Goal: Task Accomplishment & Management: Manage account settings

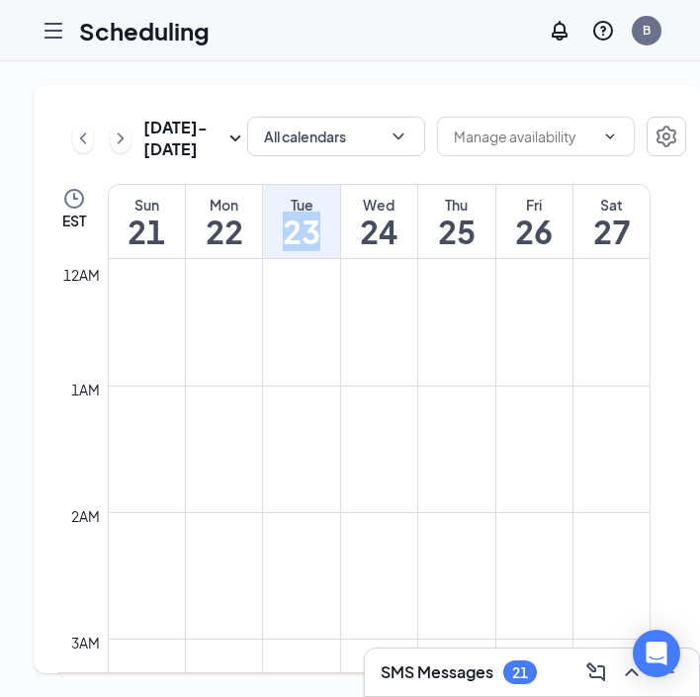
scroll to position [1153, 0]
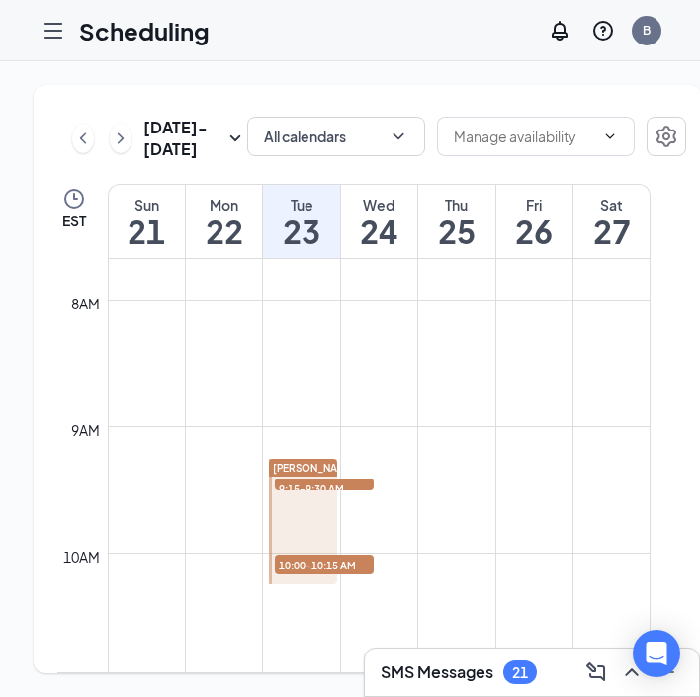
click at [82, 147] on button at bounding box center [83, 139] width 22 height 30
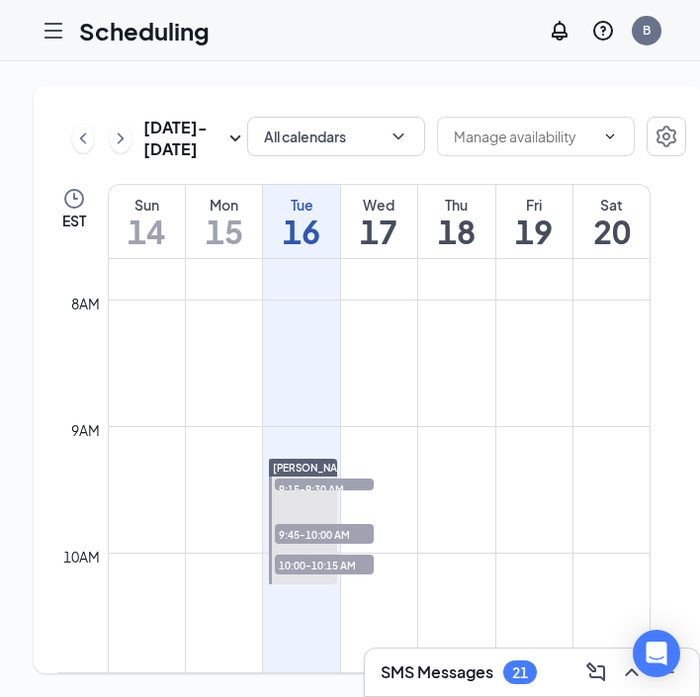
click at [302, 248] on h1 "16" at bounding box center [301, 232] width 76 height 34
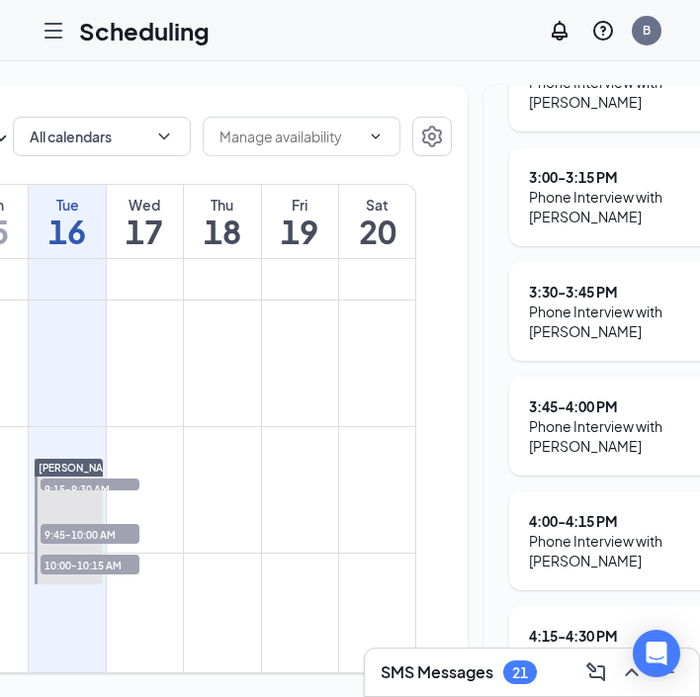
scroll to position [0, 233]
click at [162, 248] on h1 "17" at bounding box center [146, 232] width 76 height 34
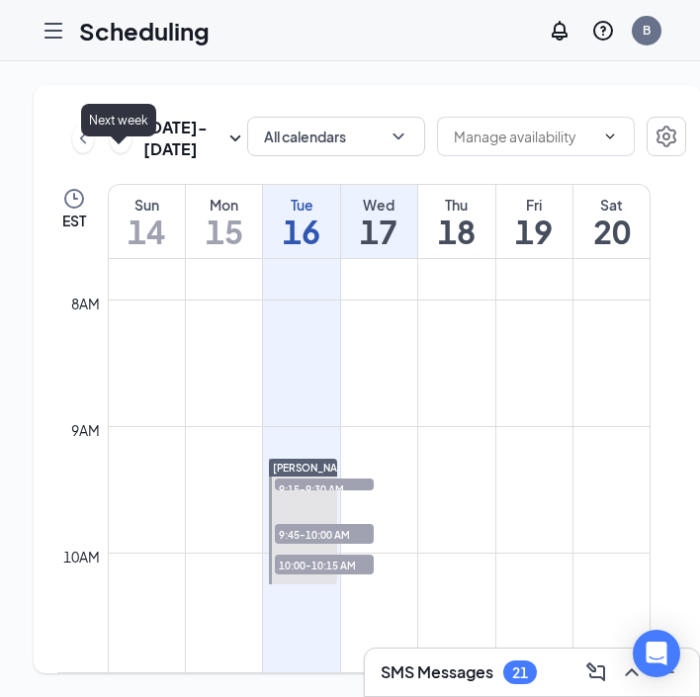
click at [123, 150] on icon "ChevronRight" at bounding box center [121, 139] width 20 height 24
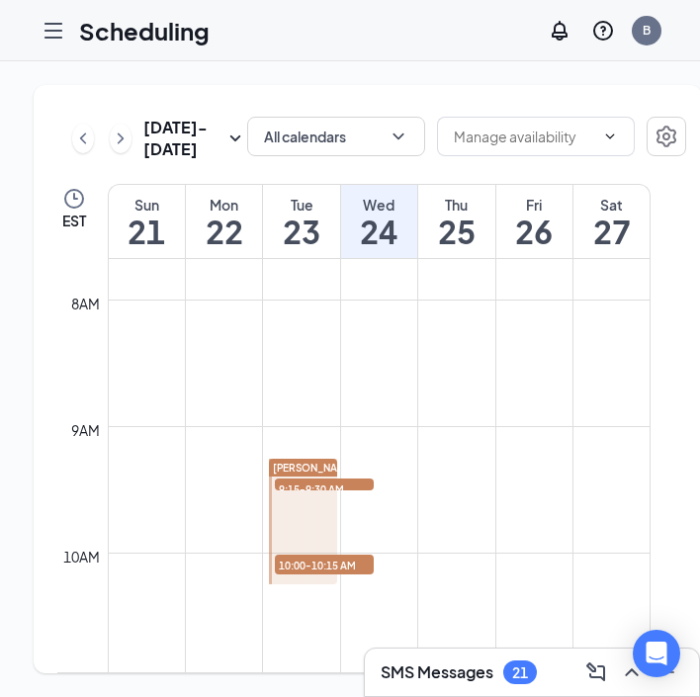
click at [233, 248] on h1 "22" at bounding box center [224, 232] width 76 height 34
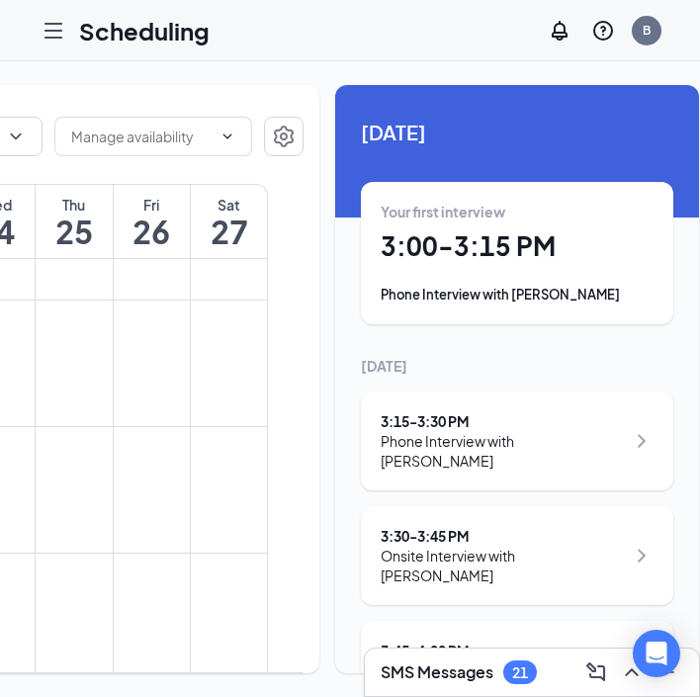
scroll to position [0, 382]
click at [474, 254] on h1 "3:00 - 3:15 PM" at bounding box center [518, 247] width 273 height 34
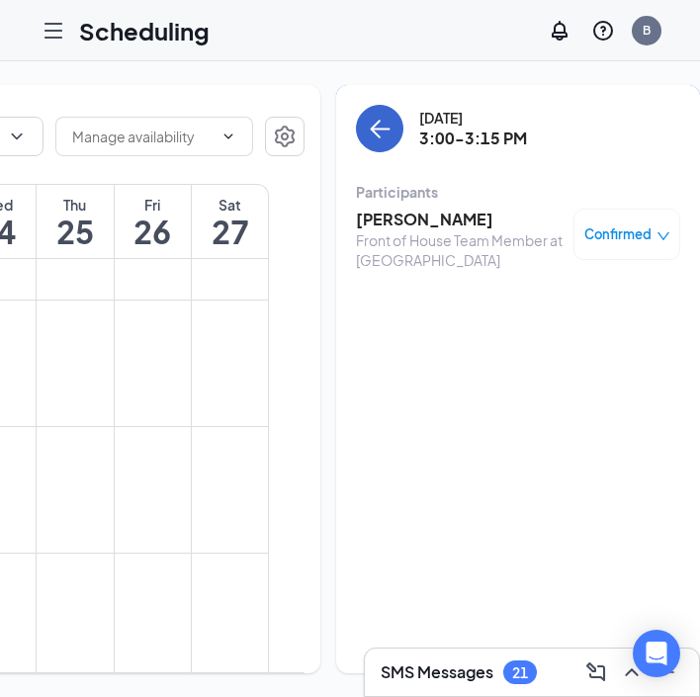
click at [364, 137] on button "back-button" at bounding box center [379, 128] width 47 height 47
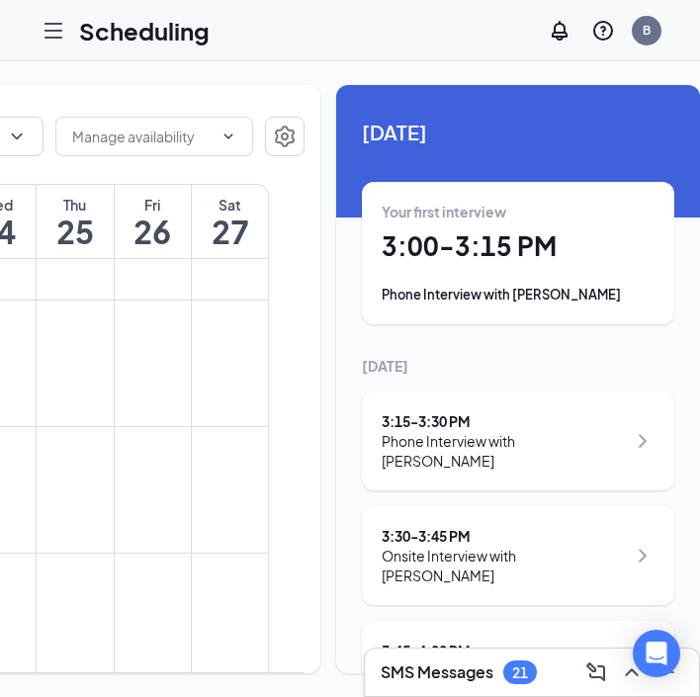
click at [511, 415] on div "3:15 - 3:30 PM" at bounding box center [504, 422] width 244 height 20
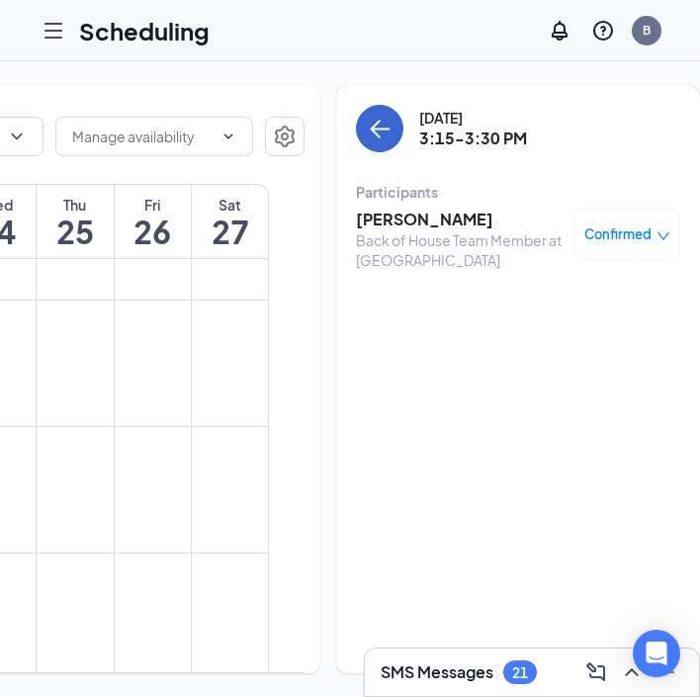
click at [368, 131] on icon "ArrowLeft" at bounding box center [380, 129] width 24 height 24
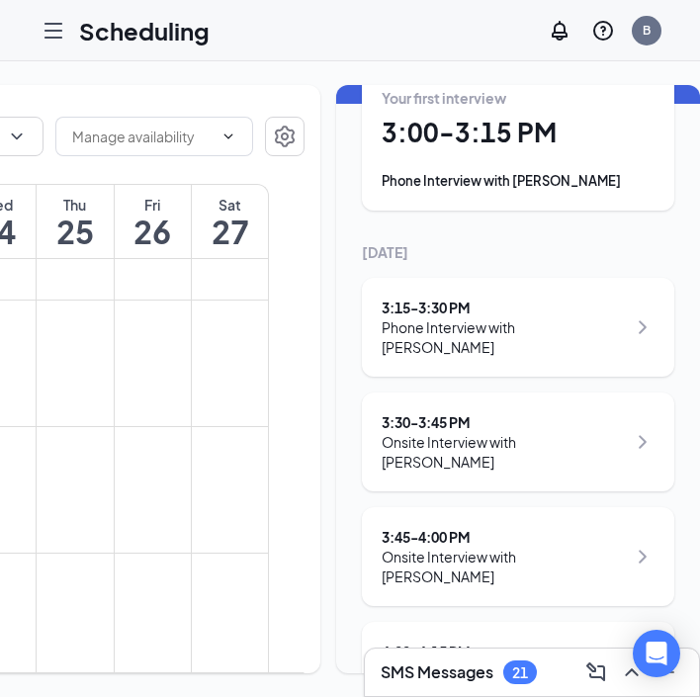
click at [475, 642] on div "4:00 - 4:15 PM" at bounding box center [504, 652] width 244 height 20
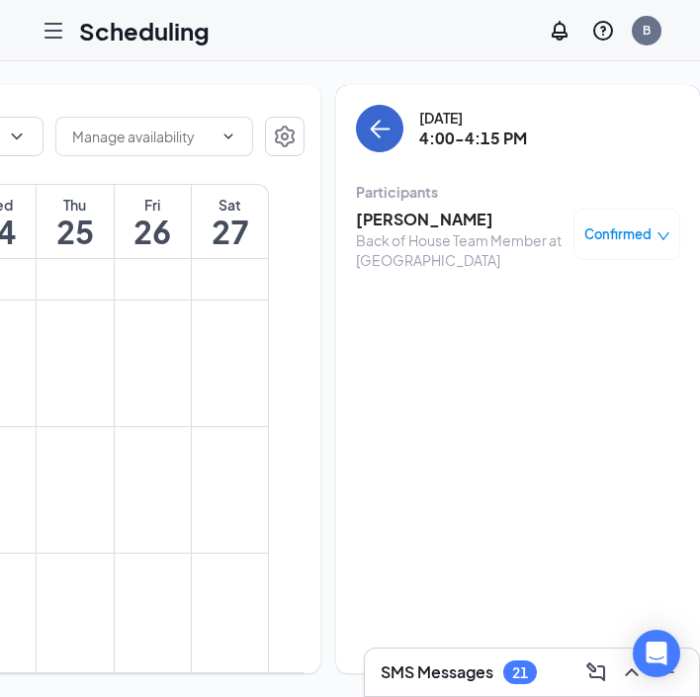
click at [368, 135] on icon "ArrowLeft" at bounding box center [380, 129] width 24 height 24
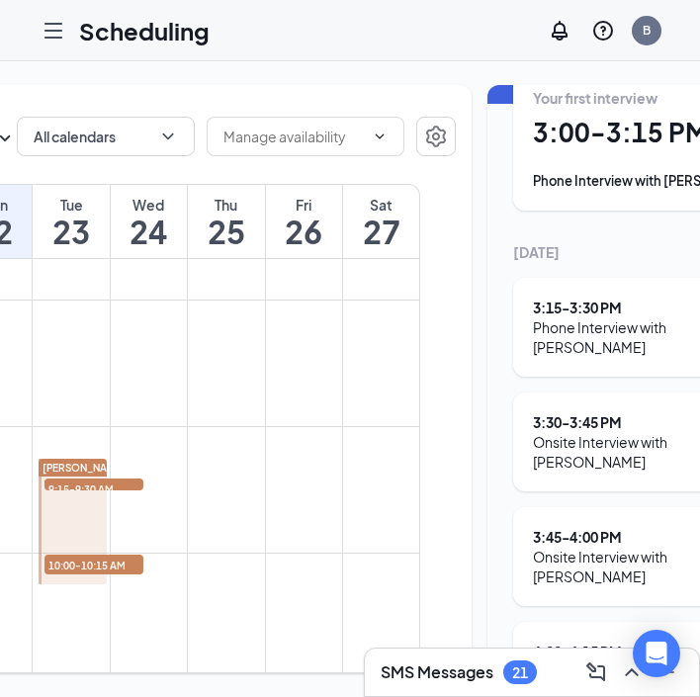
scroll to position [0, 217]
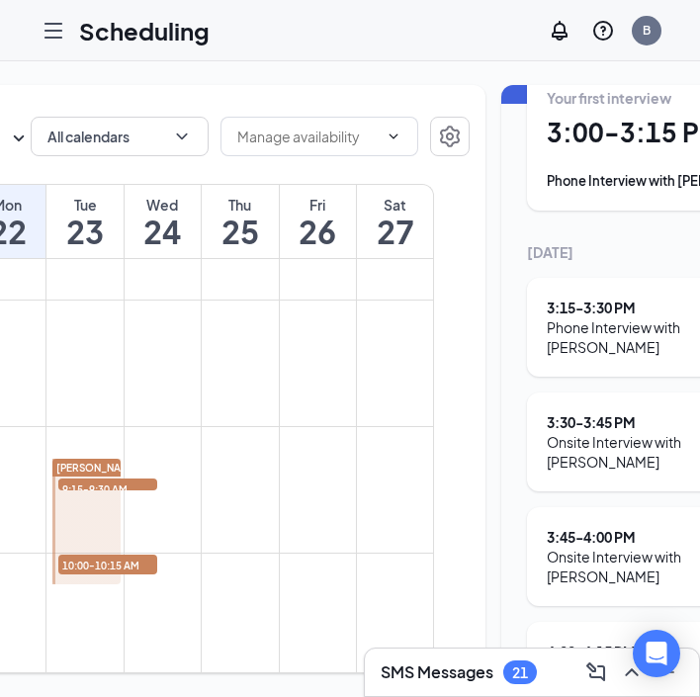
click at [89, 248] on h1 "23" at bounding box center [84, 232] width 76 height 34
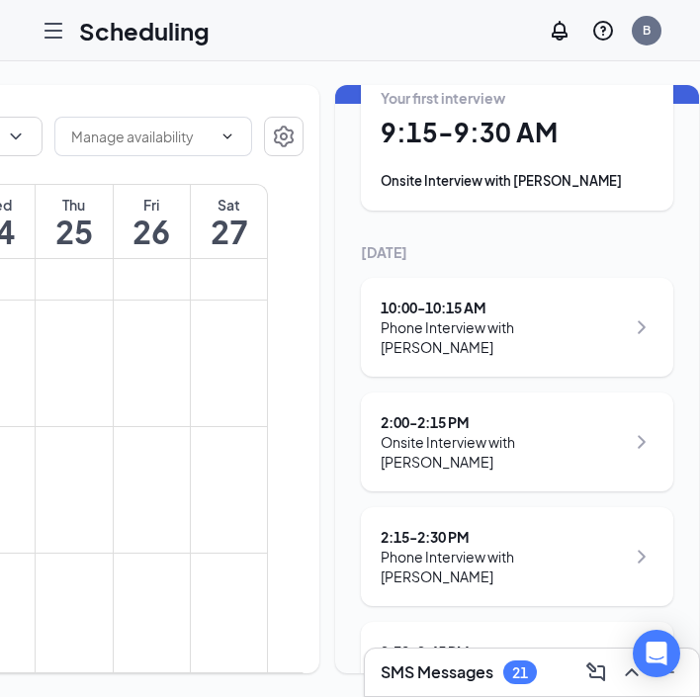
scroll to position [0, 382]
click at [404, 132] on h1 "9:15 - 9:30 AM" at bounding box center [518, 133] width 273 height 34
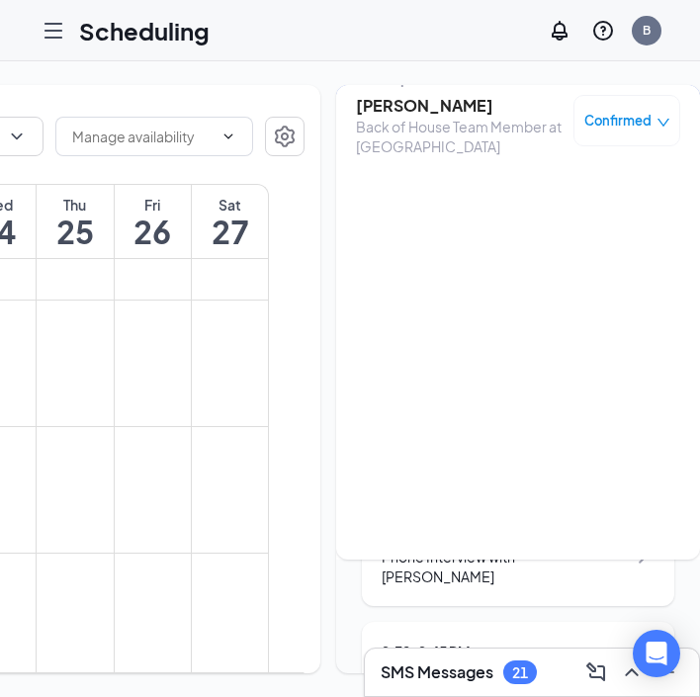
click at [357, 110] on h3 "[PERSON_NAME]" at bounding box center [460, 106] width 208 height 22
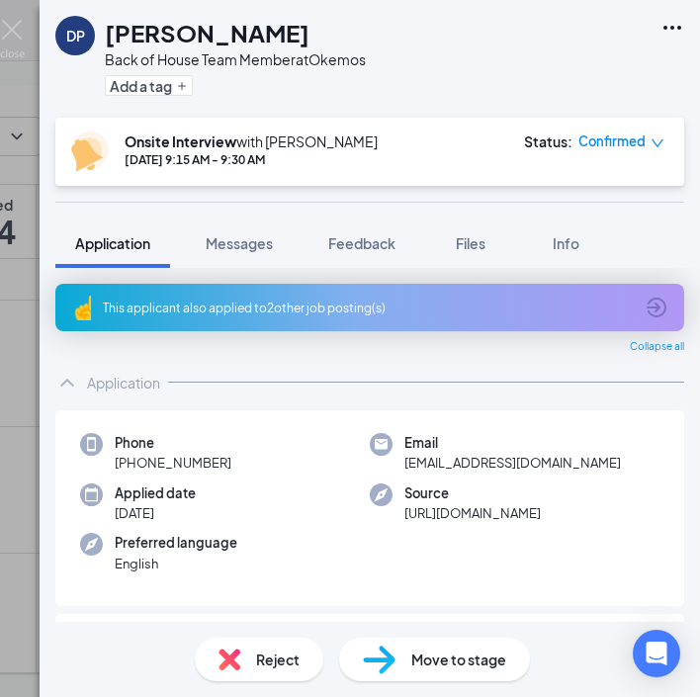
click at [650, 303] on icon "ArrowCircle" at bounding box center [657, 308] width 20 height 20
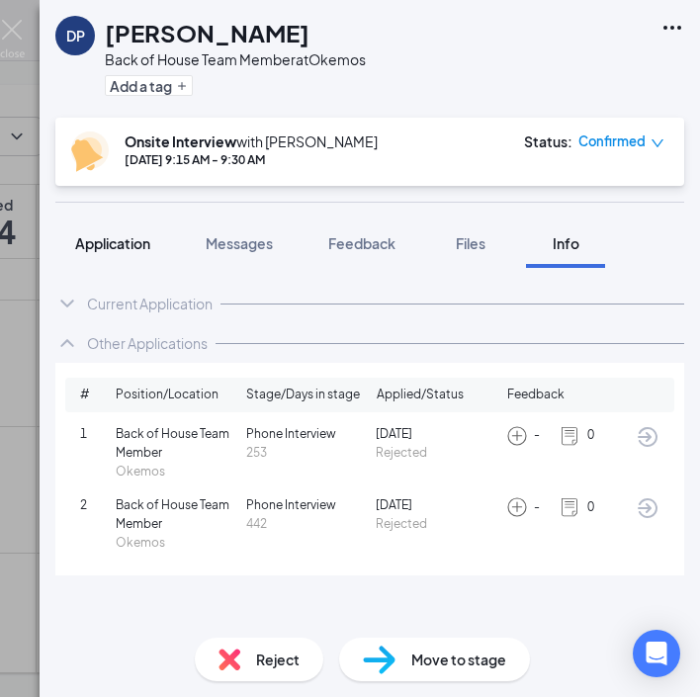
click at [85, 235] on span "Application" at bounding box center [112, 243] width 75 height 18
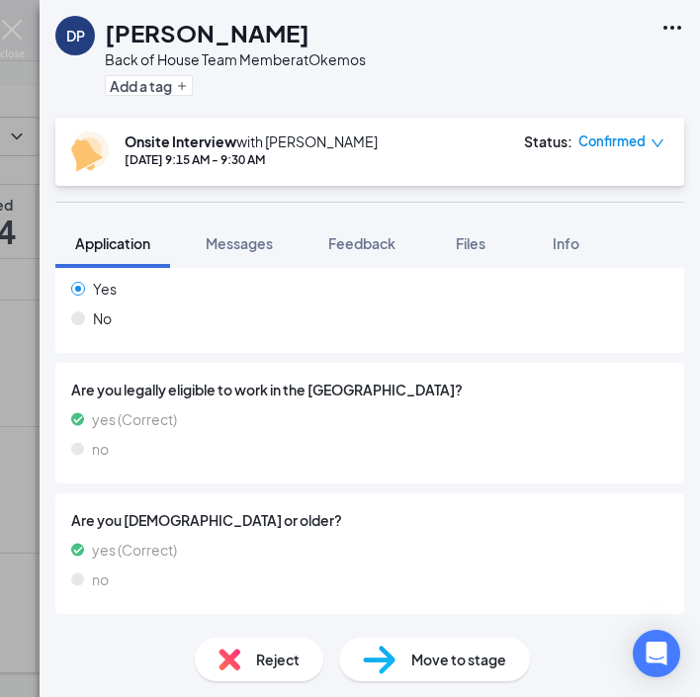
scroll to position [1306, 0]
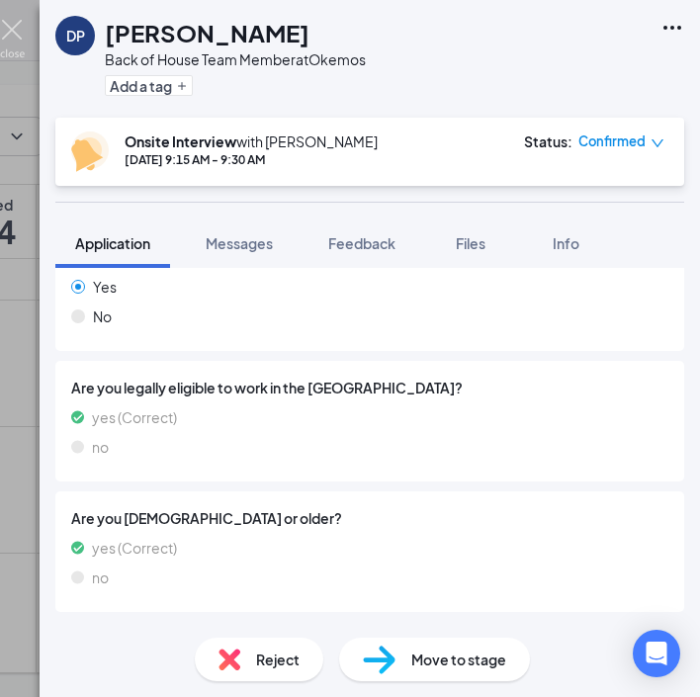
click at [17, 36] on img at bounding box center [12, 39] width 25 height 39
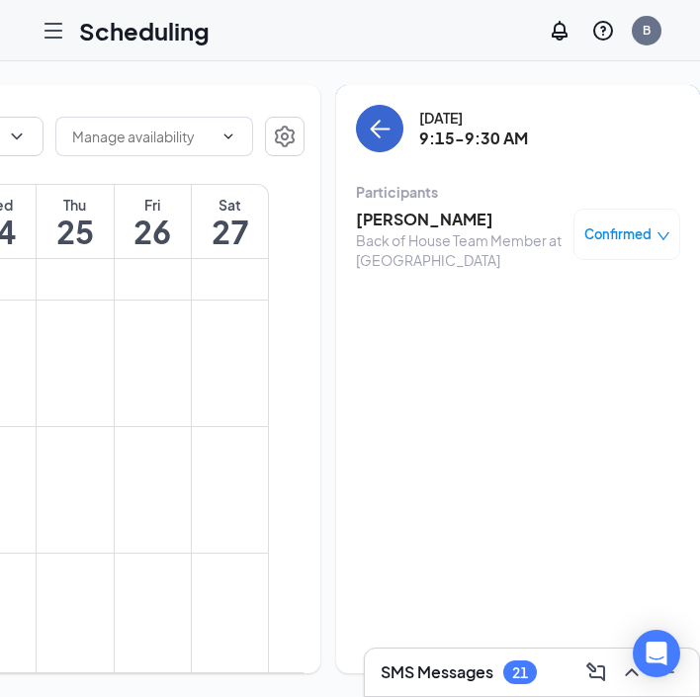
click at [372, 130] on icon "ArrowLeft" at bounding box center [381, 130] width 19 height 2
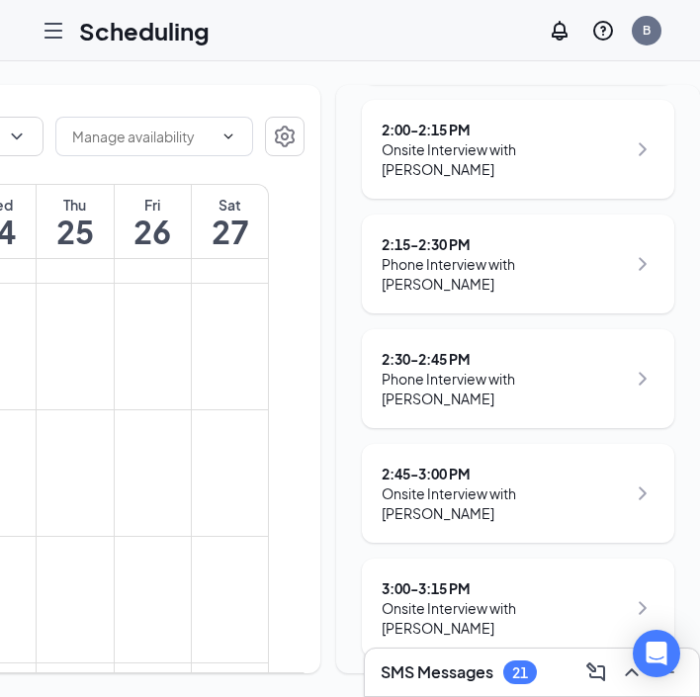
scroll to position [416, 0]
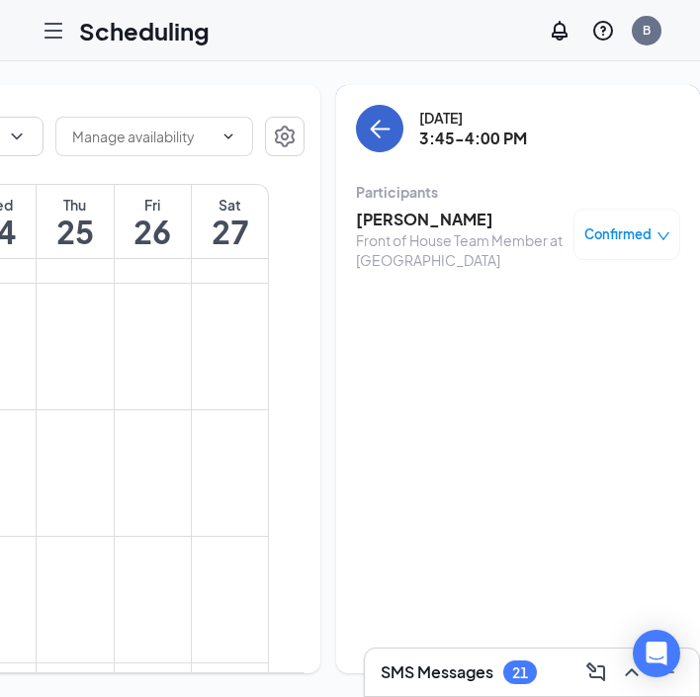
click at [356, 143] on button "back-button" at bounding box center [379, 128] width 47 height 47
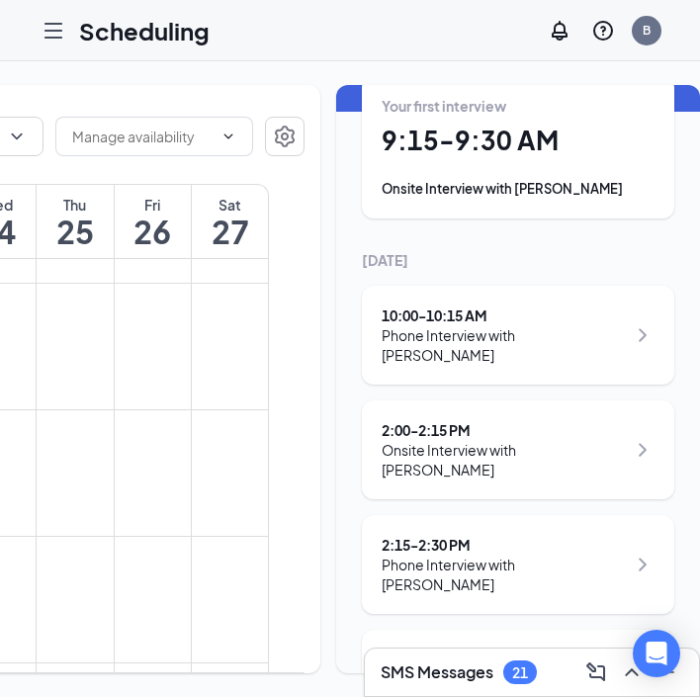
scroll to position [109, 0]
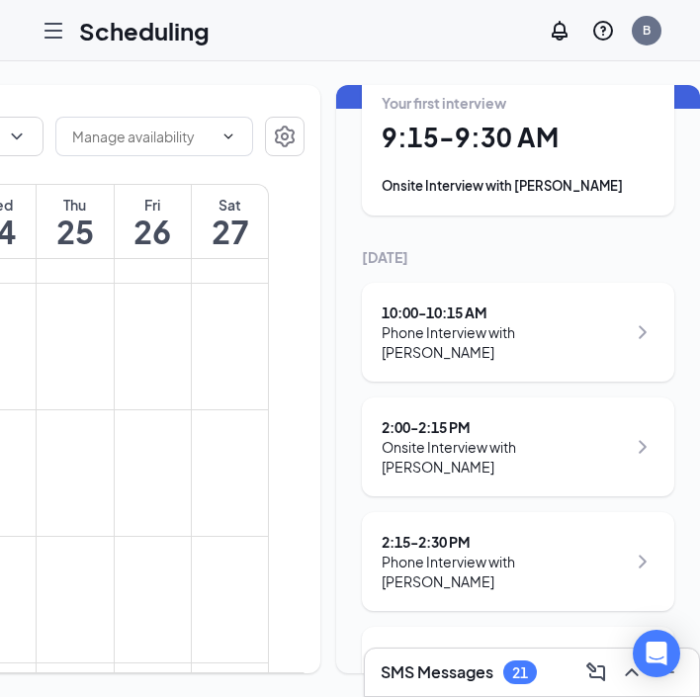
click at [446, 557] on div "2:15 - 2:30 PM Phone Interview with [PERSON_NAME]" at bounding box center [518, 561] width 313 height 99
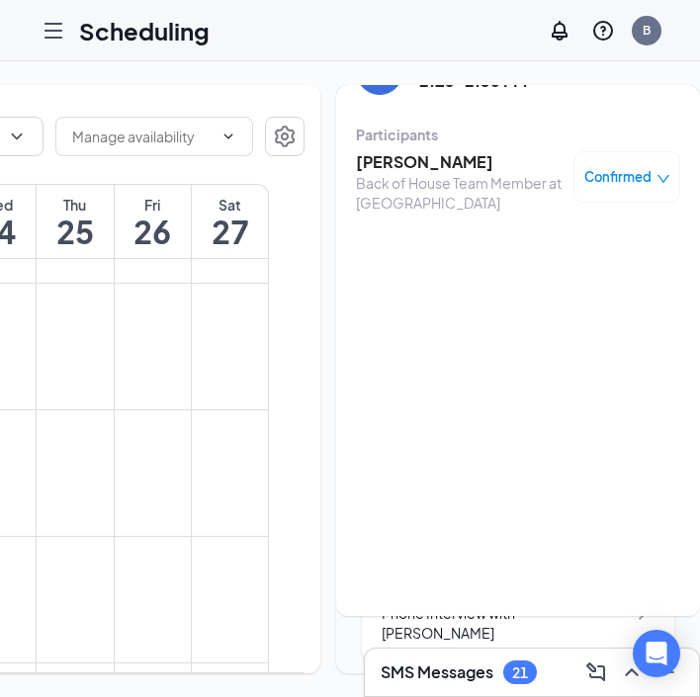
scroll to position [12, 0]
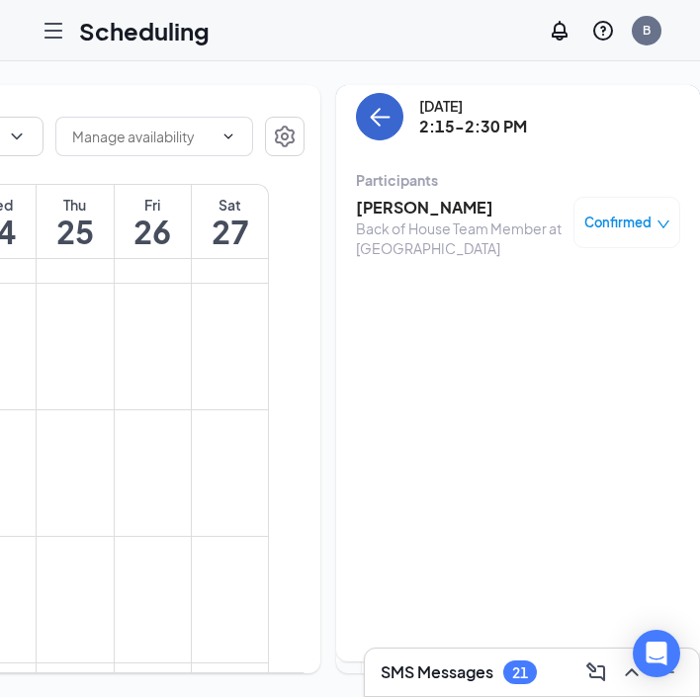
click at [357, 130] on button "back-button" at bounding box center [379, 116] width 47 height 47
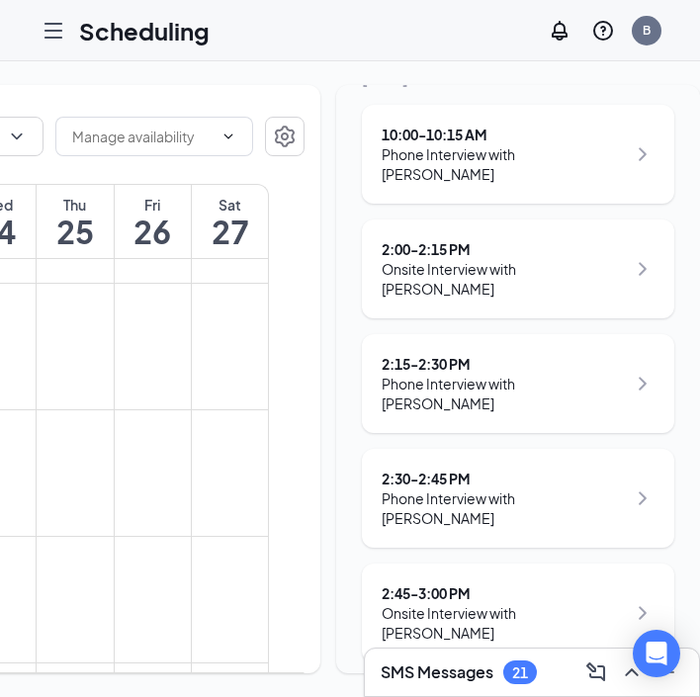
scroll to position [293, 0]
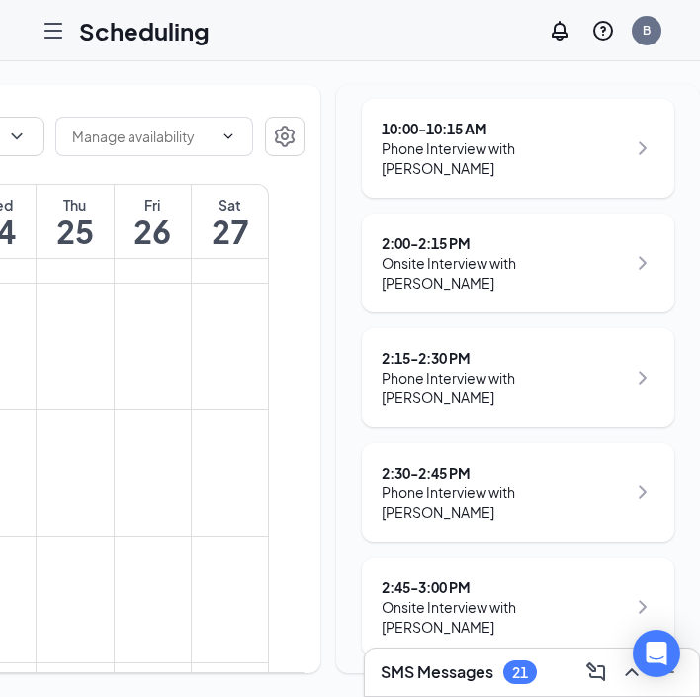
click at [440, 483] on div "Phone Interview with [PERSON_NAME]" at bounding box center [504, 503] width 244 height 40
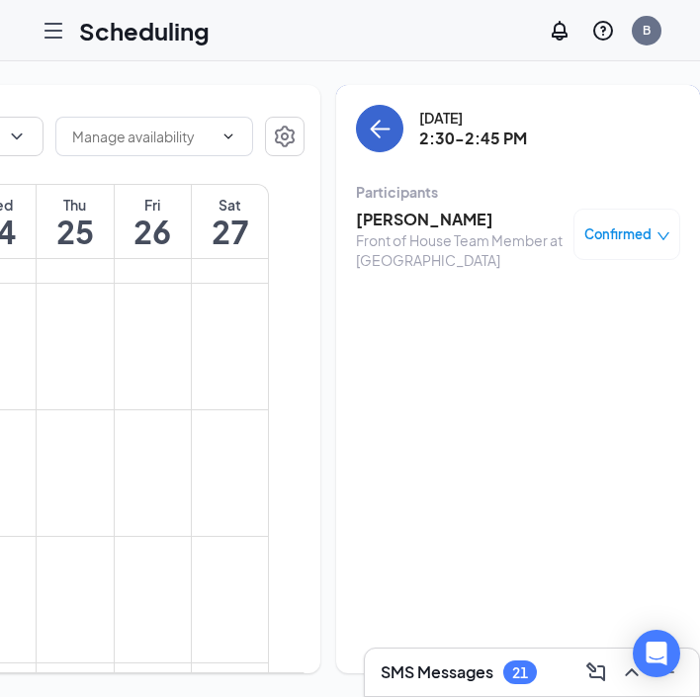
click at [368, 120] on icon "ArrowLeft" at bounding box center [380, 129] width 24 height 24
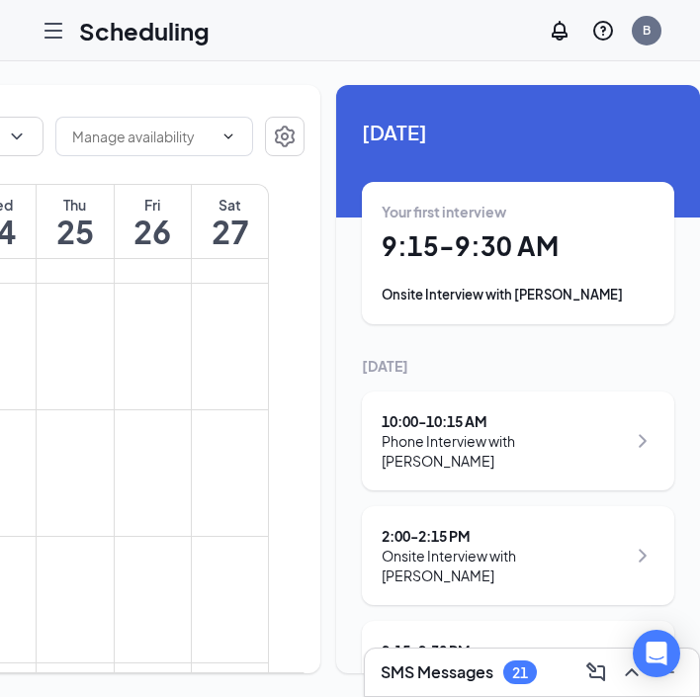
click at [423, 425] on div "10:00 - 10:15 AM" at bounding box center [504, 422] width 244 height 20
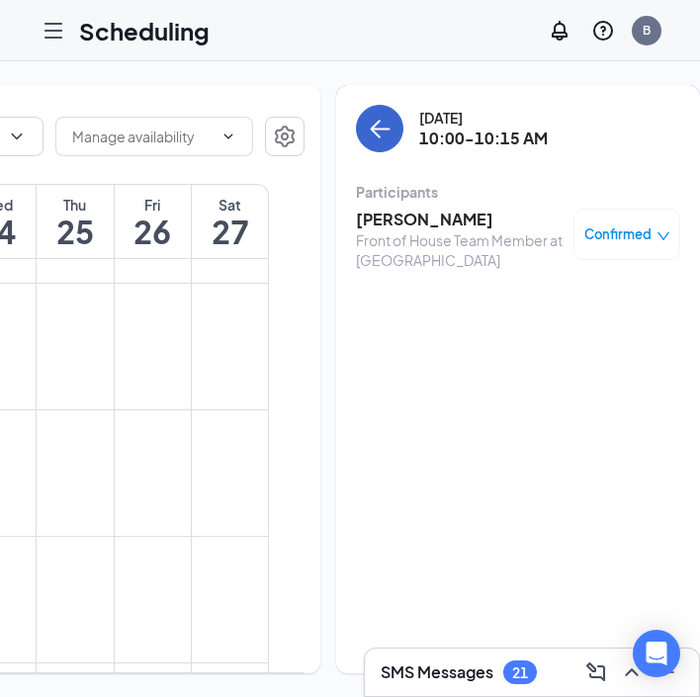
click at [361, 144] on button "back-button" at bounding box center [379, 128] width 47 height 47
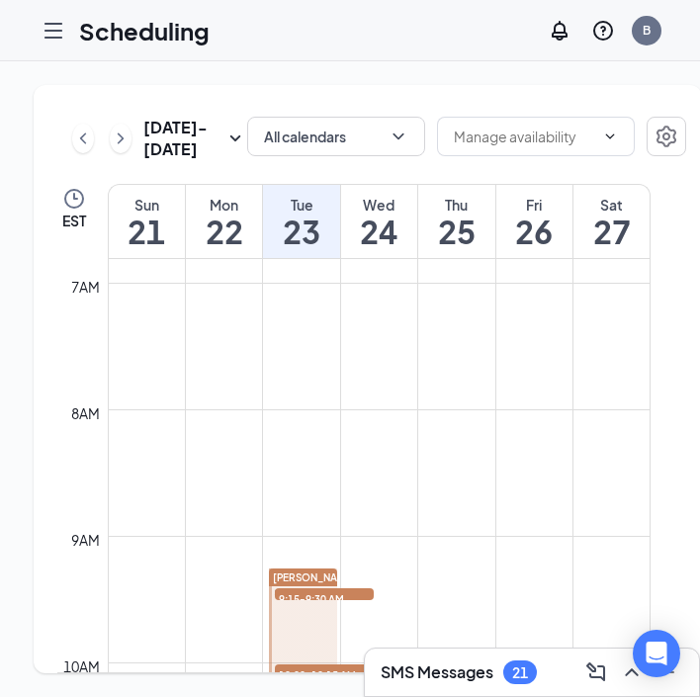
click at [381, 248] on h1 "24" at bounding box center [379, 232] width 76 height 34
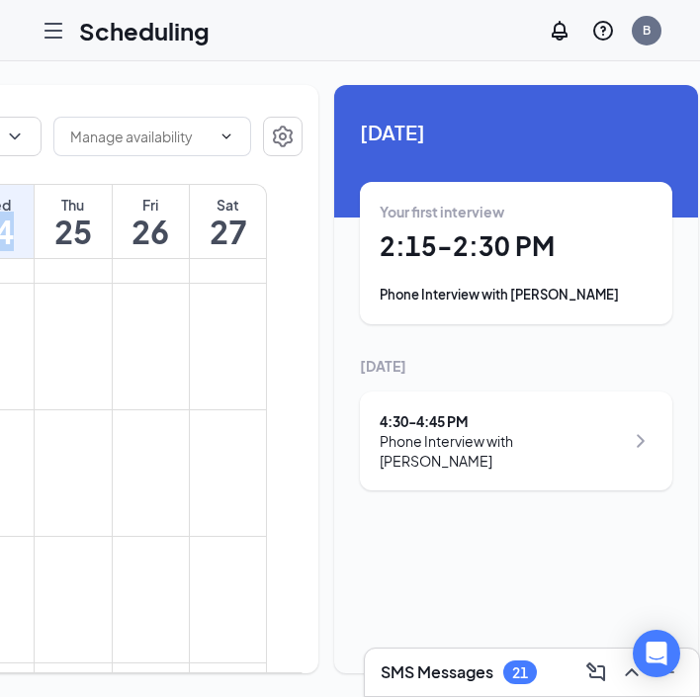
scroll to position [0, 382]
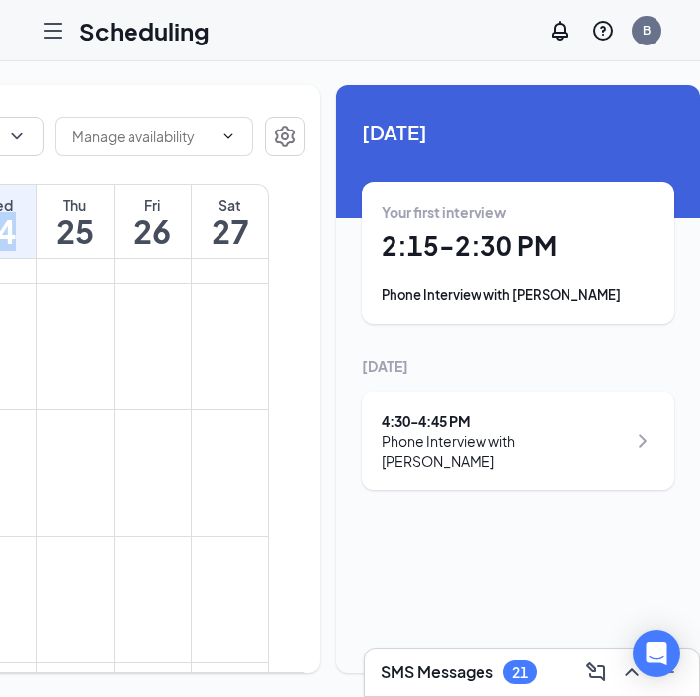
click at [428, 251] on h1 "2:15 - 2:30 PM" at bounding box center [518, 247] width 273 height 34
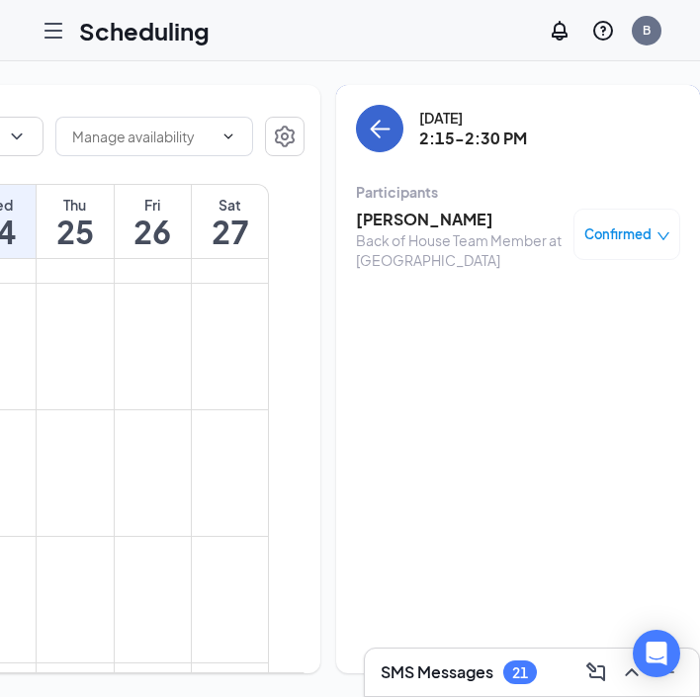
click at [356, 137] on button "back-button" at bounding box center [379, 128] width 47 height 47
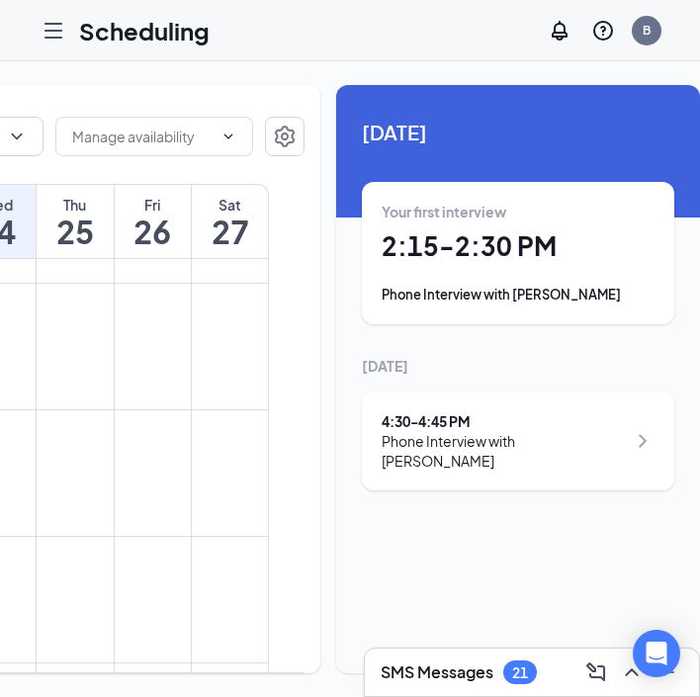
click at [412, 454] on div "Phone Interview with [PERSON_NAME]" at bounding box center [504, 451] width 244 height 40
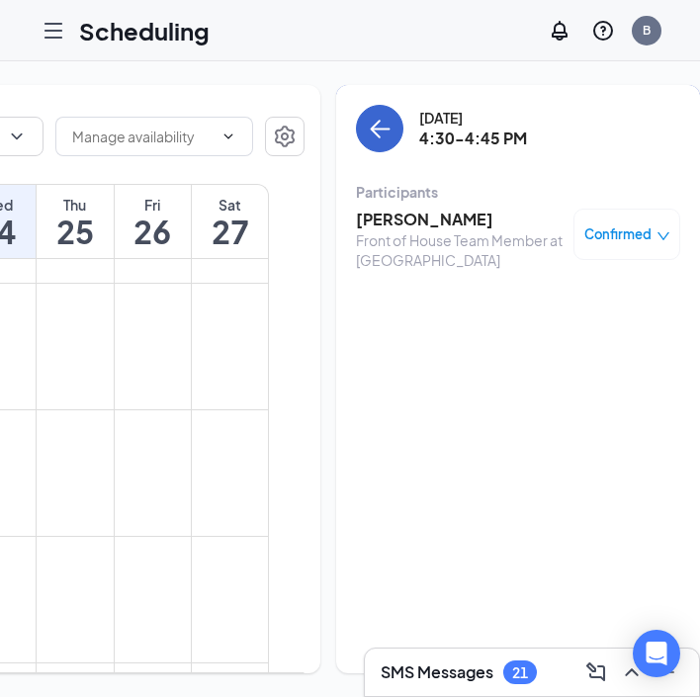
click at [368, 128] on icon "ArrowLeft" at bounding box center [380, 129] width 24 height 24
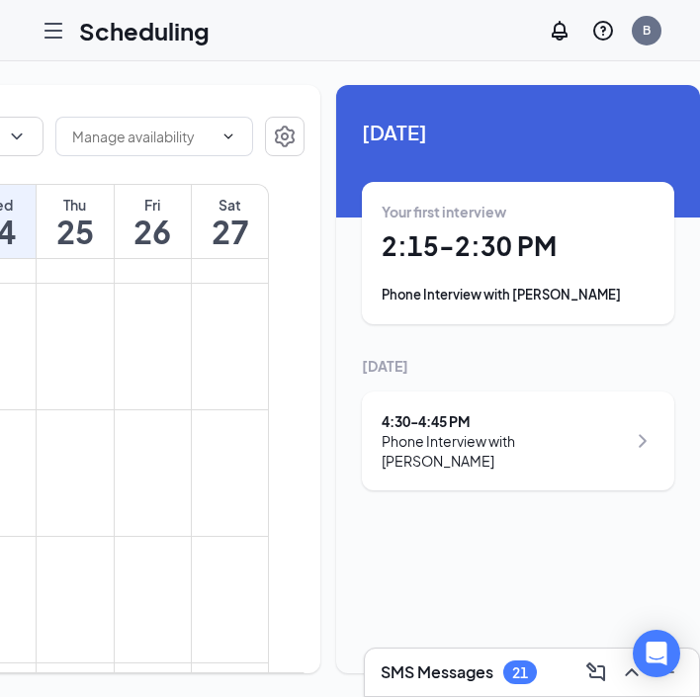
click at [84, 248] on h1 "25" at bounding box center [75, 232] width 76 height 34
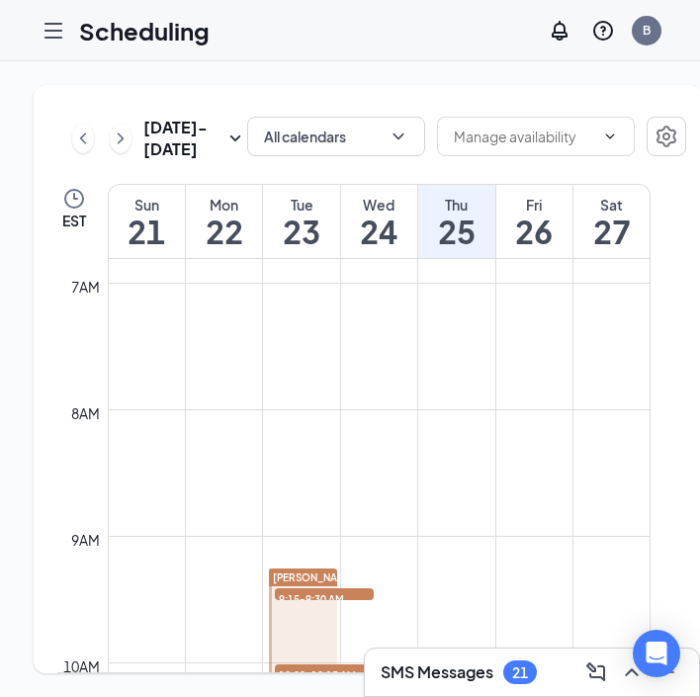
click at [231, 248] on h1 "22" at bounding box center [224, 232] width 76 height 34
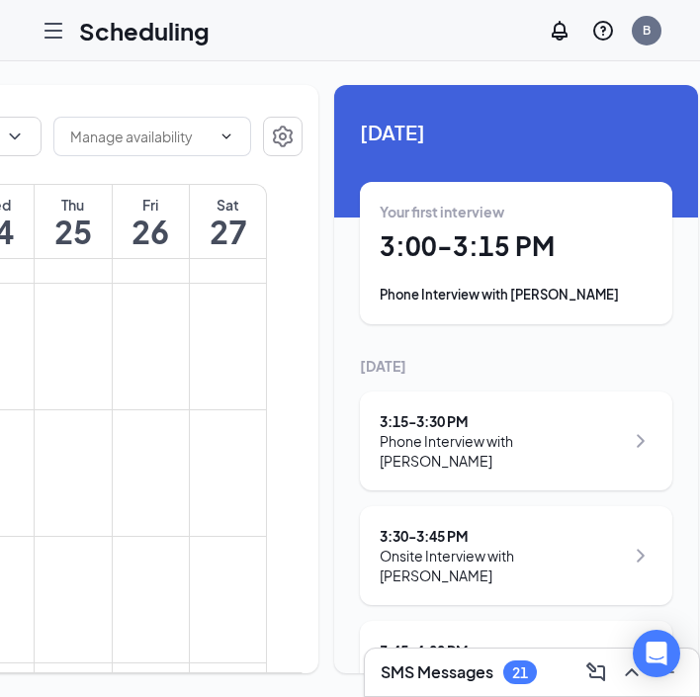
scroll to position [0, 382]
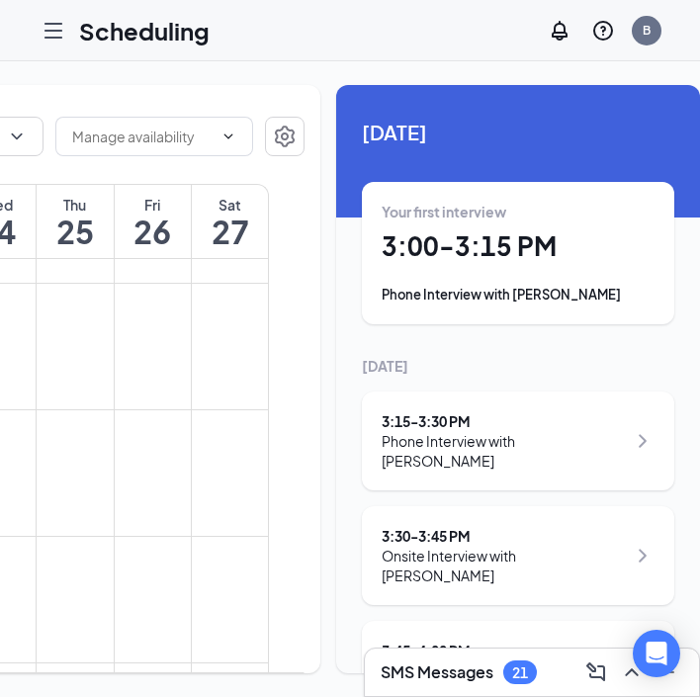
click at [469, 233] on h1 "3:00 - 3:15 PM" at bounding box center [518, 247] width 273 height 34
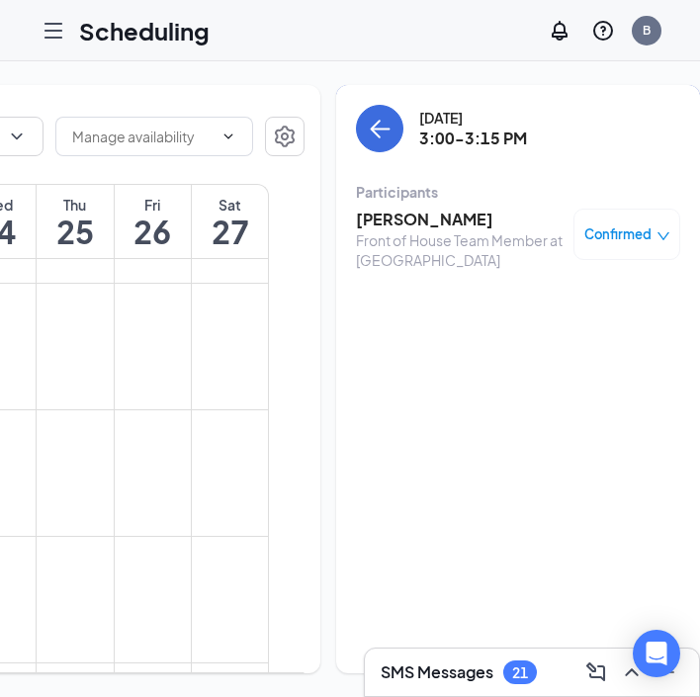
click at [375, 222] on h3 "[PERSON_NAME]" at bounding box center [460, 220] width 208 height 22
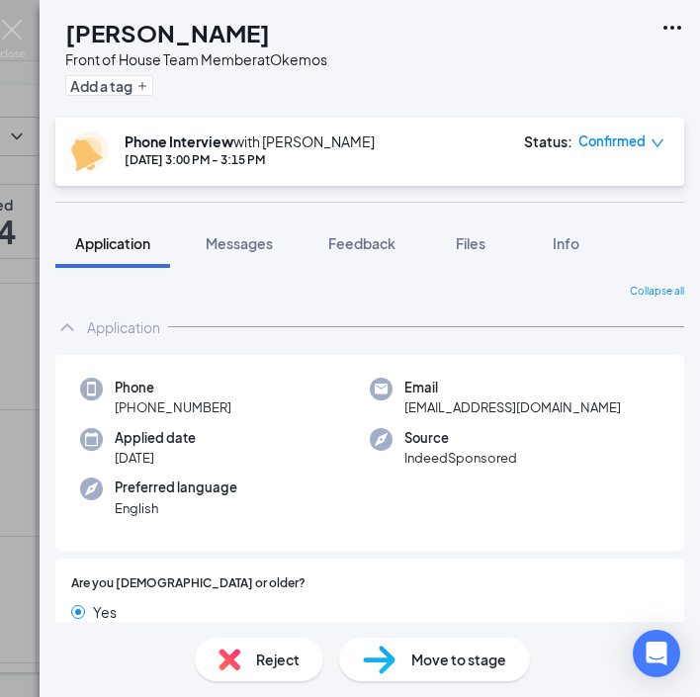
drag, startPoint x: 239, startPoint y: 402, endPoint x: 134, endPoint y: 403, distance: 105.9
click at [134, 403] on div "Phone [PHONE_NUMBER]" at bounding box center [225, 398] width 290 height 41
copy span "[PHONE_NUMBER]"
click at [494, 410] on span "[EMAIL_ADDRESS][DOMAIN_NAME]" at bounding box center [513, 408] width 217 height 20
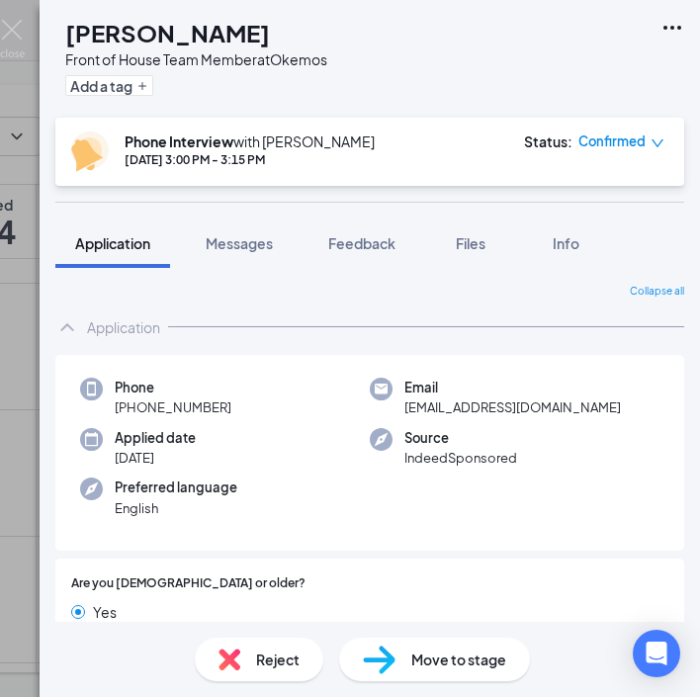
click at [494, 410] on span "[EMAIL_ADDRESS][DOMAIN_NAME]" at bounding box center [513, 408] width 217 height 20
copy span "[EMAIL_ADDRESS][DOMAIN_NAME]"
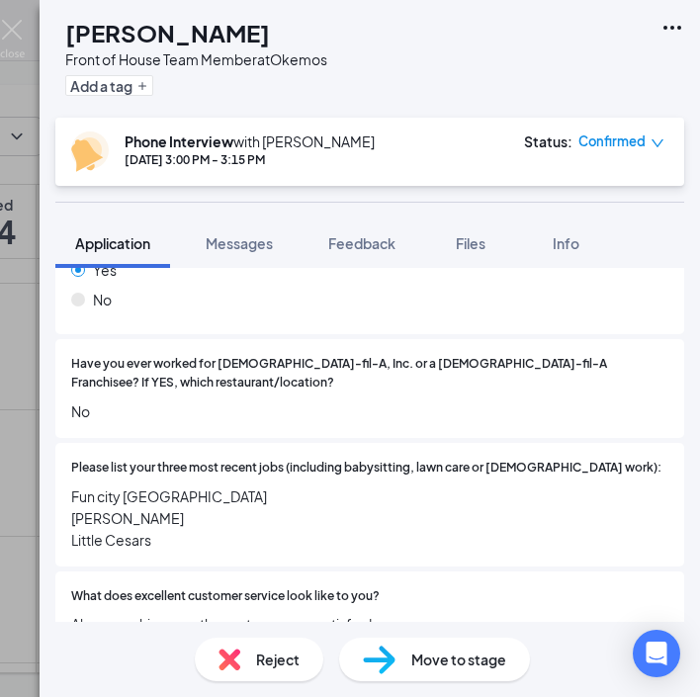
scroll to position [363, 0]
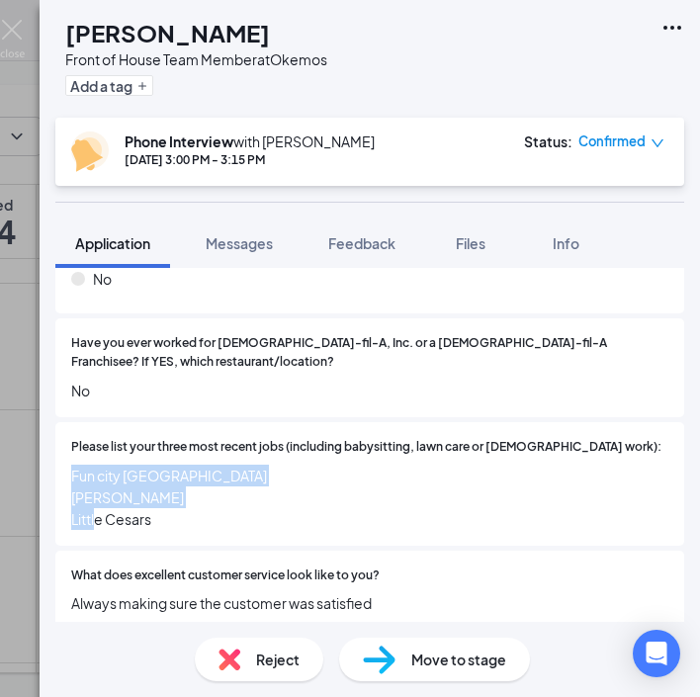
drag, startPoint x: 168, startPoint y: 496, endPoint x: 73, endPoint y: 453, distance: 104.1
click at [73, 465] on span "Fun city [GEOGRAPHIC_DATA] [PERSON_NAME] Little Cesars" at bounding box center [370, 497] width 598 height 65
copy span "Fun city [GEOGRAPHIC_DATA] [PERSON_NAME] Little Cesars"
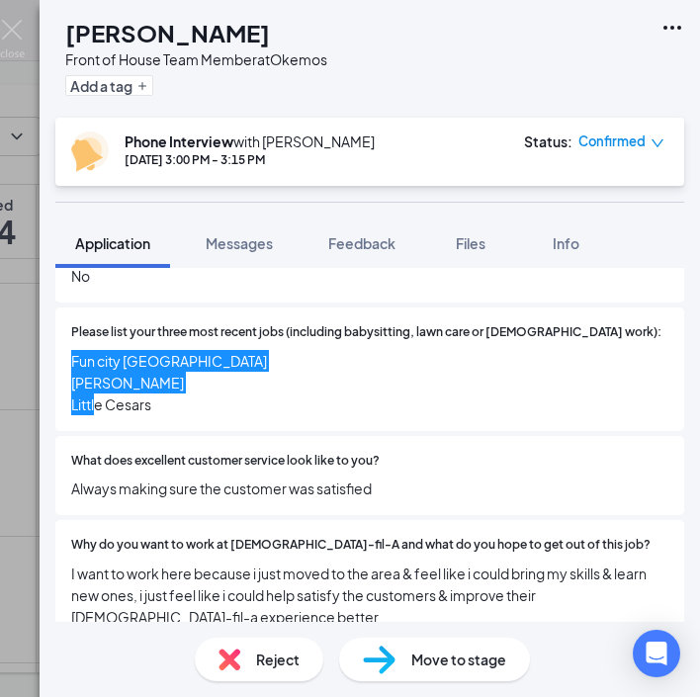
scroll to position [521, 0]
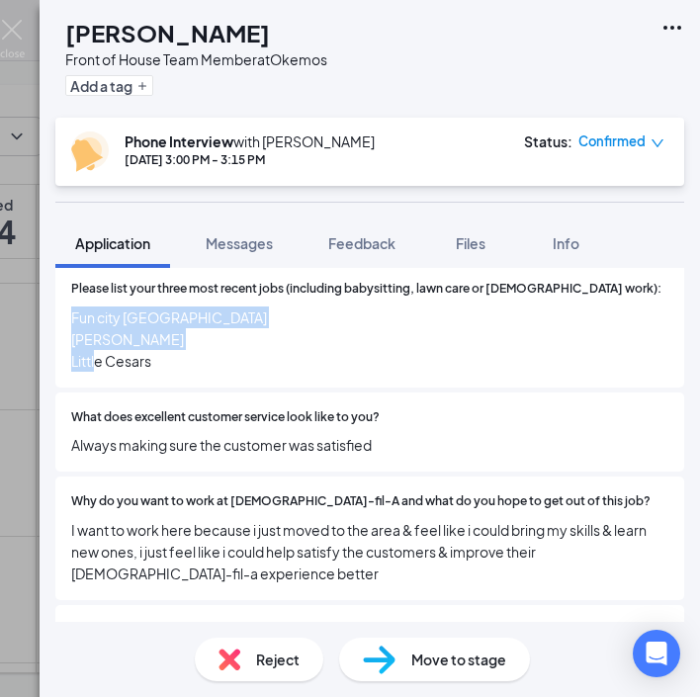
click at [146, 434] on div "What does excellent customer service look like to you? Always making sure the c…" at bounding box center [369, 433] width 629 height 80
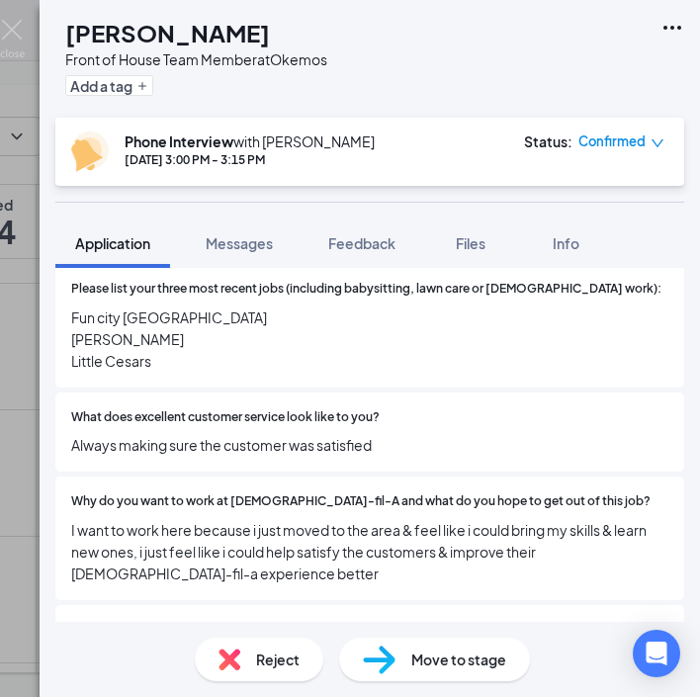
click at [174, 434] on span "Always making sure the customer was satisfied" at bounding box center [370, 445] width 598 height 22
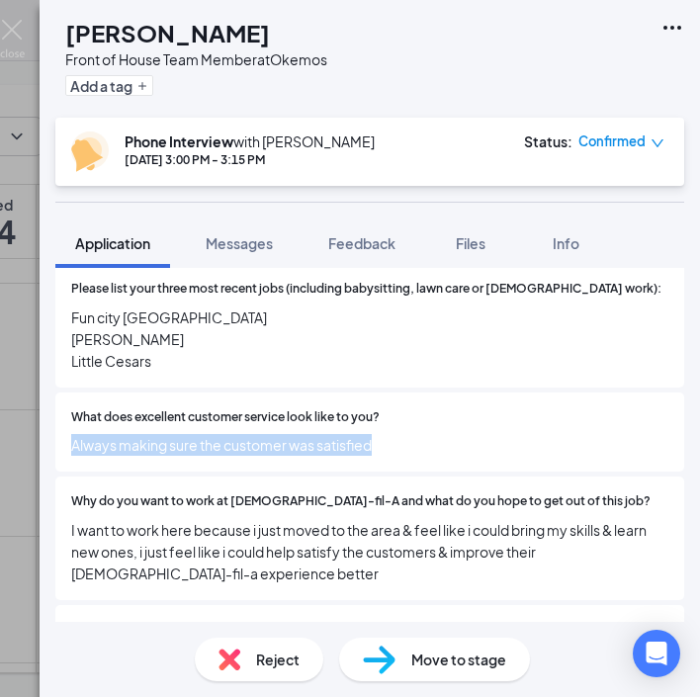
copy span "Always making sure the customer was satisfied"
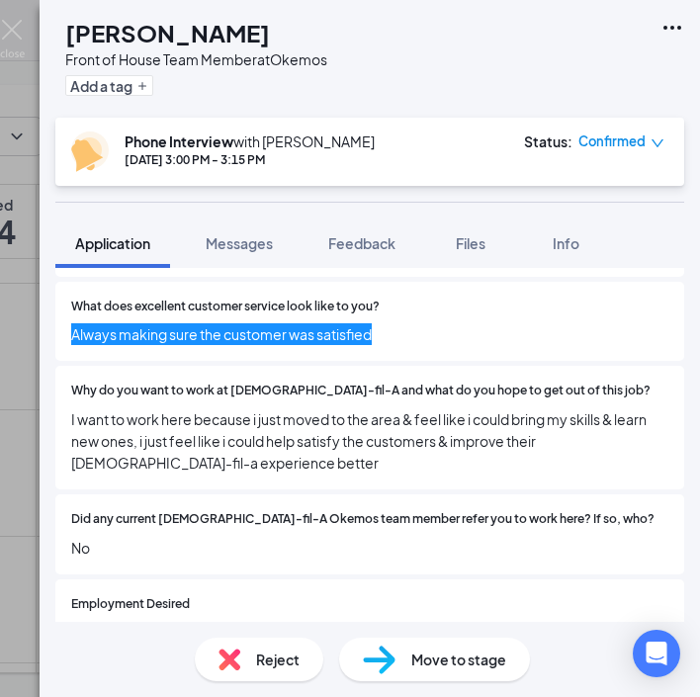
scroll to position [636, 0]
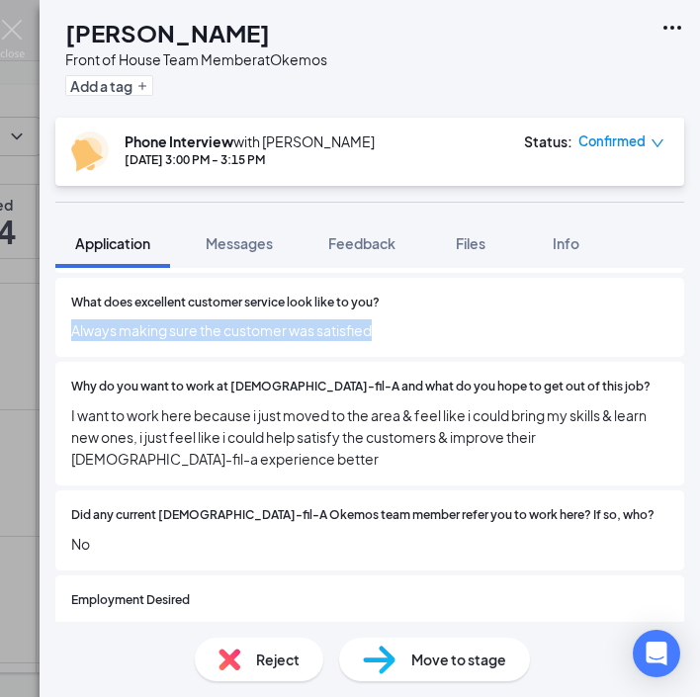
click at [353, 412] on span "I want to work here because i just moved to the area & feel like i could bring …" at bounding box center [370, 437] width 598 height 65
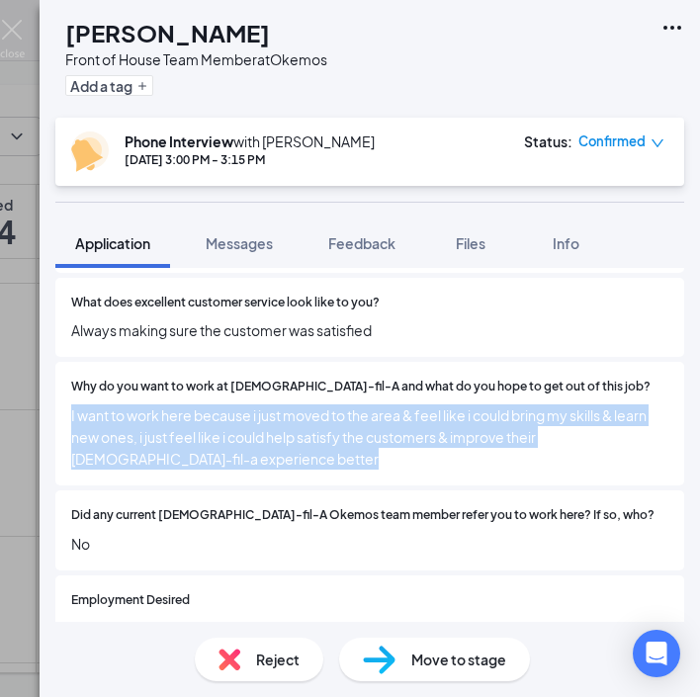
click at [353, 412] on span "I want to work here because i just moved to the area & feel like i could bring …" at bounding box center [370, 437] width 598 height 65
copy span "I want to work here because i just moved to the area & feel like i could bring …"
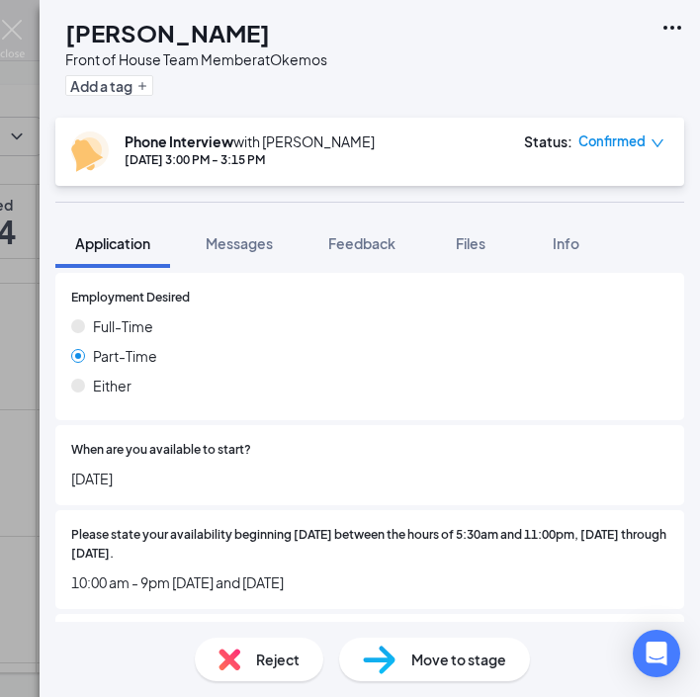
scroll to position [970, 0]
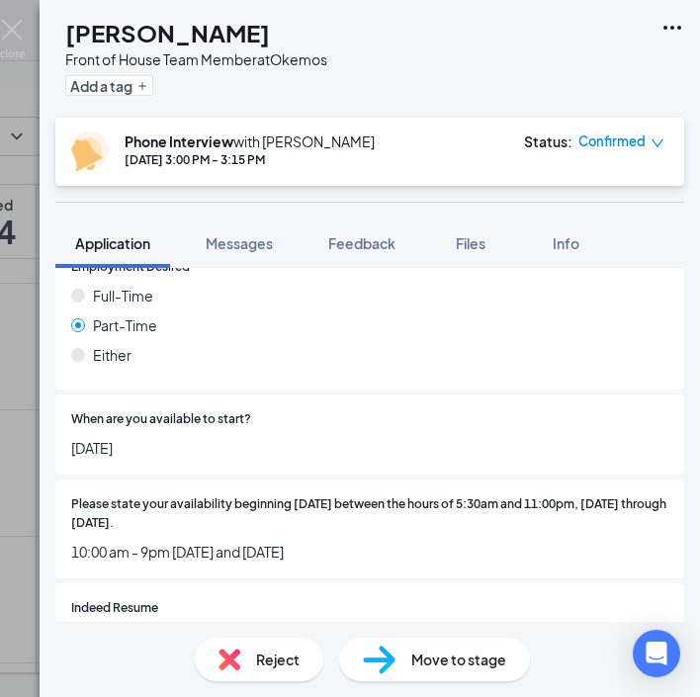
click at [91, 437] on span "[DATE]" at bounding box center [370, 448] width 598 height 22
copy span "[DATE]"
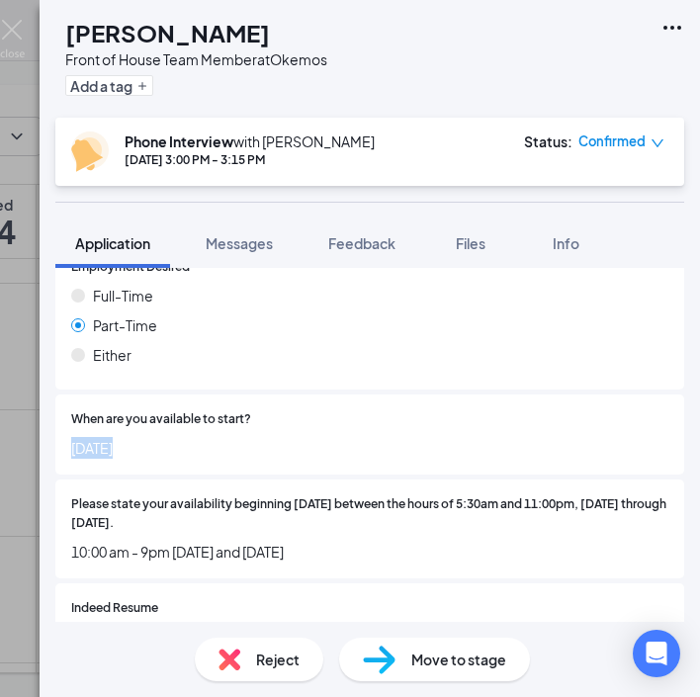
click at [163, 541] on span "10:00 am - 9pm [DATE] and [DATE]" at bounding box center [370, 552] width 598 height 22
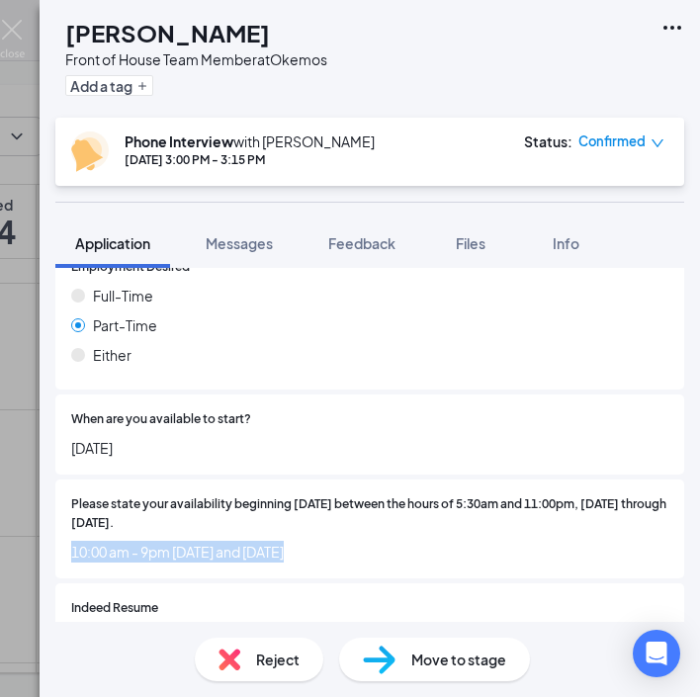
click at [163, 541] on span "10:00 am - 9pm [DATE] and [DATE]" at bounding box center [370, 552] width 598 height 22
copy span "10:00 am - 9pm [DATE] and [DATE]"
click at [196, 533] on div "Please state your availability beginning [DATE] between the hours of 5:30am and…" at bounding box center [369, 529] width 629 height 99
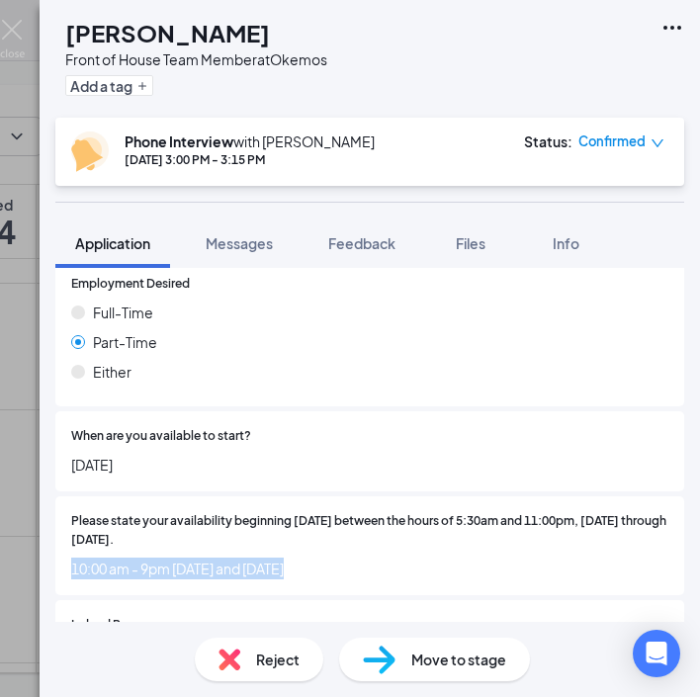
scroll to position [1079, 0]
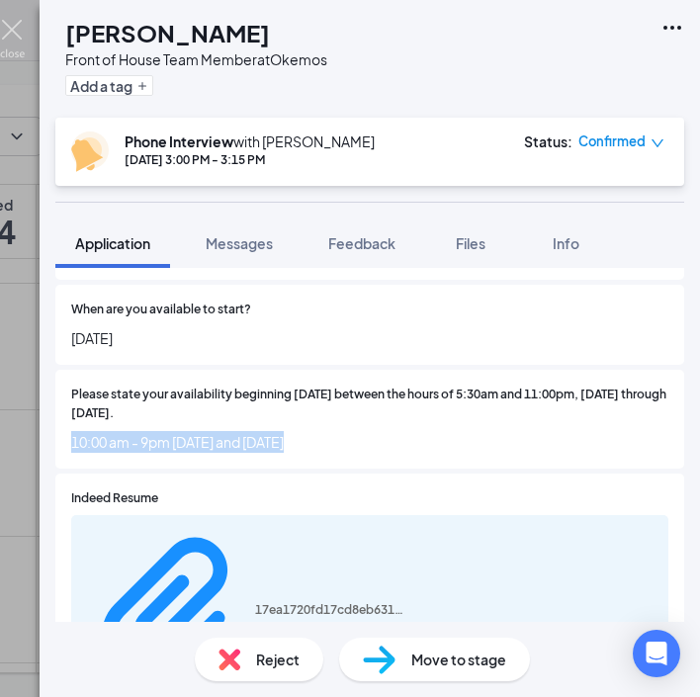
click at [16, 40] on img at bounding box center [12, 39] width 25 height 39
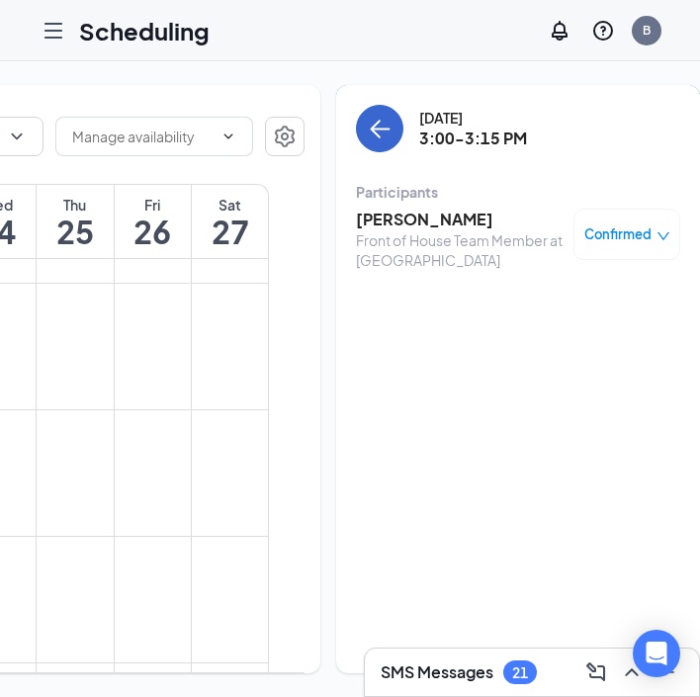
click at [368, 122] on icon "ArrowLeft" at bounding box center [380, 129] width 24 height 24
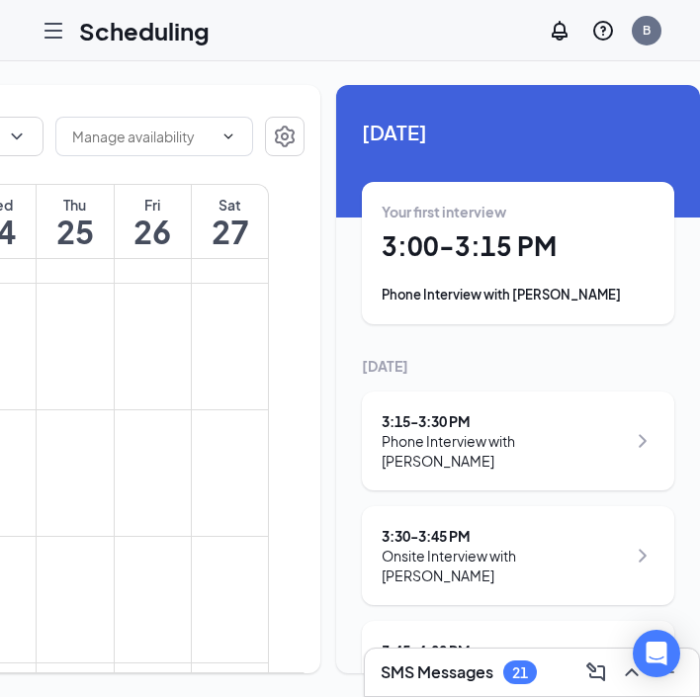
click at [482, 416] on div "3:15 - 3:30 PM" at bounding box center [504, 422] width 244 height 20
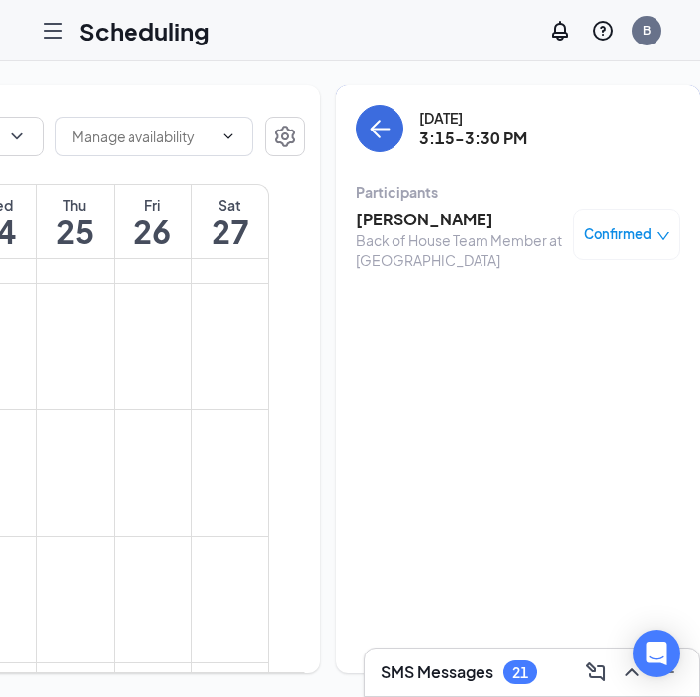
click at [373, 222] on h3 "[PERSON_NAME]" at bounding box center [460, 220] width 208 height 22
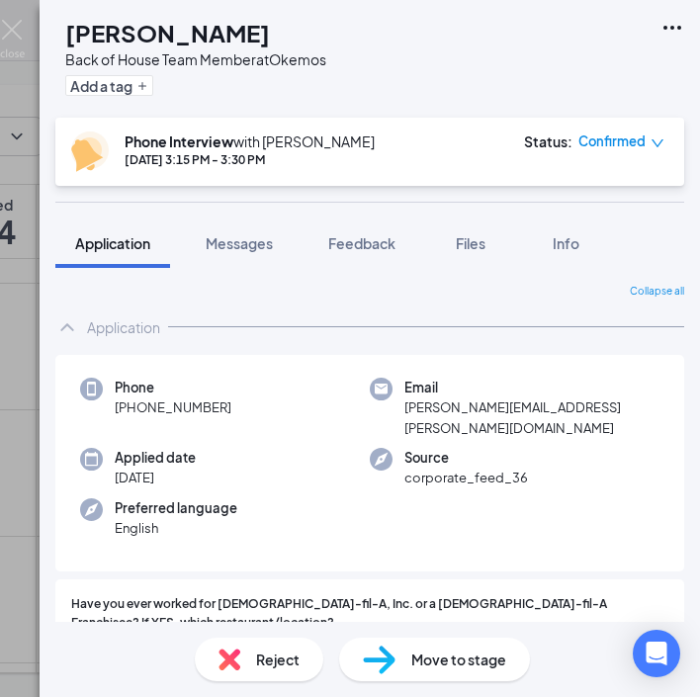
click at [193, 42] on h1 "[PERSON_NAME]" at bounding box center [167, 33] width 205 height 34
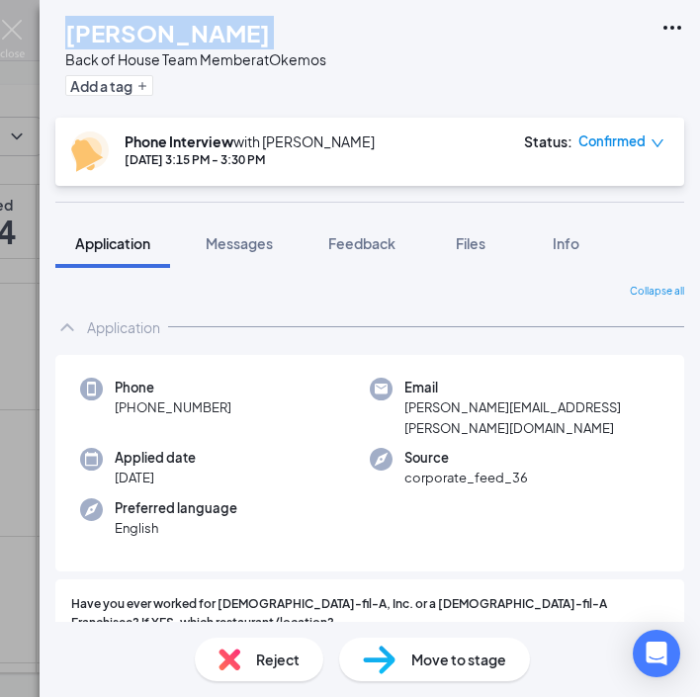
click at [193, 42] on h1 "[PERSON_NAME]" at bounding box center [167, 33] width 205 height 34
copy h1 "[PERSON_NAME]"
drag, startPoint x: 236, startPoint y: 407, endPoint x: 134, endPoint y: 412, distance: 103.0
click at [134, 412] on div "Phone [PHONE_NUMBER]" at bounding box center [225, 408] width 290 height 60
copy span "[PHONE_NUMBER]"
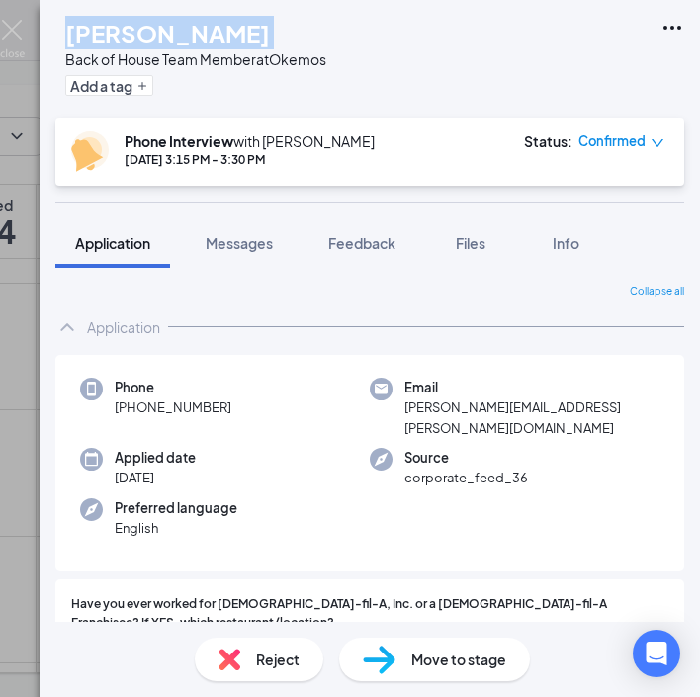
click at [522, 414] on span "[PERSON_NAME][EMAIL_ADDRESS][PERSON_NAME][DOMAIN_NAME]" at bounding box center [532, 418] width 255 height 41
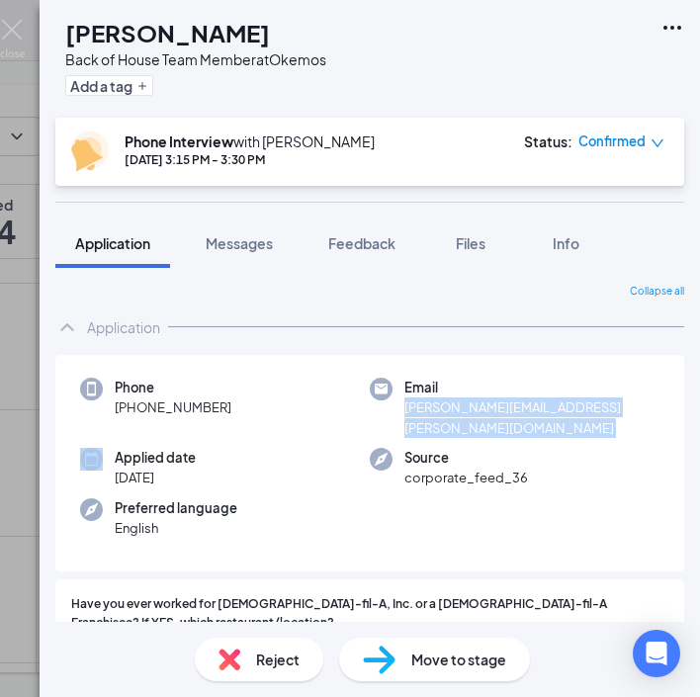
click at [522, 414] on span "[PERSON_NAME][EMAIL_ADDRESS][PERSON_NAME][DOMAIN_NAME]" at bounding box center [532, 418] width 255 height 41
copy span "[PERSON_NAME][EMAIL_ADDRESS][PERSON_NAME][DOMAIN_NAME]"
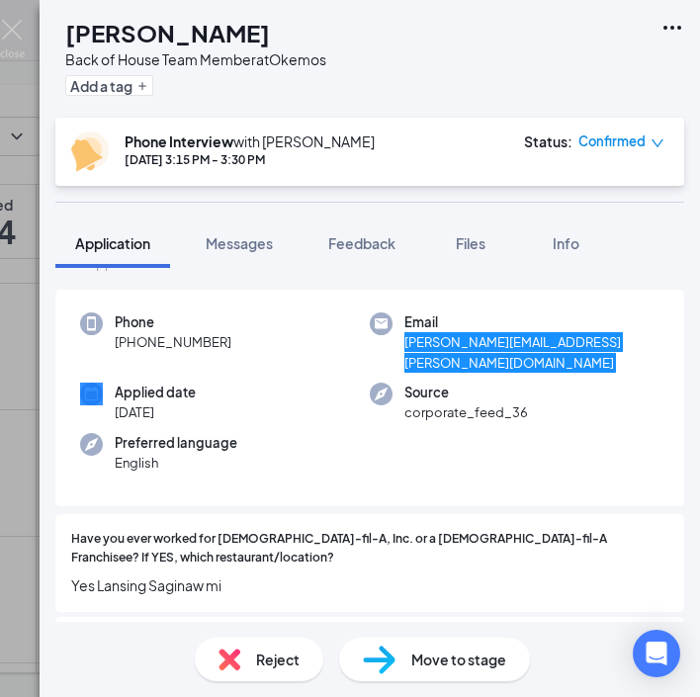
scroll to position [117, 0]
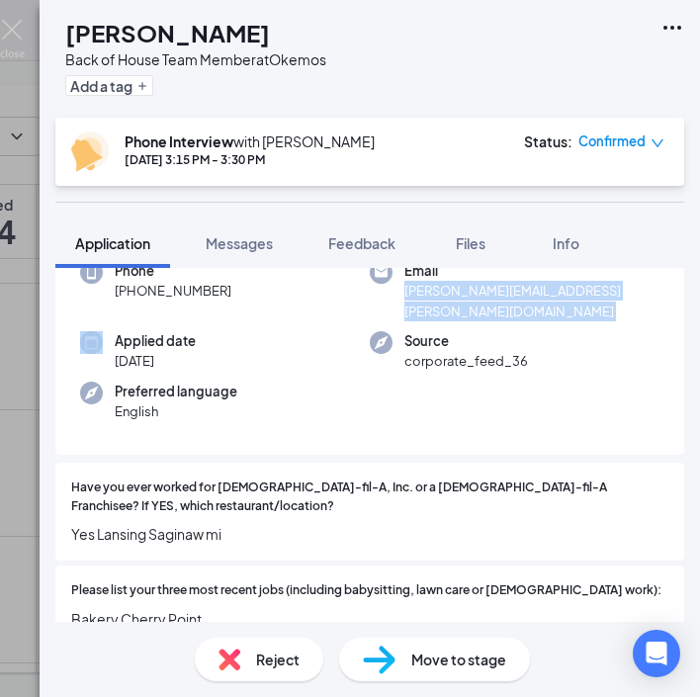
click at [148, 523] on span "Yes Lansing Saginaw mi" at bounding box center [370, 534] width 598 height 22
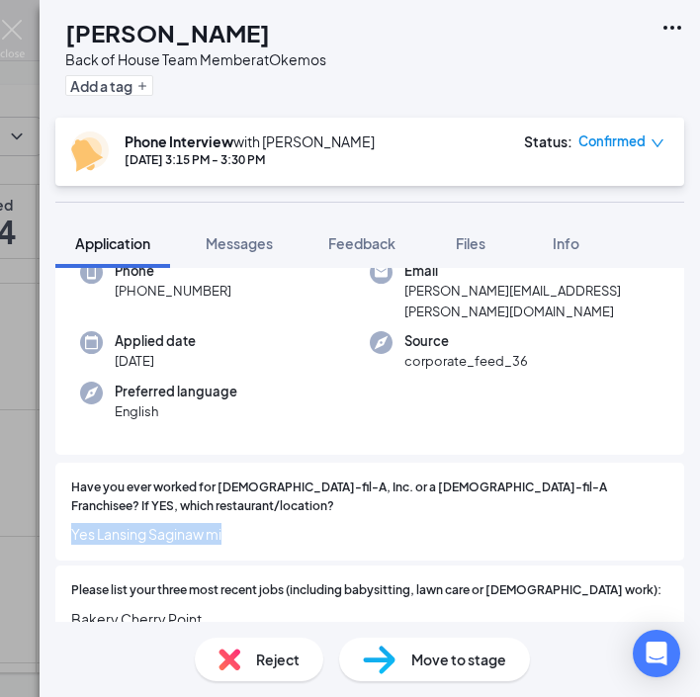
click at [148, 523] on span "Yes Lansing Saginaw mi" at bounding box center [370, 534] width 598 height 22
click at [175, 582] on span "Please list your three most recent jobs (including babysitting, lawn care or [D…" at bounding box center [366, 591] width 591 height 19
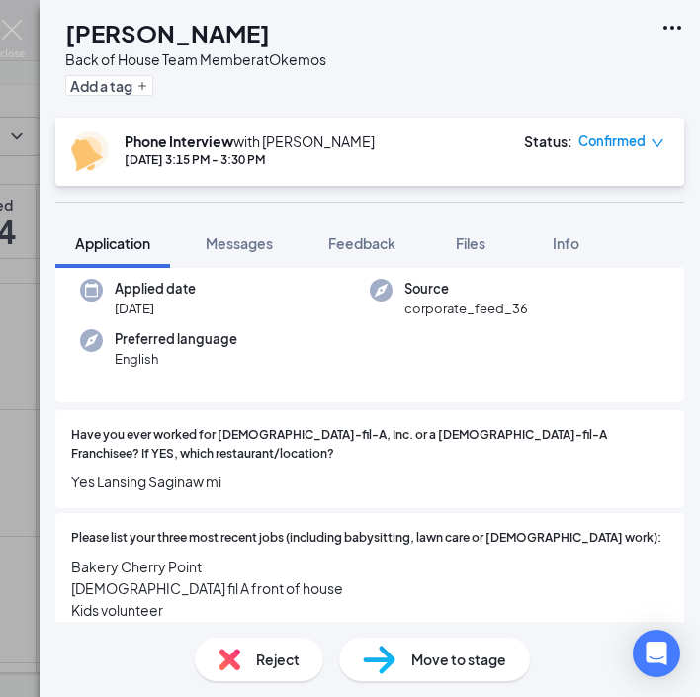
scroll to position [171, 0]
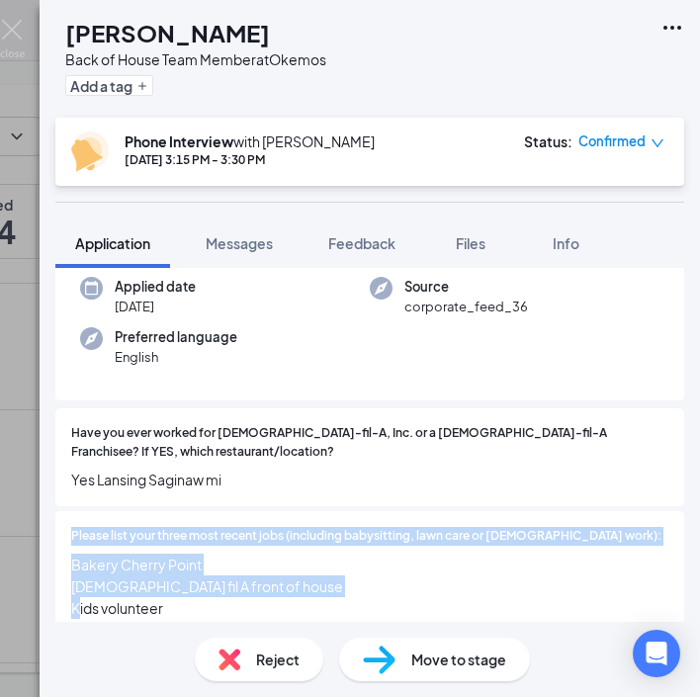
drag, startPoint x: 175, startPoint y: 562, endPoint x: 68, endPoint y: 500, distance: 123.7
click at [68, 511] on div "Please list your three most recent jobs (including babysitting, lawn care or [D…" at bounding box center [369, 573] width 629 height 124
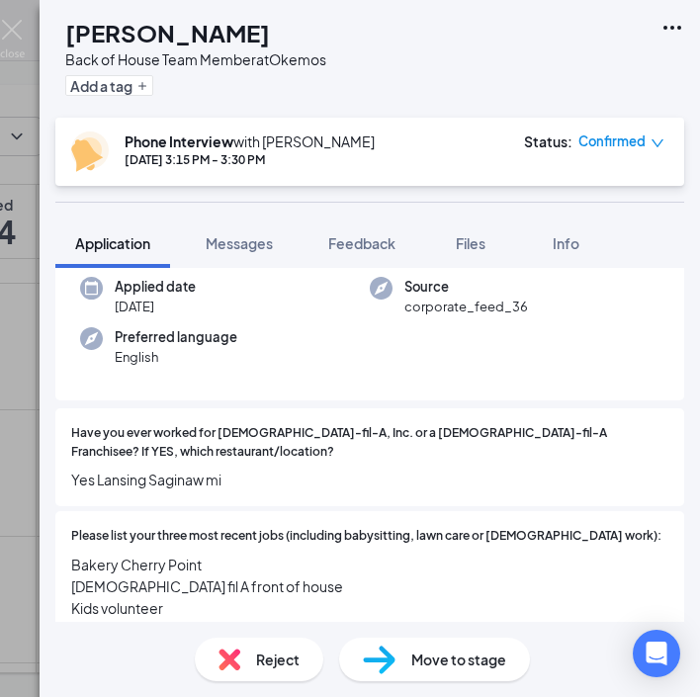
click at [199, 570] on span "Bakery Cherry Point [DEMOGRAPHIC_DATA] fil A front of house Kids volunteer" at bounding box center [370, 586] width 598 height 65
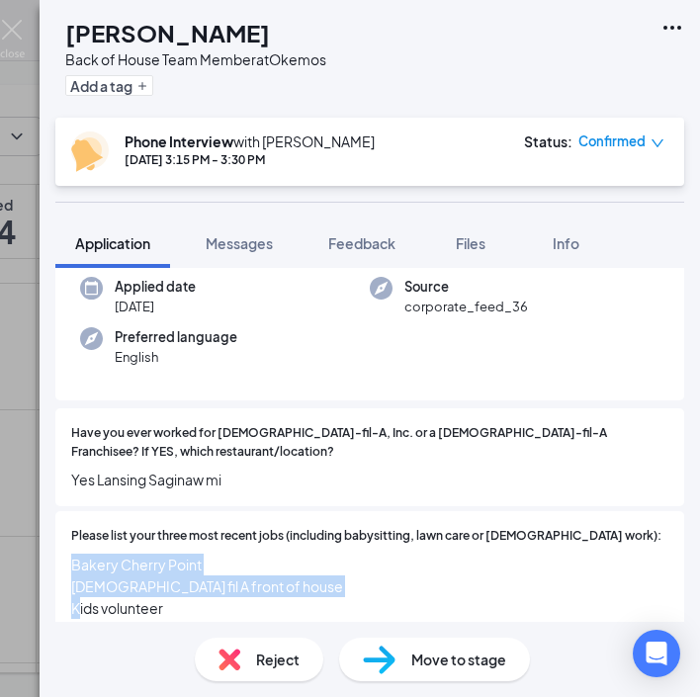
drag, startPoint x: 187, startPoint y: 570, endPoint x: 58, endPoint y: 518, distance: 138.5
click at [58, 518] on div "Please list your three most recent jobs (including babysitting, lawn care or [D…" at bounding box center [369, 573] width 629 height 124
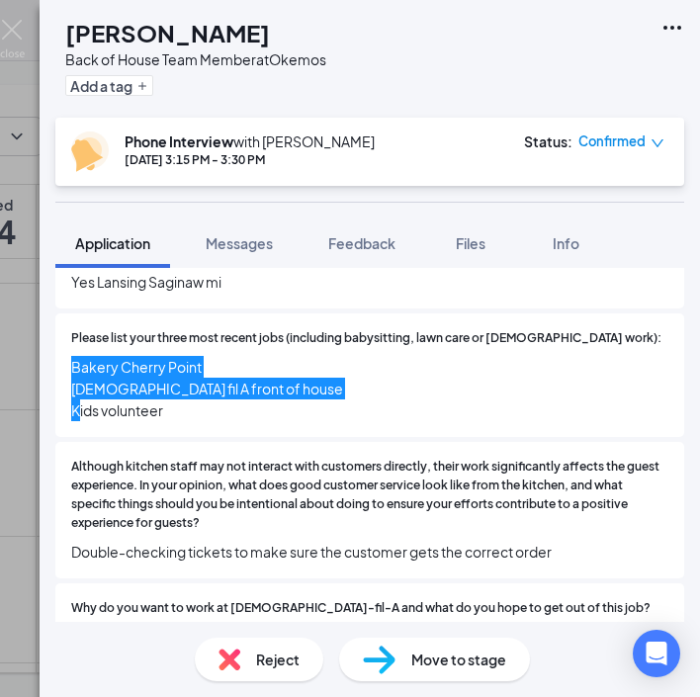
scroll to position [372, 0]
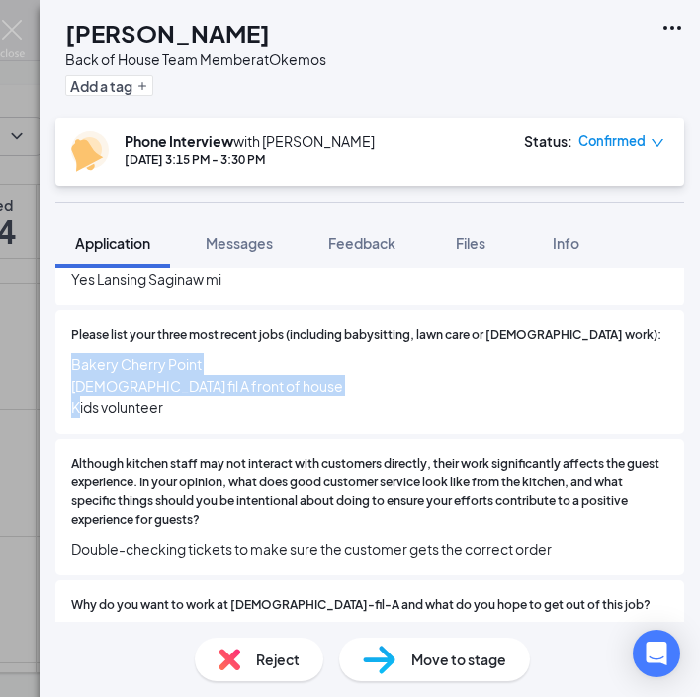
click at [193, 538] on span "Double-checking tickets to make sure the customer gets the correct order" at bounding box center [370, 549] width 598 height 22
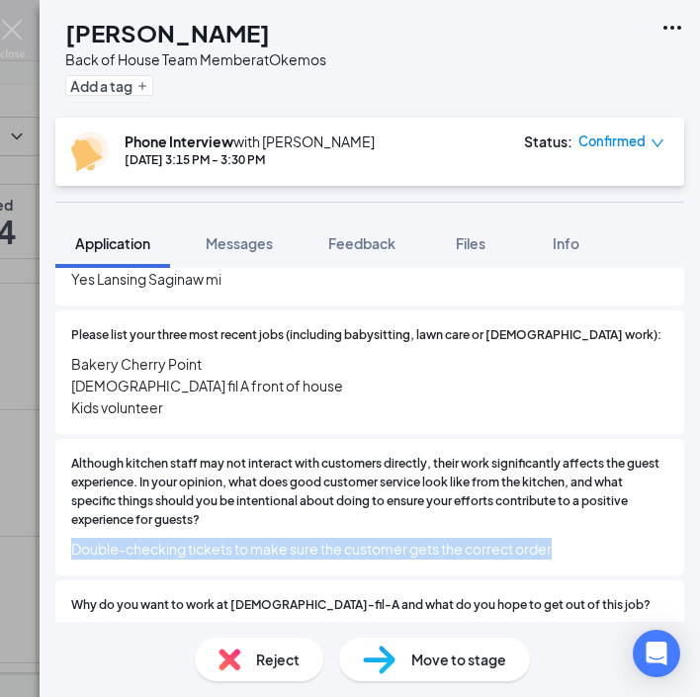
click at [193, 538] on span "Double-checking tickets to make sure the customer gets the correct order" at bounding box center [370, 549] width 598 height 22
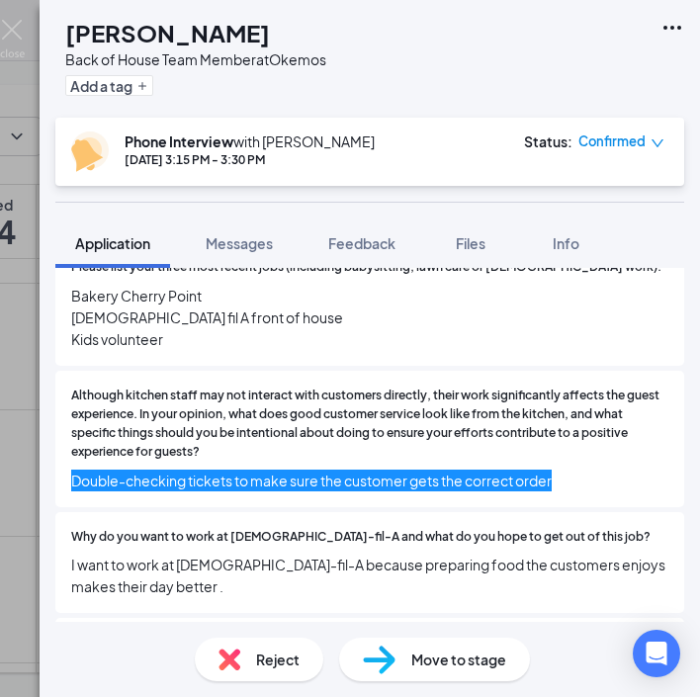
scroll to position [446, 0]
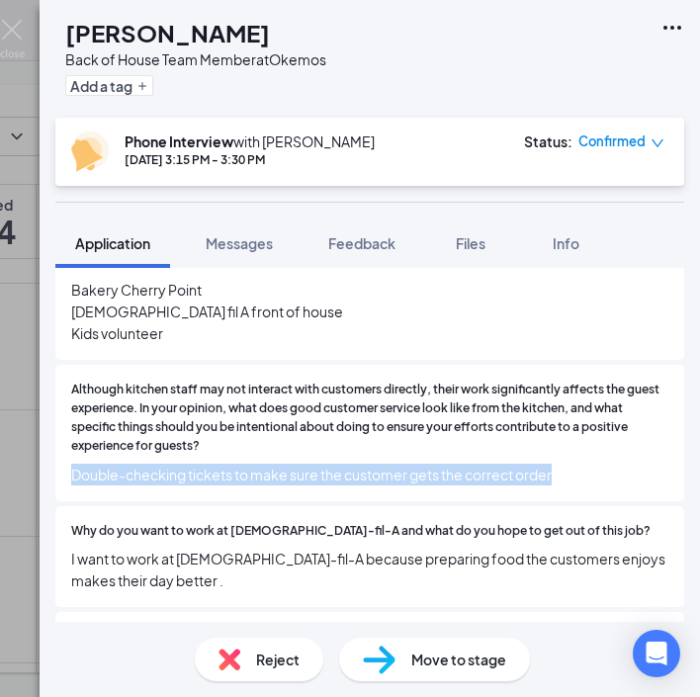
click at [97, 548] on span "I want to work at [DEMOGRAPHIC_DATA]-fil-A because preparing food the customers…" at bounding box center [370, 570] width 598 height 44
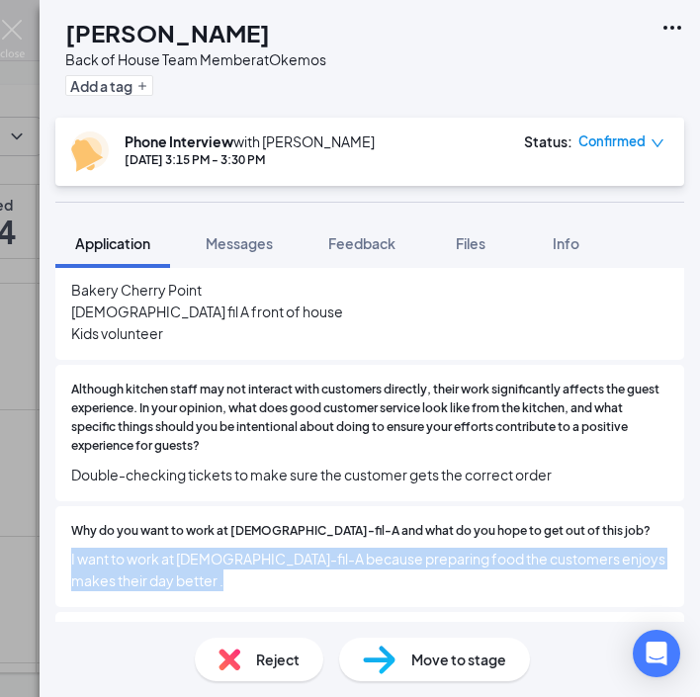
click at [97, 548] on span "I want to work at [DEMOGRAPHIC_DATA]-fil-A because preparing food the customers…" at bounding box center [370, 570] width 598 height 44
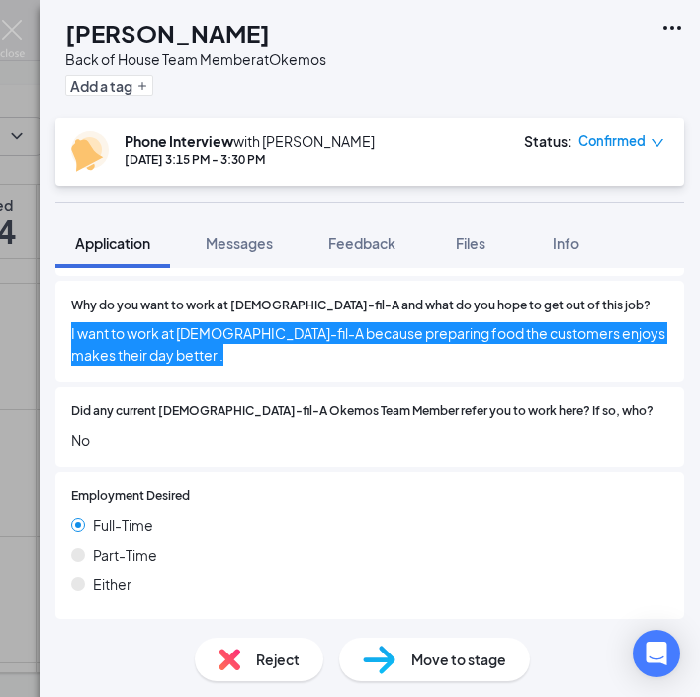
scroll to position [720, 0]
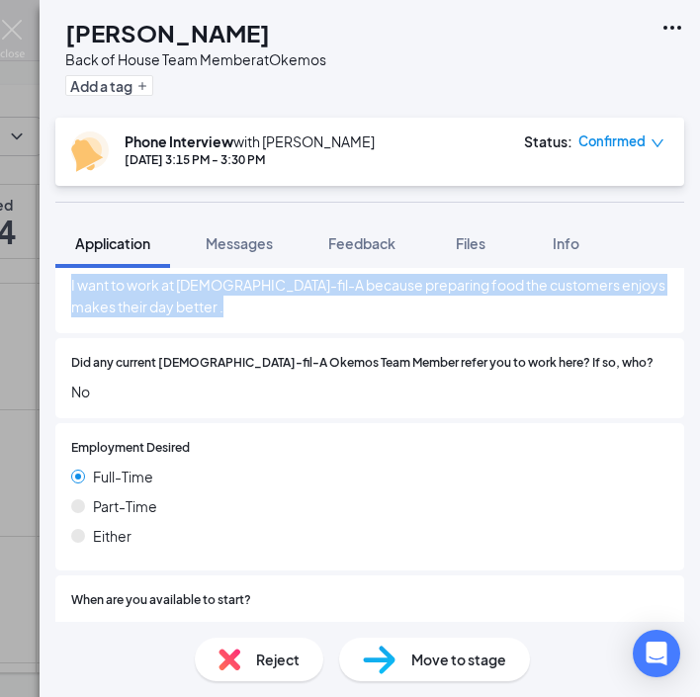
click at [138, 618] on span "[DATE]" at bounding box center [370, 629] width 598 height 22
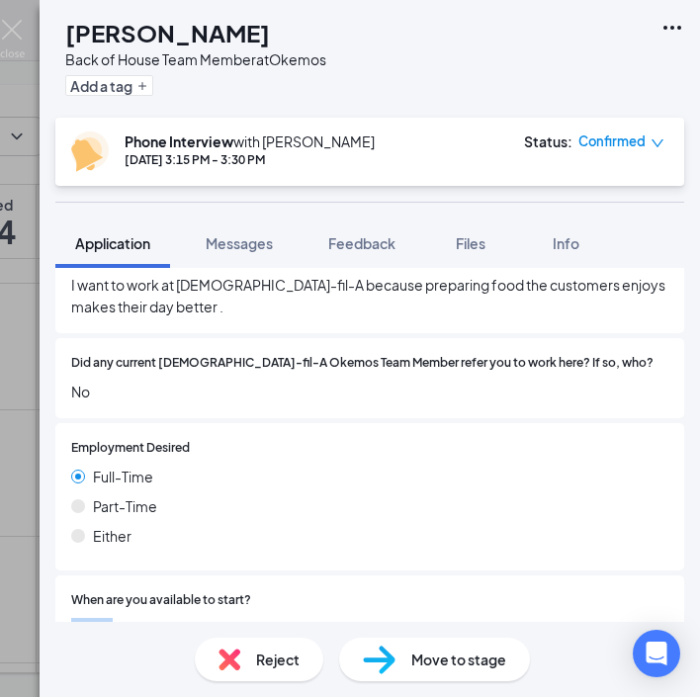
click at [138, 618] on span "[DATE]" at bounding box center [370, 629] width 598 height 22
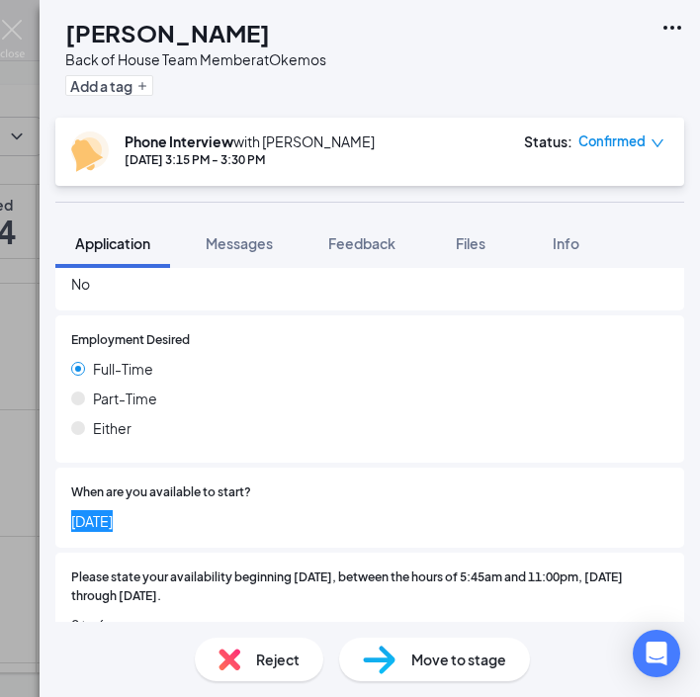
scroll to position [852, 0]
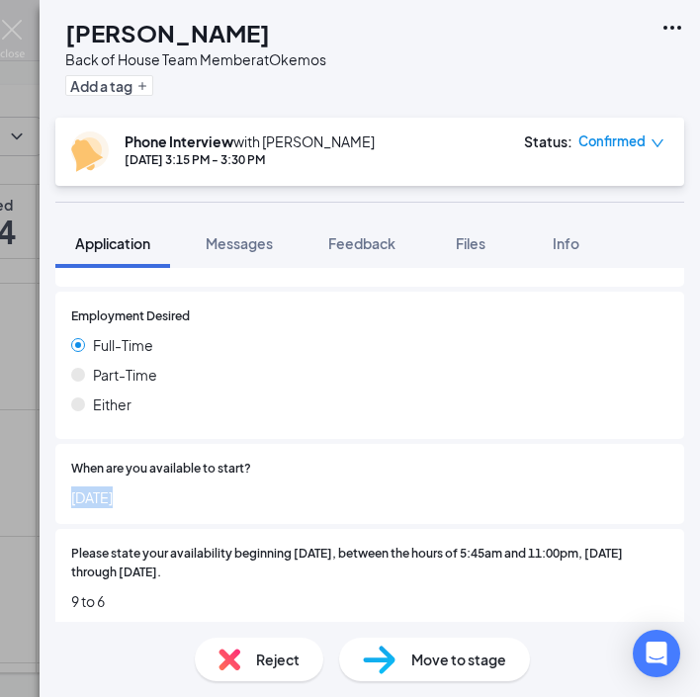
click at [90, 591] on span "9 to 6" at bounding box center [370, 602] width 598 height 22
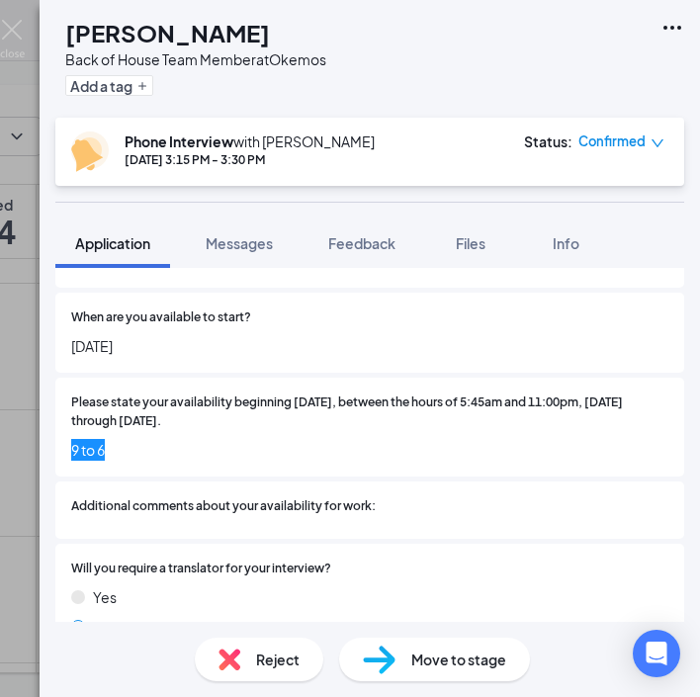
scroll to position [1016, 0]
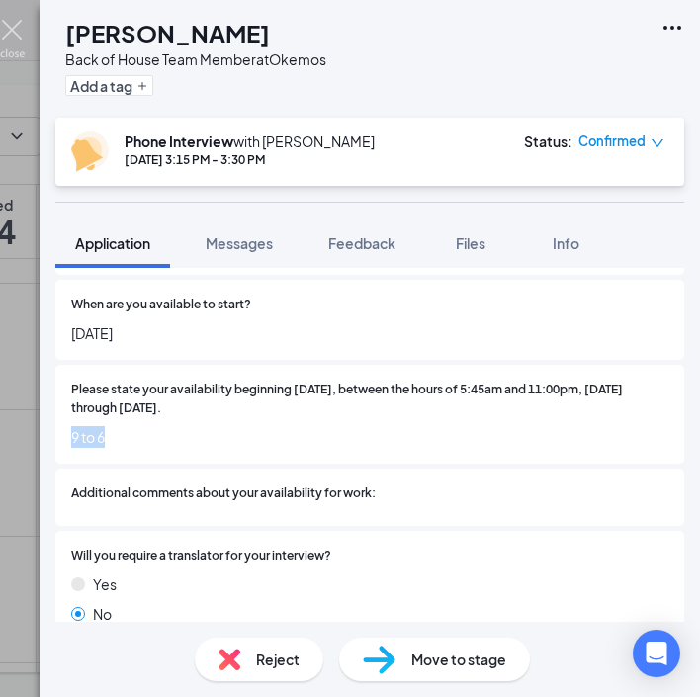
click at [14, 23] on img at bounding box center [12, 39] width 25 height 39
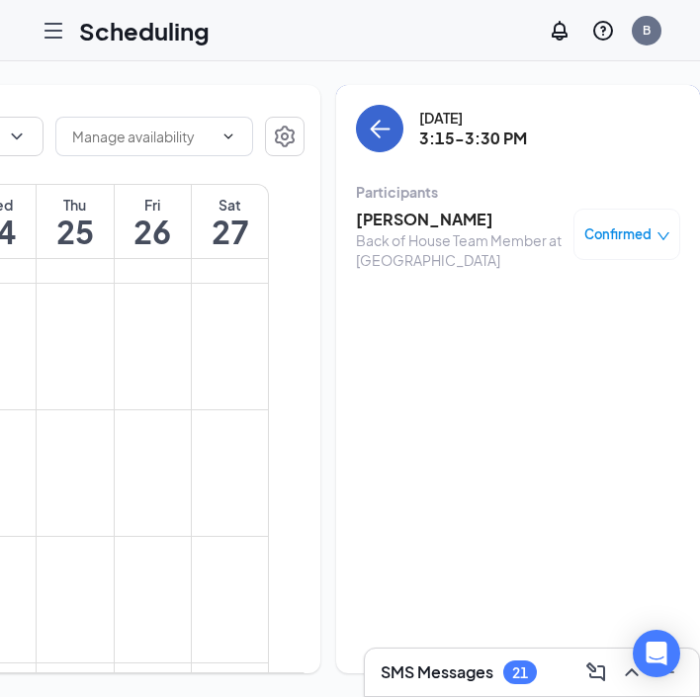
click at [368, 120] on icon "ArrowLeft" at bounding box center [380, 129] width 24 height 24
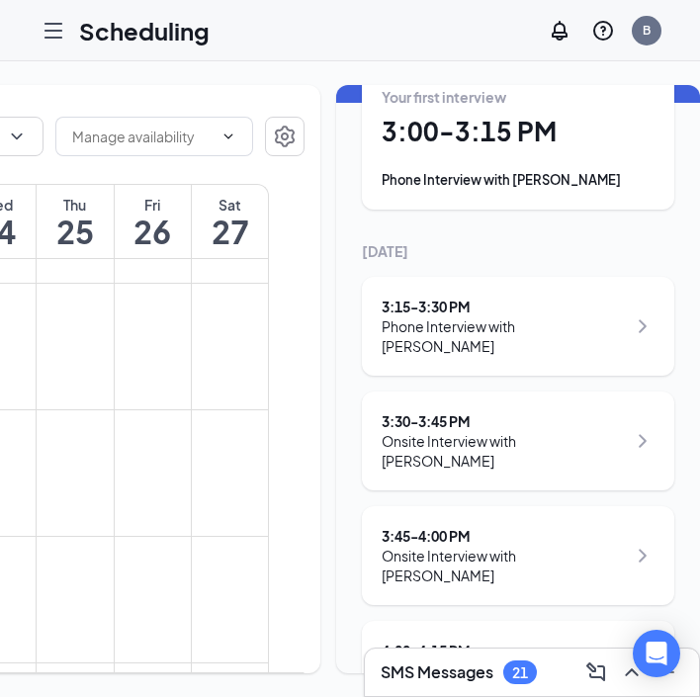
scroll to position [114, 0]
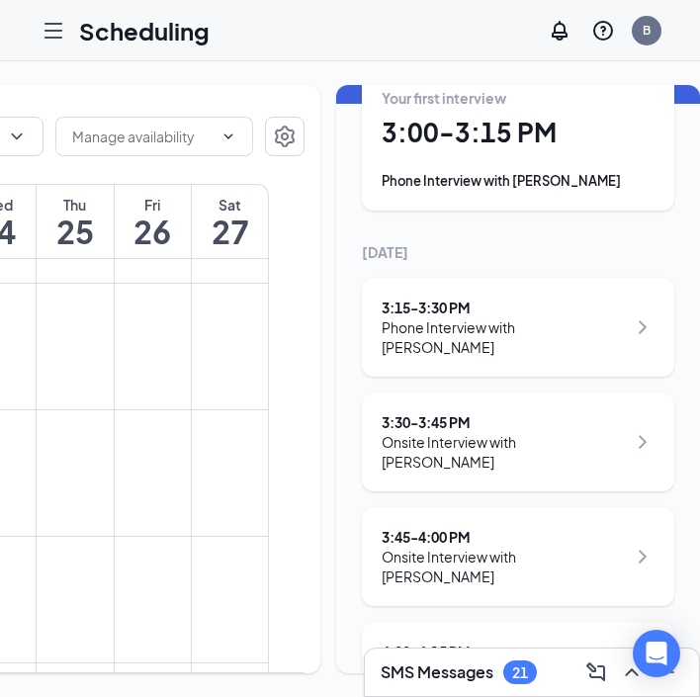
click at [444, 642] on div "4:00 - 4:15 PM" at bounding box center [504, 652] width 244 height 20
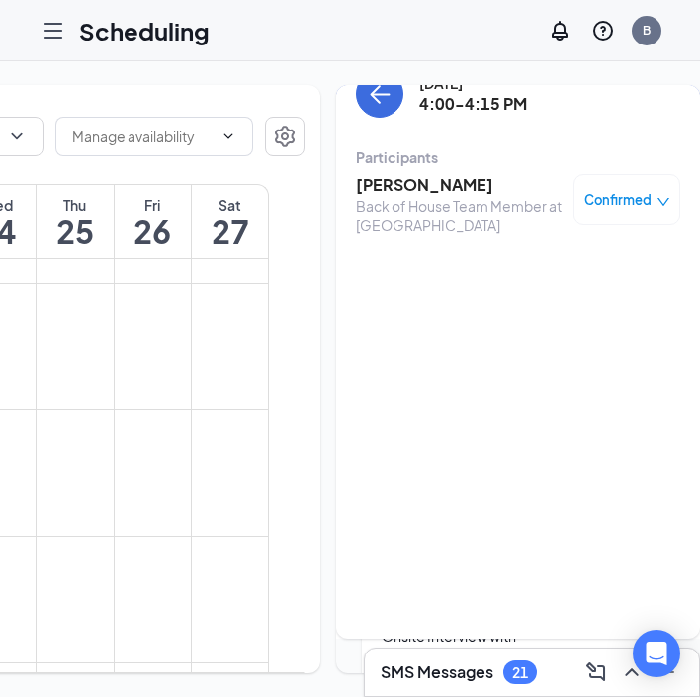
scroll to position [7, 0]
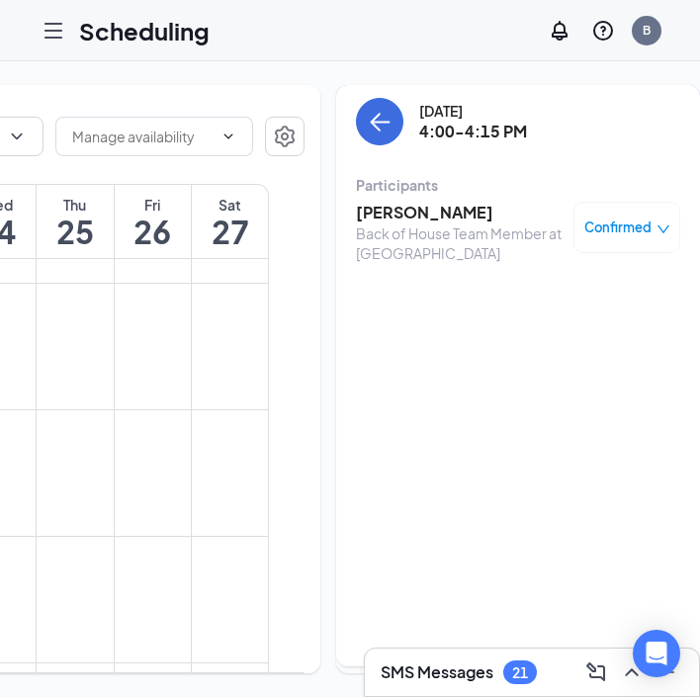
click at [377, 208] on h3 "[PERSON_NAME]" at bounding box center [460, 213] width 208 height 22
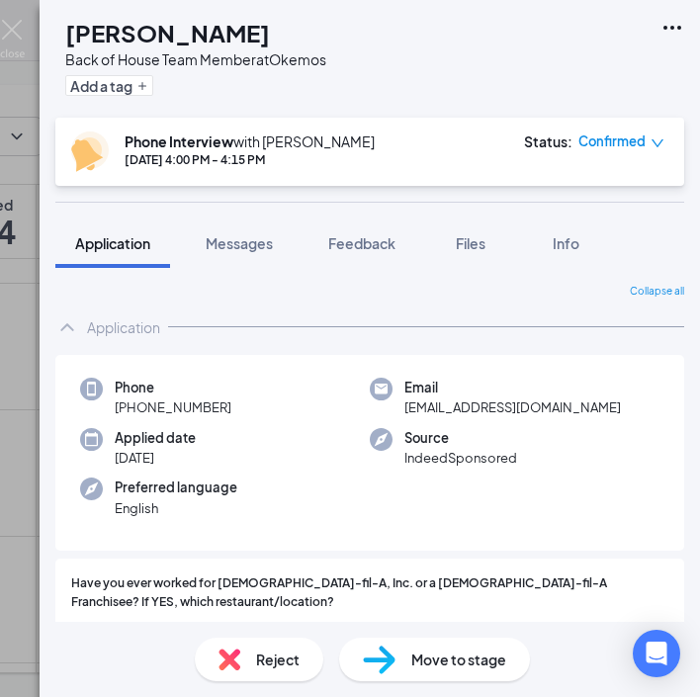
click at [181, 25] on h1 "[PERSON_NAME]" at bounding box center [167, 33] width 205 height 34
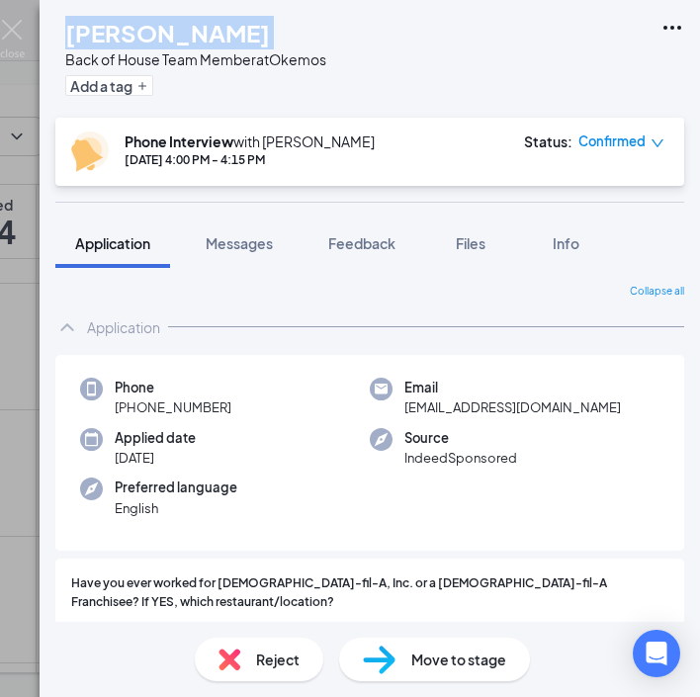
click at [181, 25] on h1 "[PERSON_NAME]" at bounding box center [167, 33] width 205 height 34
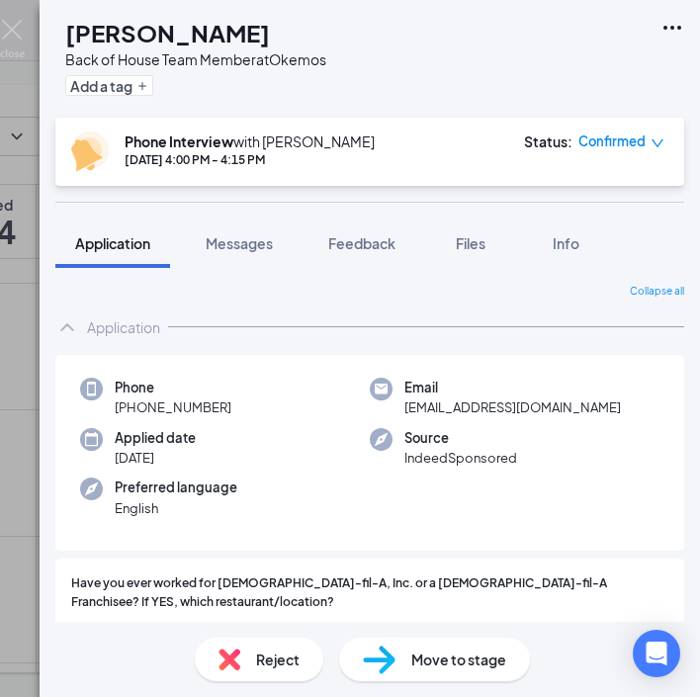
click at [266, 478] on div "Preferred language English" at bounding box center [225, 498] width 290 height 41
drag, startPoint x: 239, startPoint y: 415, endPoint x: 141, endPoint y: 414, distance: 97.9
click at [141, 414] on div "Phone [PHONE_NUMBER]" at bounding box center [225, 398] width 290 height 41
click at [231, 425] on div "Phone [PHONE_NUMBER] Email [EMAIL_ADDRESS][DOMAIN_NAME] Applied date [DATE] Sou…" at bounding box center [369, 453] width 629 height 197
drag, startPoint x: 231, startPoint y: 416, endPoint x: 134, endPoint y: 413, distance: 98.0
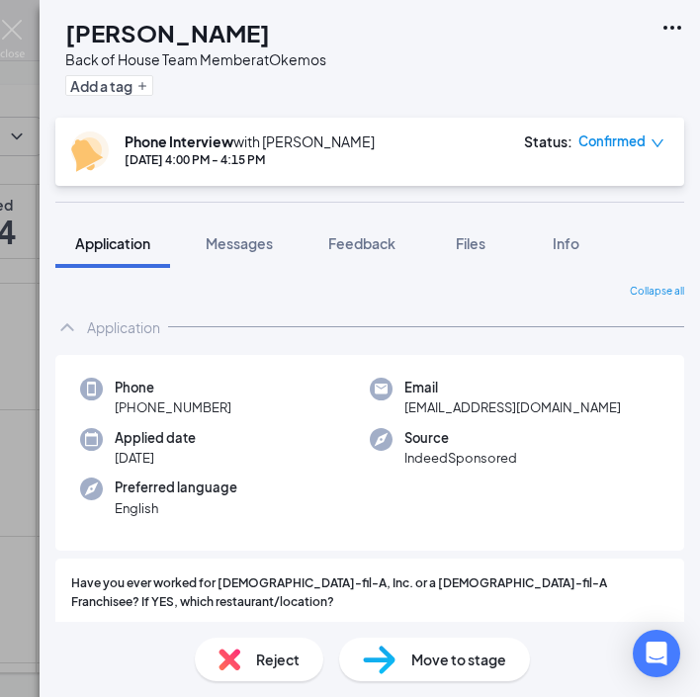
click at [134, 413] on div "Phone [PHONE_NUMBER]" at bounding box center [225, 398] width 290 height 41
click at [500, 412] on span "[EMAIL_ADDRESS][DOMAIN_NAME]" at bounding box center [513, 408] width 217 height 20
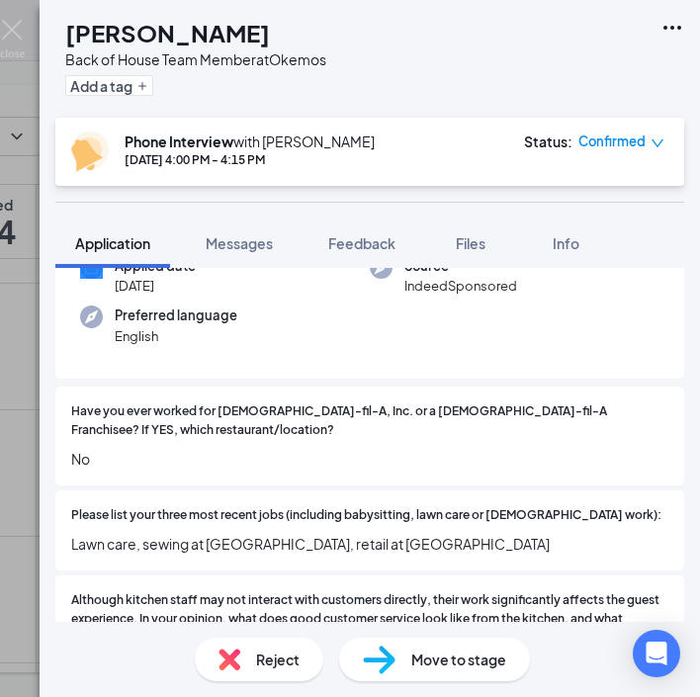
scroll to position [175, 0]
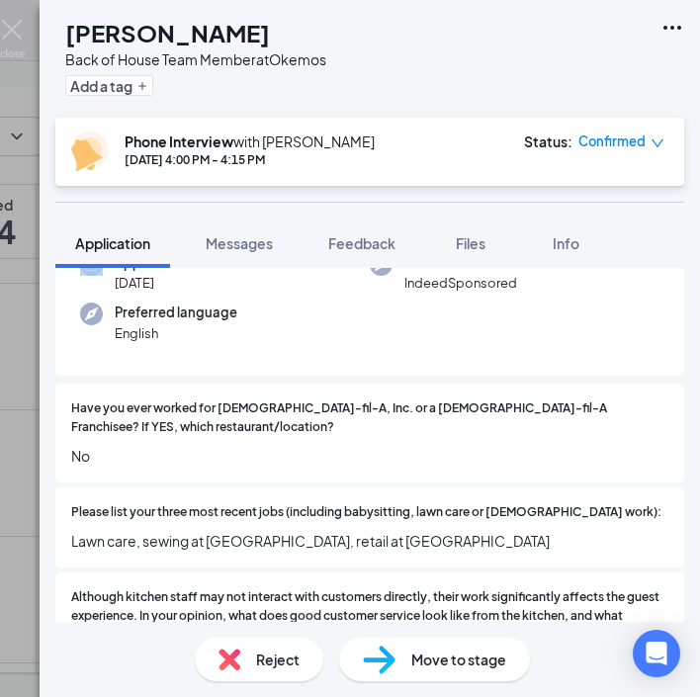
click at [232, 530] on span "Lawn care, sewing at [GEOGRAPHIC_DATA], retail at [GEOGRAPHIC_DATA]" at bounding box center [370, 541] width 598 height 22
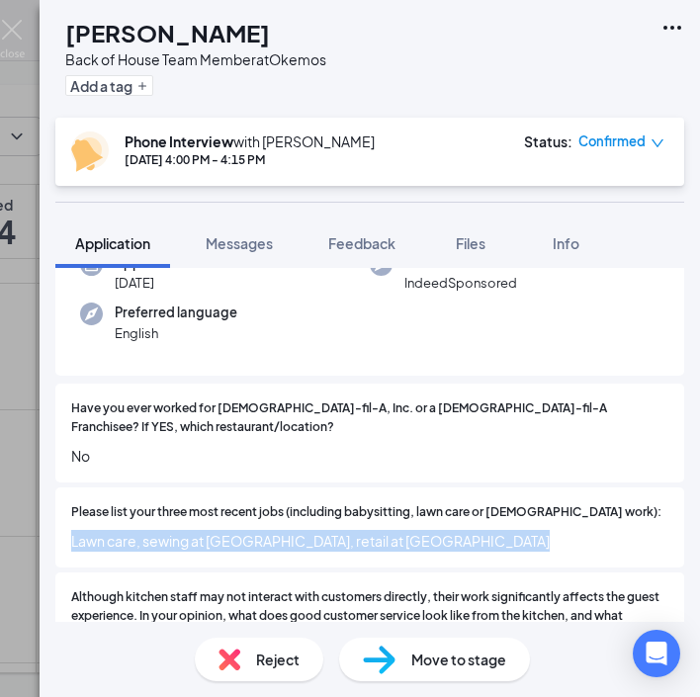
click at [232, 530] on span "Lawn care, sewing at [GEOGRAPHIC_DATA], retail at [GEOGRAPHIC_DATA]" at bounding box center [370, 541] width 598 height 22
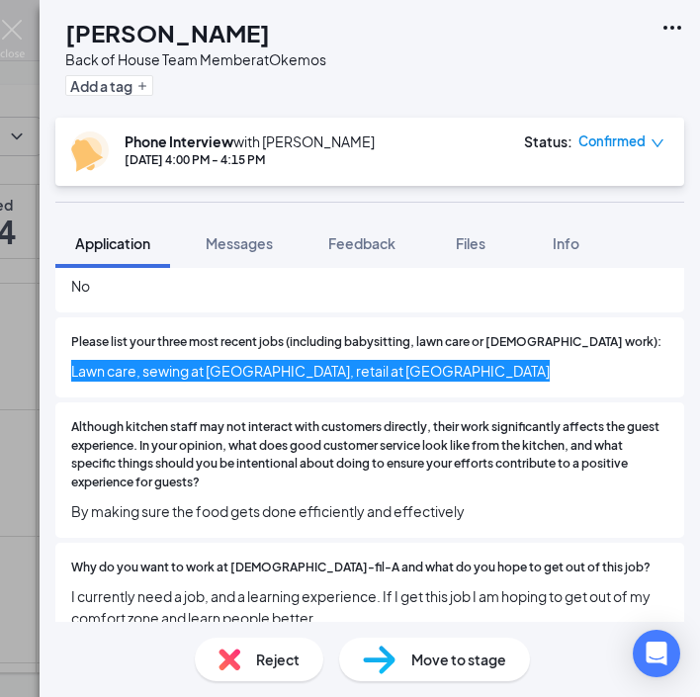
scroll to position [358, 0]
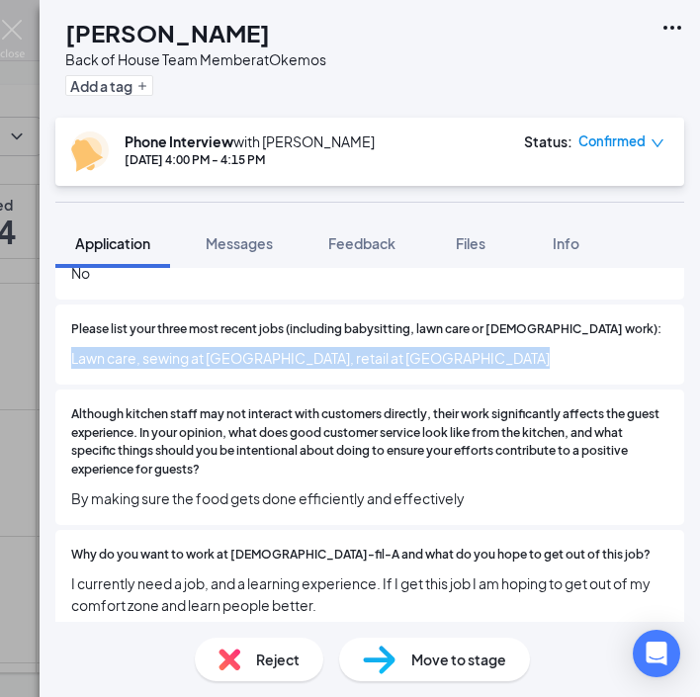
click at [196, 488] on span "By making sure the food gets done efficiently and effectively" at bounding box center [370, 499] width 598 height 22
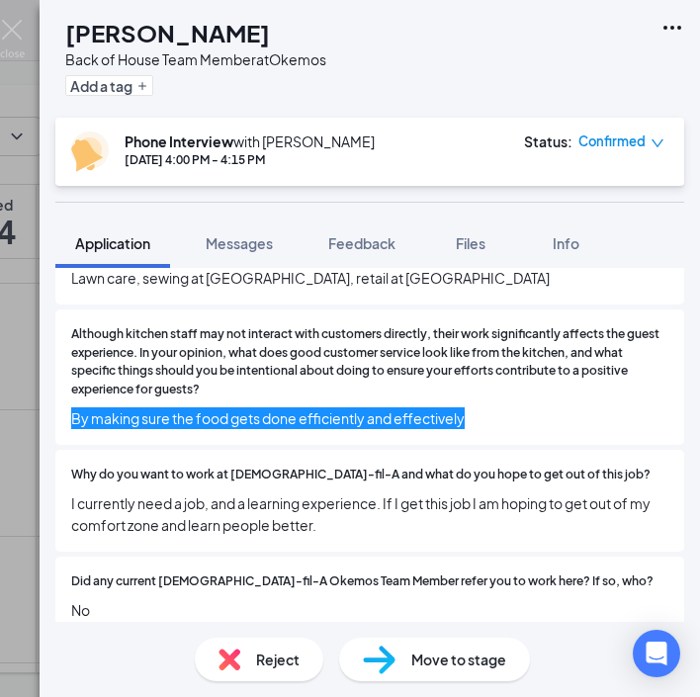
scroll to position [443, 0]
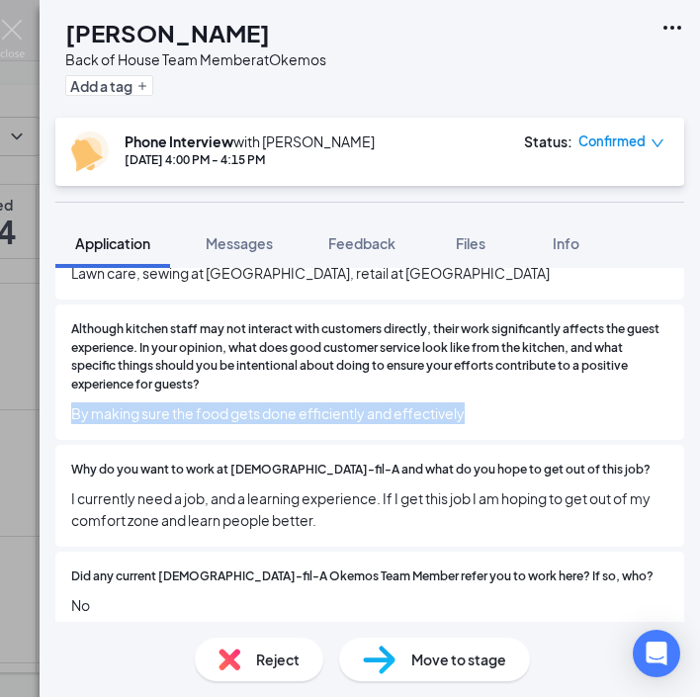
click at [249, 488] on span "I currently need a job, and a learning experience. If I get this job I am hopin…" at bounding box center [370, 510] width 598 height 44
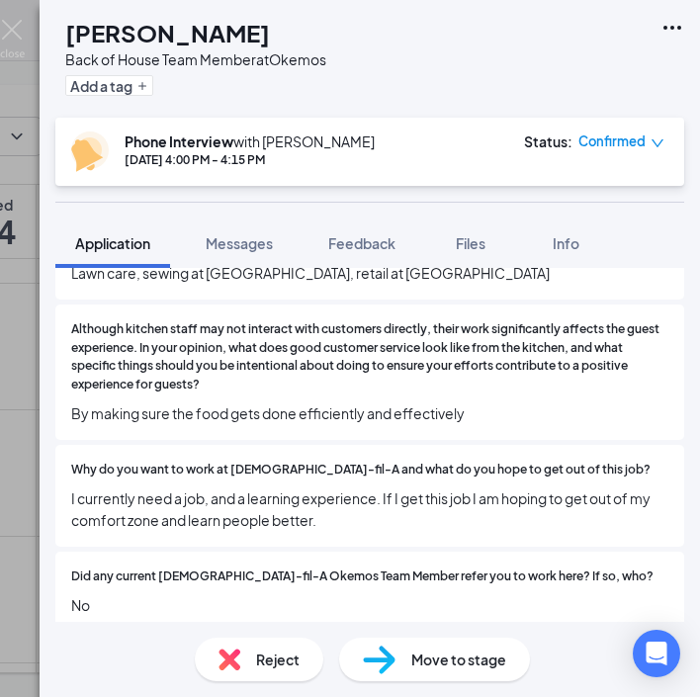
click at [249, 488] on span "I currently need a job, and a learning experience. If I get this job I am hopin…" at bounding box center [370, 510] width 598 height 44
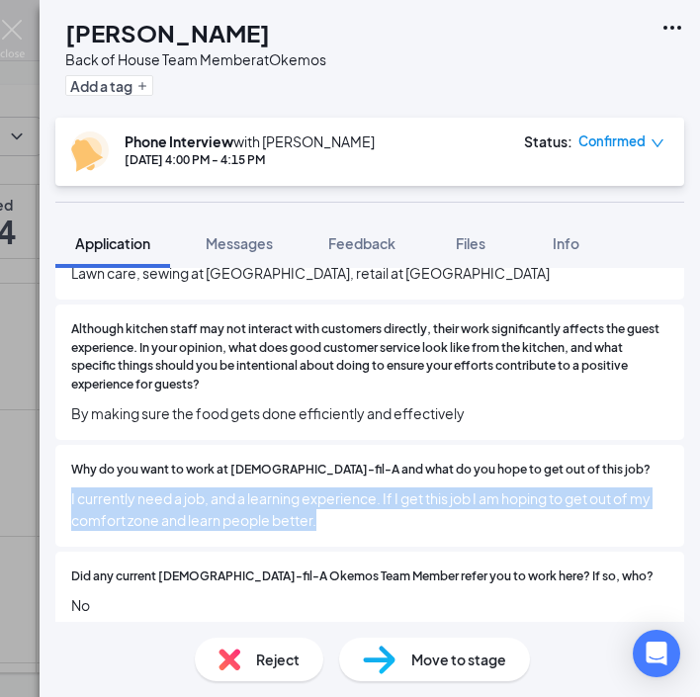
click at [249, 488] on span "I currently need a job, and a learning experience. If I get this job I am hopin…" at bounding box center [370, 510] width 598 height 44
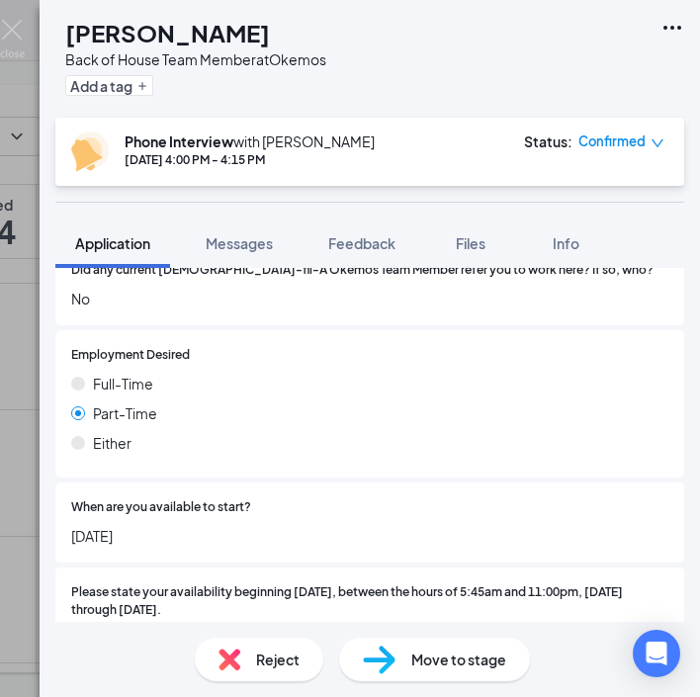
scroll to position [823, 0]
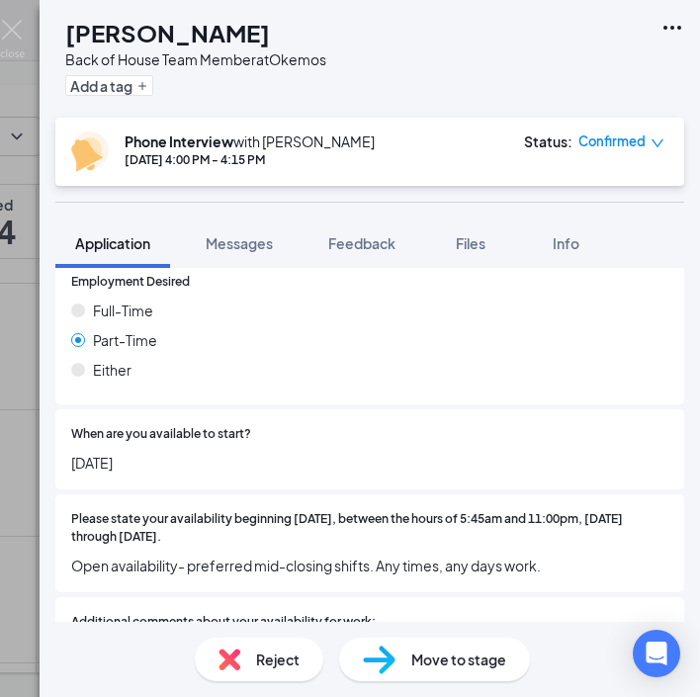
click at [98, 452] on span "[DATE]" at bounding box center [370, 463] width 598 height 22
click at [185, 555] on span "Open availability- preferred mid-closing shifts. Any times, any days work." at bounding box center [370, 566] width 598 height 22
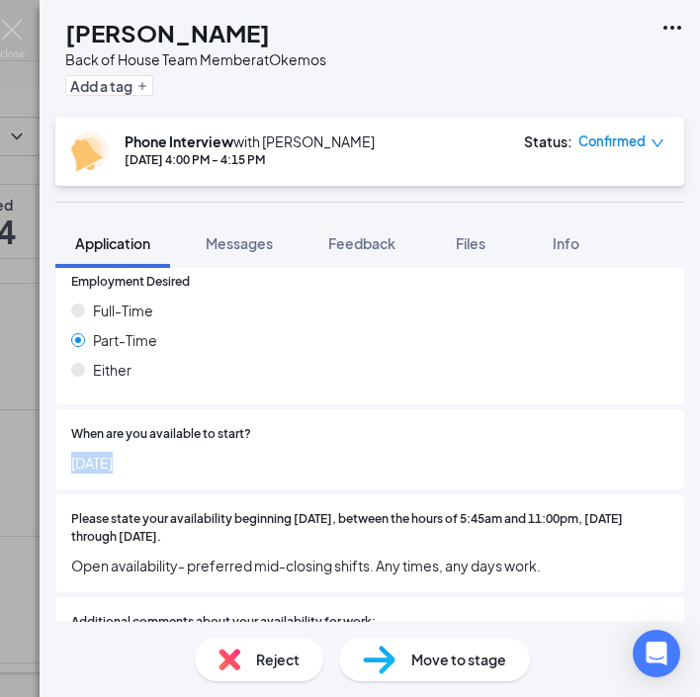
click at [185, 555] on span "Open availability- preferred mid-closing shifts. Any times, any days work." at bounding box center [370, 566] width 598 height 22
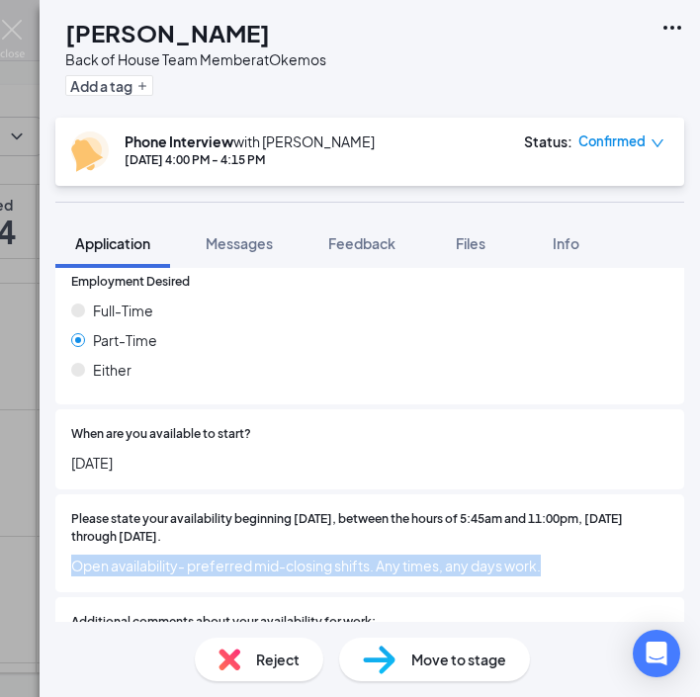
click at [185, 555] on span "Open availability- preferred mid-closing shifts. Any times, any days work." at bounding box center [370, 566] width 598 height 22
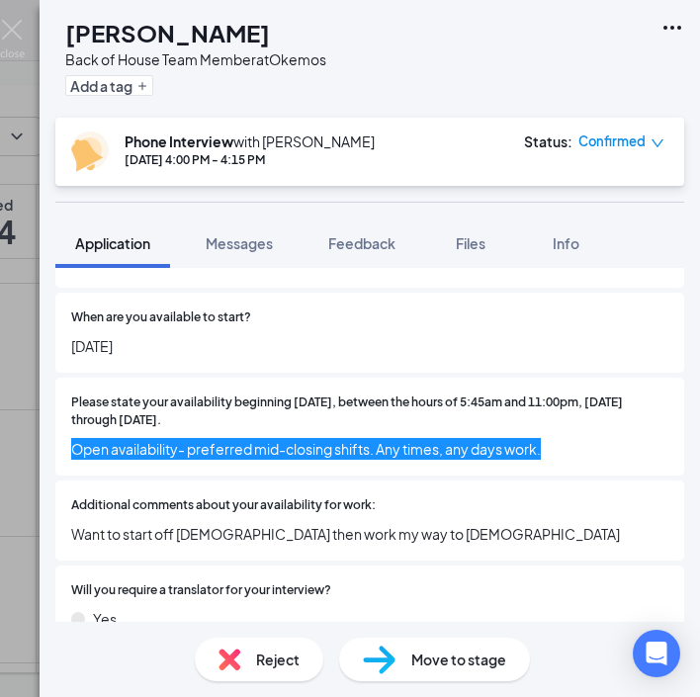
scroll to position [968, 0]
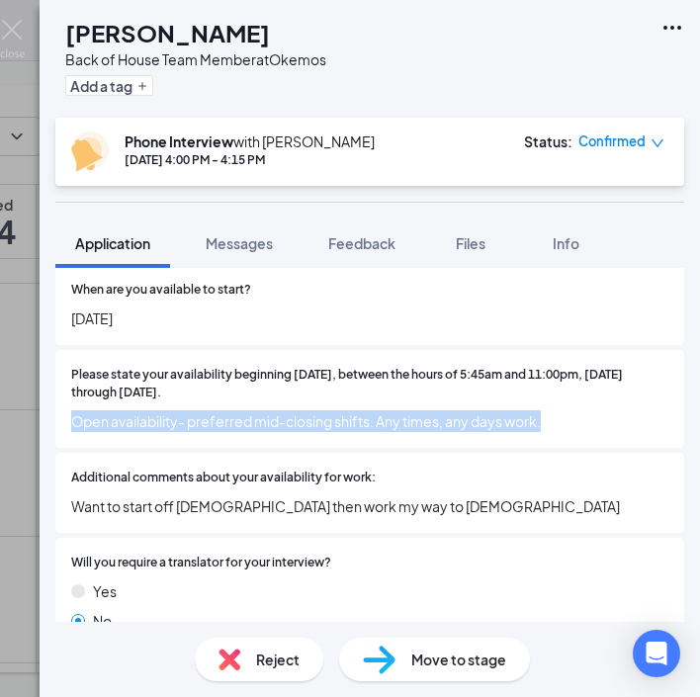
click at [258, 496] on span "Want to start off [DEMOGRAPHIC_DATA] then work my way to [DEMOGRAPHIC_DATA]" at bounding box center [370, 507] width 598 height 22
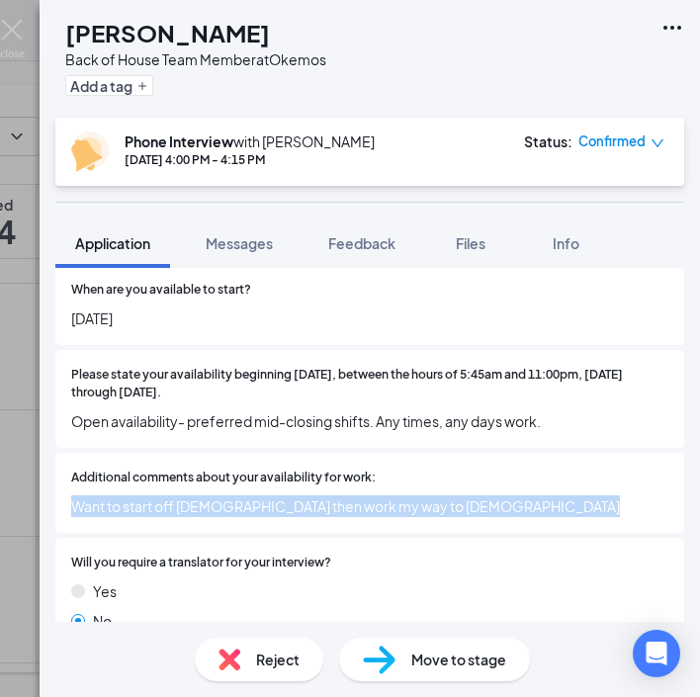
click at [258, 496] on span "Want to start off [DEMOGRAPHIC_DATA] then work my way to [DEMOGRAPHIC_DATA]" at bounding box center [370, 507] width 598 height 22
click at [17, 40] on img at bounding box center [12, 39] width 25 height 39
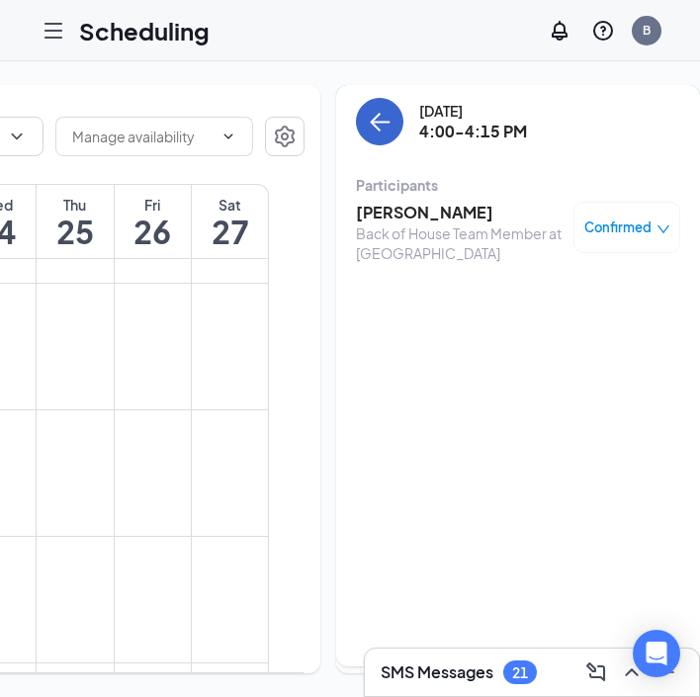
click at [368, 119] on icon "ArrowLeft" at bounding box center [380, 122] width 24 height 24
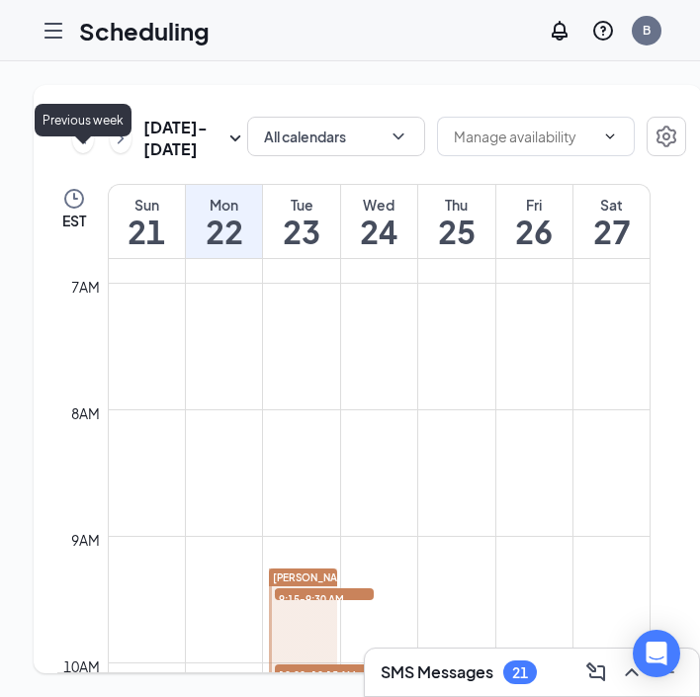
click at [84, 150] on icon "ChevronLeft" at bounding box center [83, 139] width 20 height 24
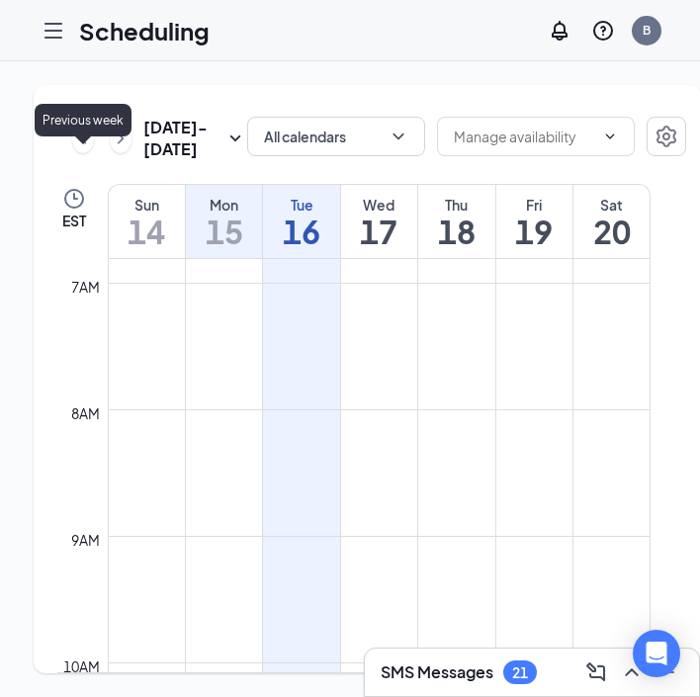
scroll to position [972, 0]
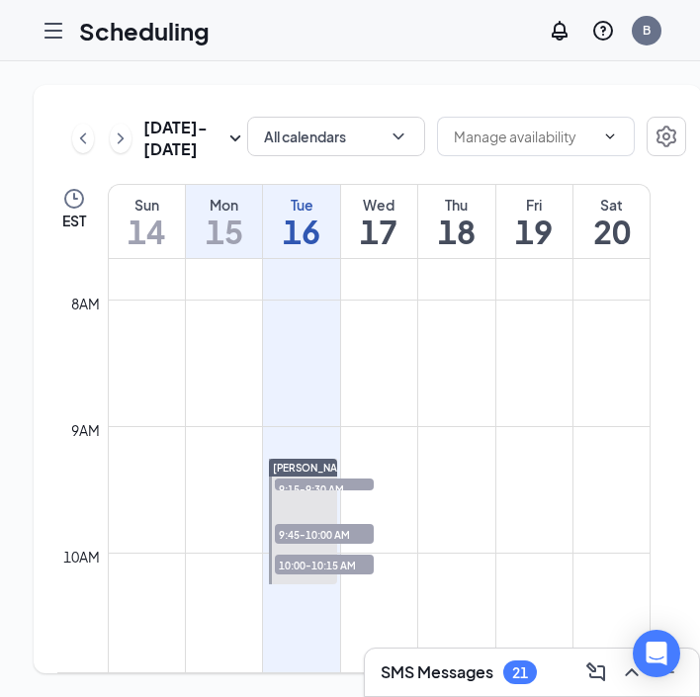
click at [296, 248] on h1 "16" at bounding box center [301, 232] width 76 height 34
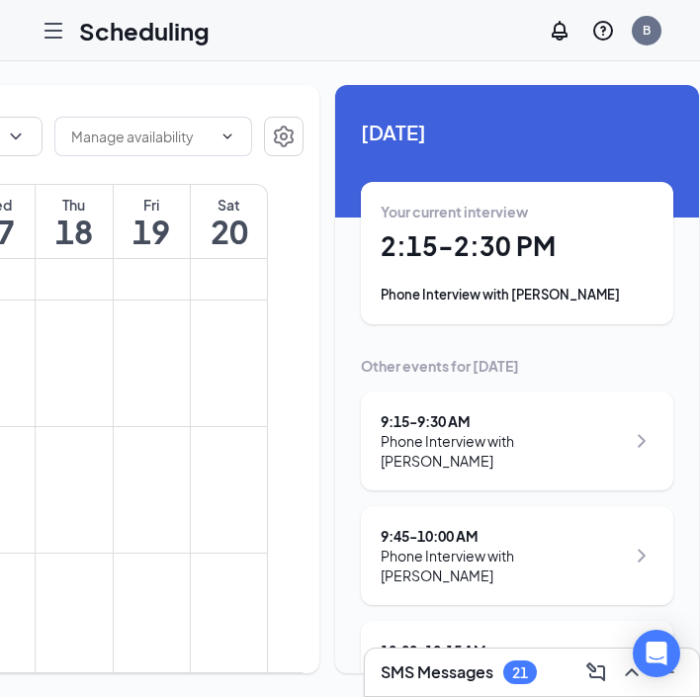
scroll to position [0, 382]
click at [496, 271] on div "Your current interview 2:15 - 2:30 PM Phone Interview with [PERSON_NAME]" at bounding box center [518, 253] width 273 height 103
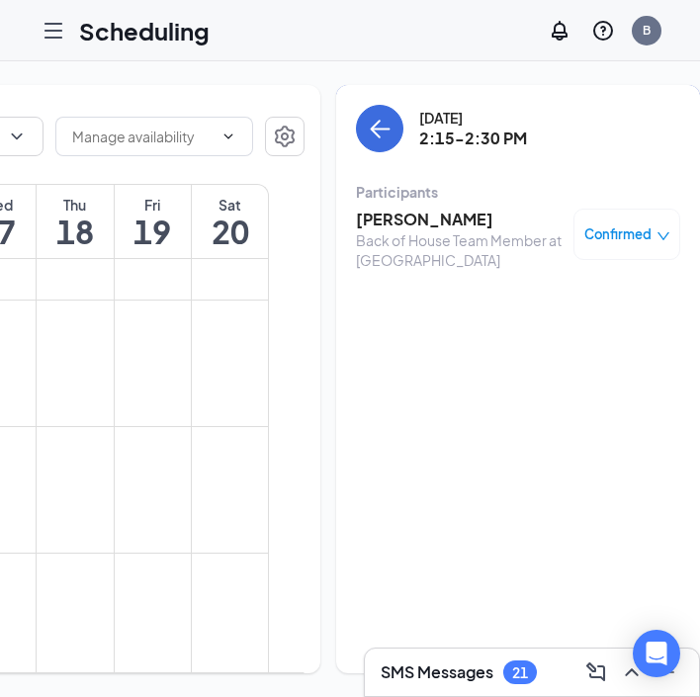
click at [585, 239] on span "Confirmed" at bounding box center [618, 235] width 67 height 20
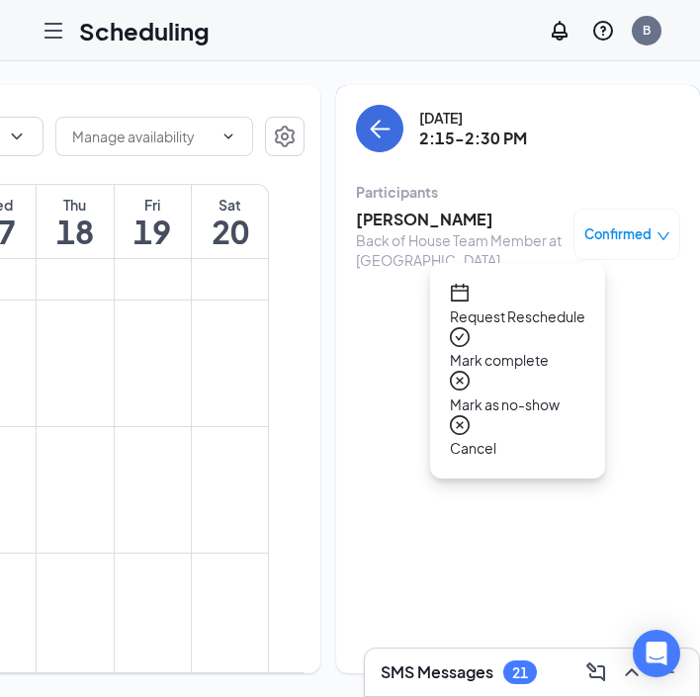
click at [501, 306] on span "Request Reschedule" at bounding box center [518, 317] width 136 height 22
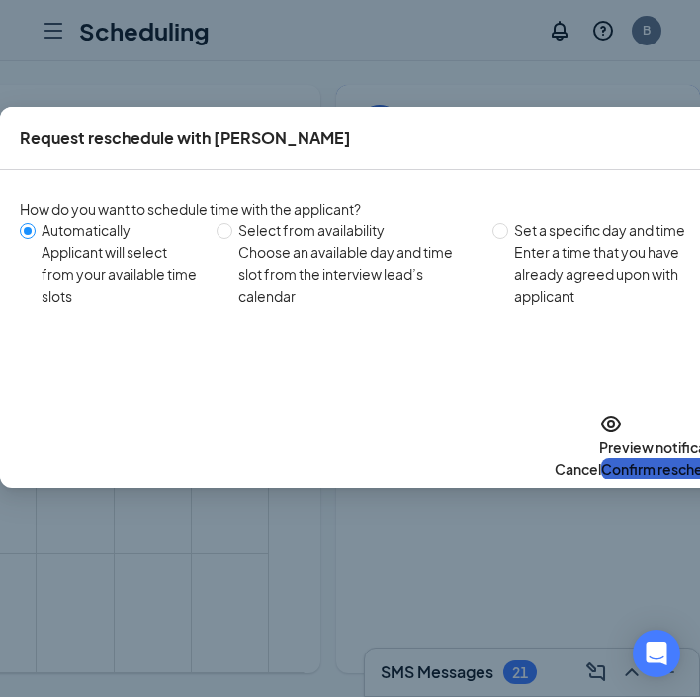
click at [601, 458] on button "Confirm reschedule" at bounding box center [666, 469] width 131 height 22
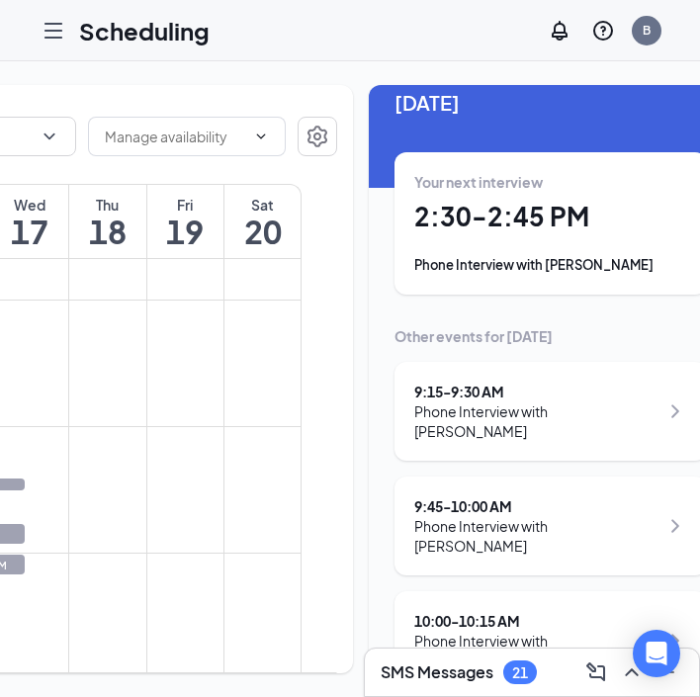
scroll to position [0, 326]
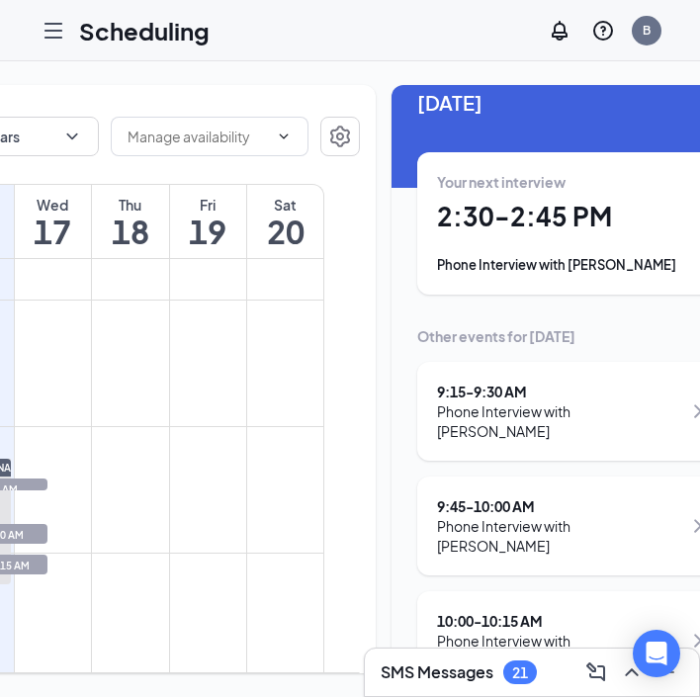
click at [47, 248] on h1 "17" at bounding box center [53, 232] width 76 height 34
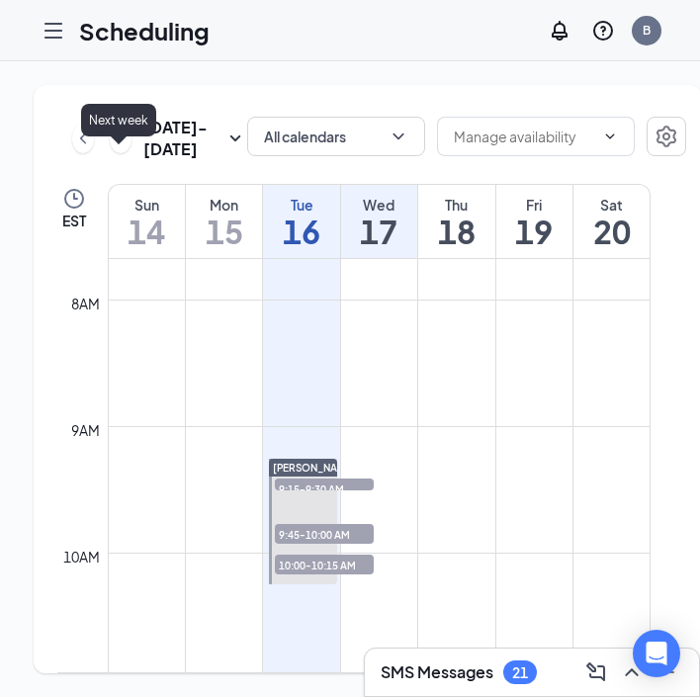
click at [120, 150] on icon "ChevronRight" at bounding box center [121, 139] width 20 height 24
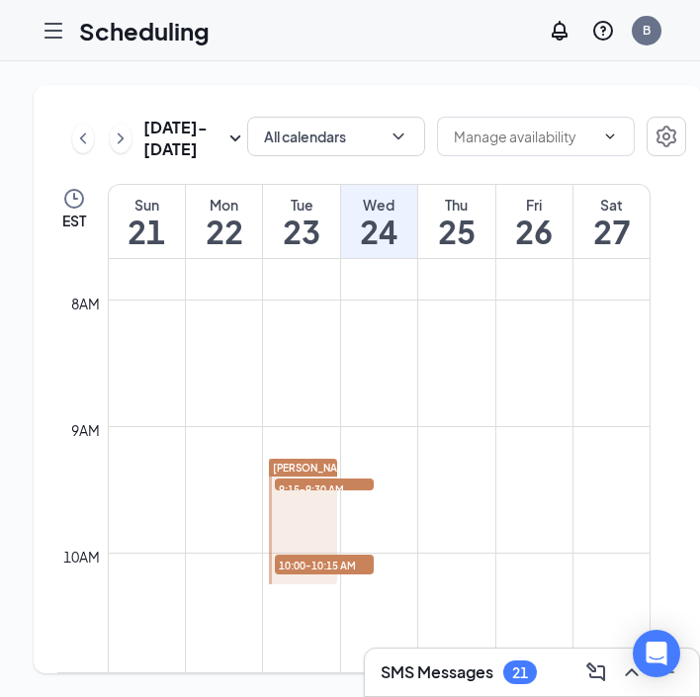
click at [298, 248] on h1 "23" at bounding box center [301, 232] width 76 height 34
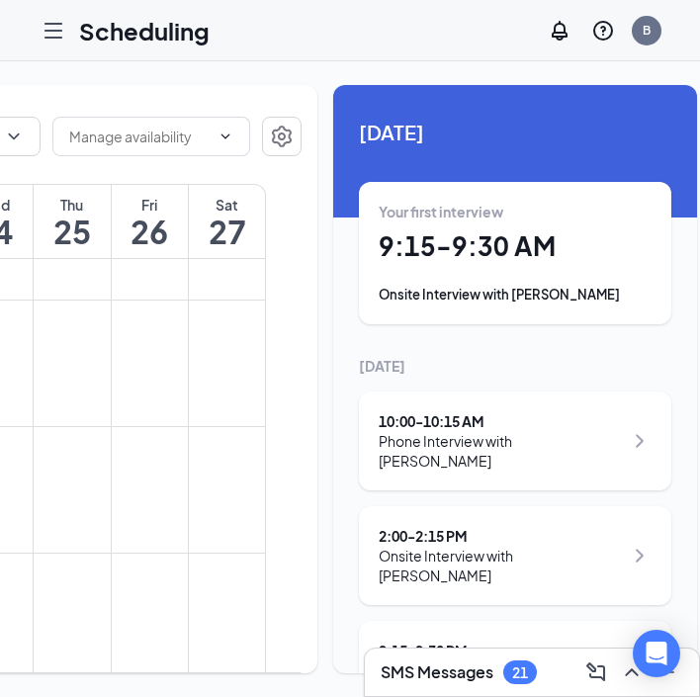
scroll to position [0, 382]
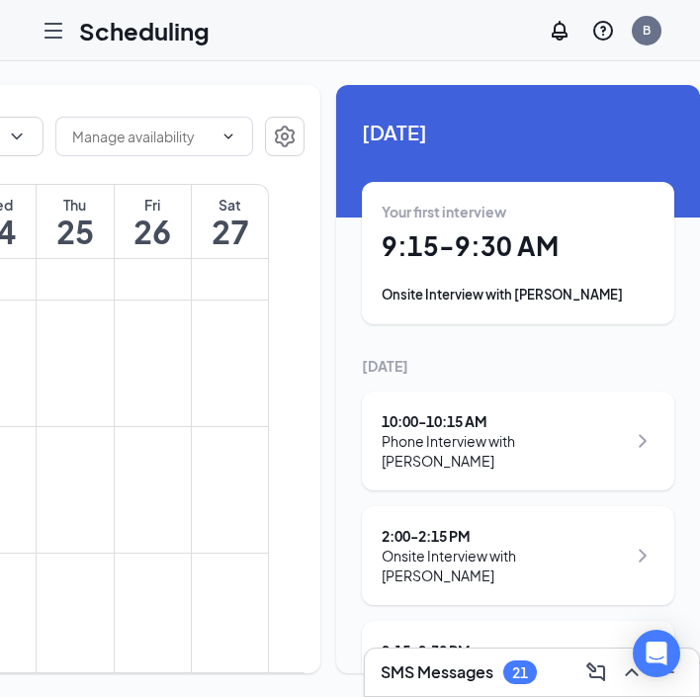
click at [403, 422] on div "10:00 - 10:15 AM" at bounding box center [504, 422] width 244 height 20
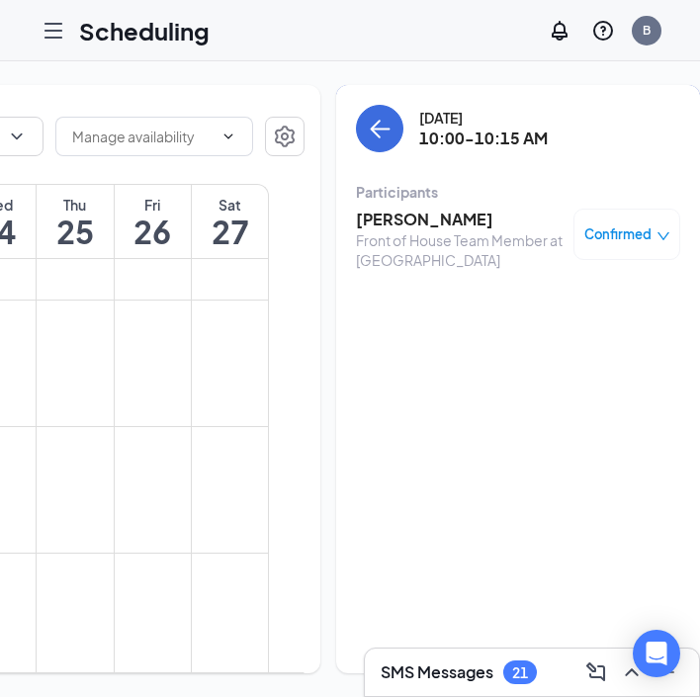
click at [393, 225] on h3 "[PERSON_NAME]" at bounding box center [460, 220] width 208 height 22
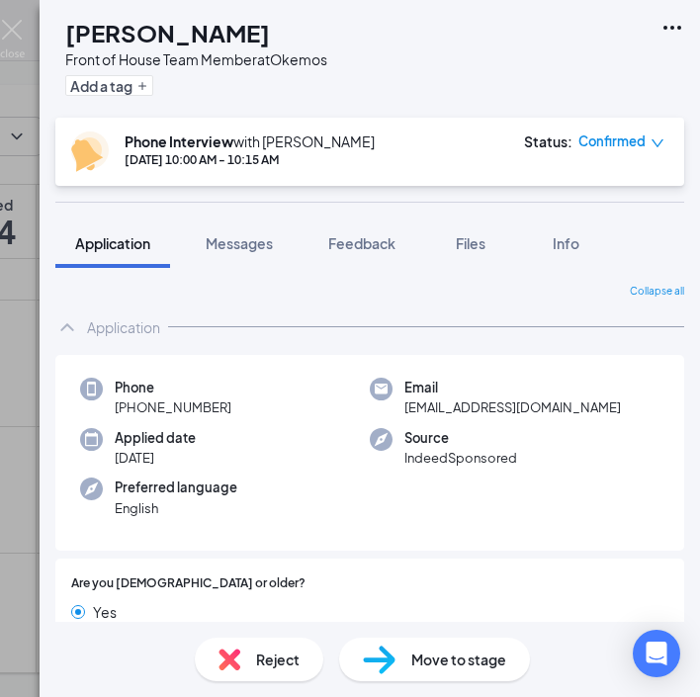
click at [220, 28] on h1 "[PERSON_NAME]" at bounding box center [167, 33] width 205 height 34
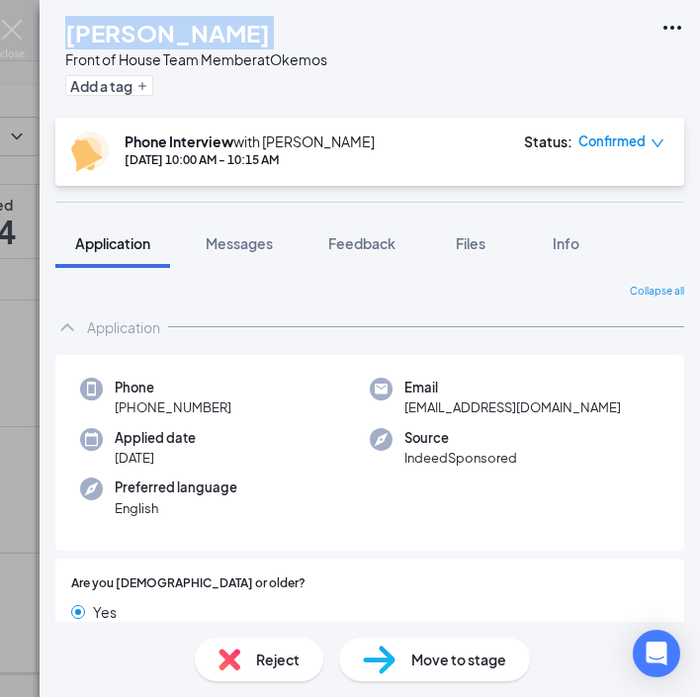
drag, startPoint x: 212, startPoint y: 399, endPoint x: 134, endPoint y: 410, distance: 78.9
click at [133, 410] on div "Phone [PHONE_NUMBER]" at bounding box center [225, 398] width 290 height 41
click at [488, 402] on span "[EMAIL_ADDRESS][DOMAIN_NAME]" at bounding box center [513, 408] width 217 height 20
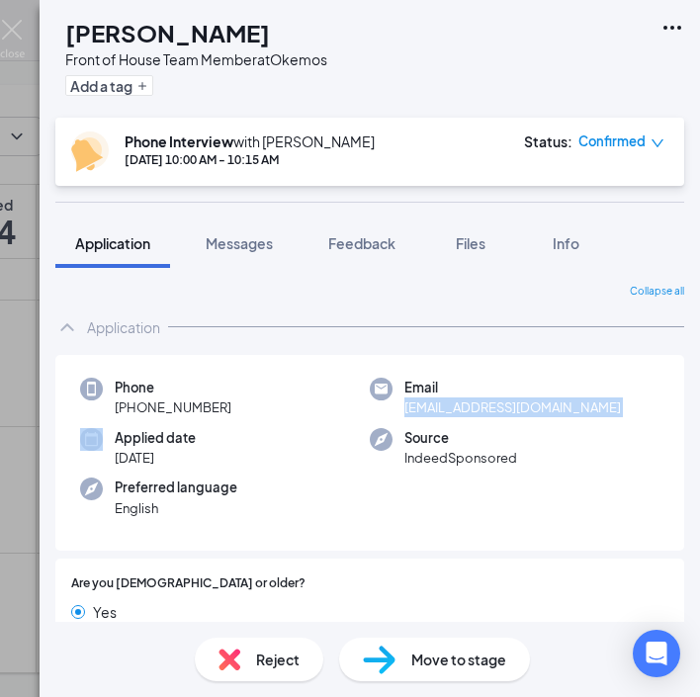
click at [488, 402] on span "[EMAIL_ADDRESS][DOMAIN_NAME]" at bounding box center [513, 408] width 217 height 20
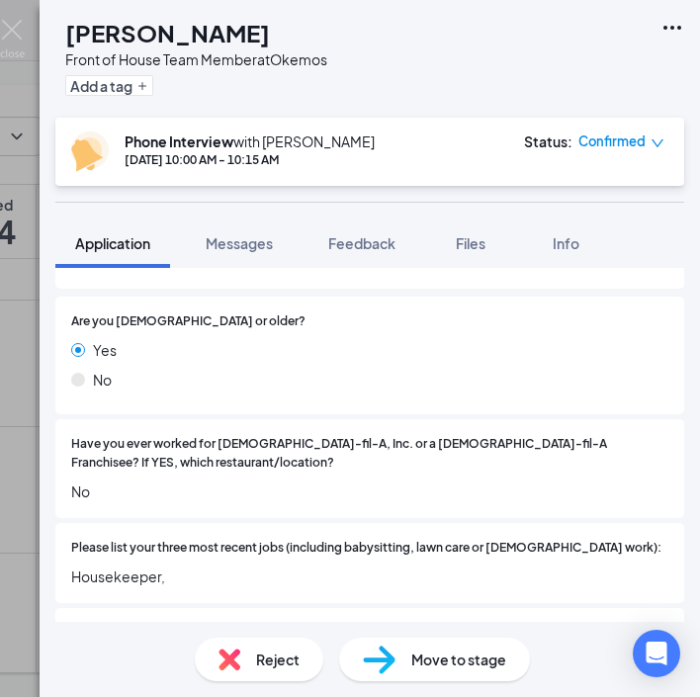
scroll to position [268, 0]
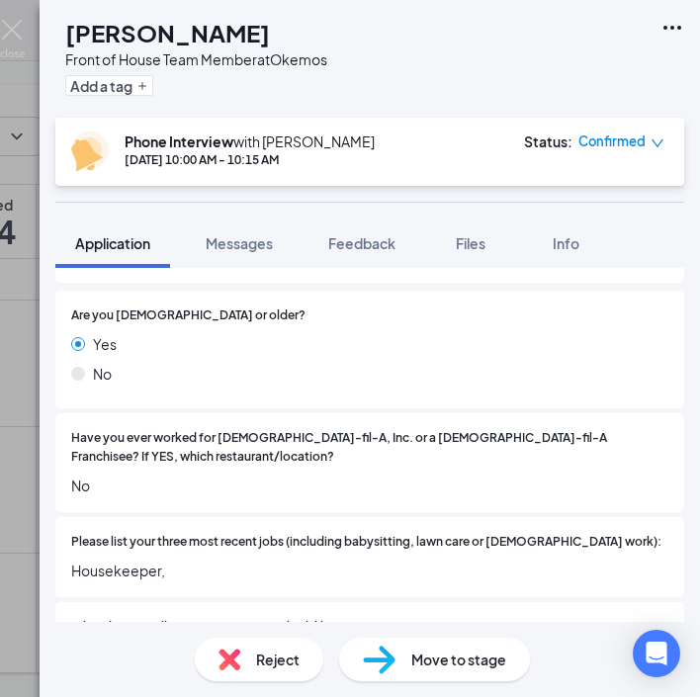
click at [107, 560] on span "Housekeeper," at bounding box center [370, 571] width 598 height 22
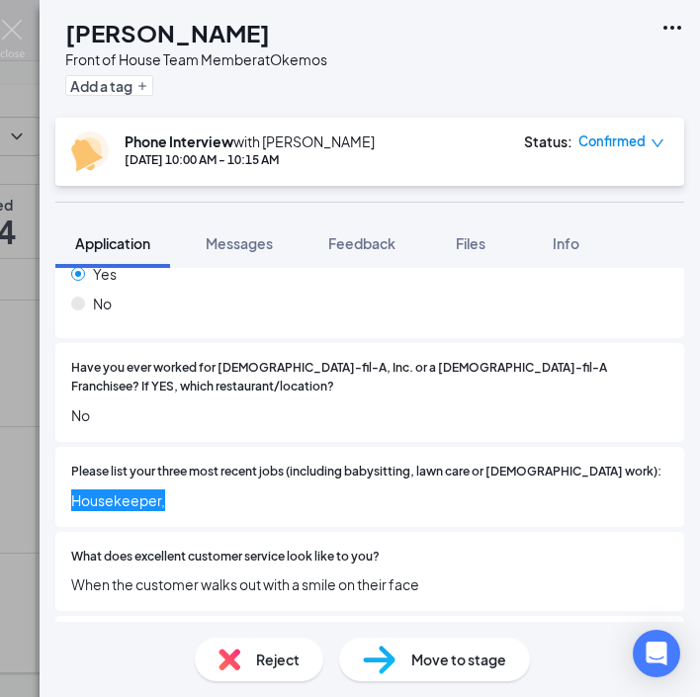
scroll to position [353, 0]
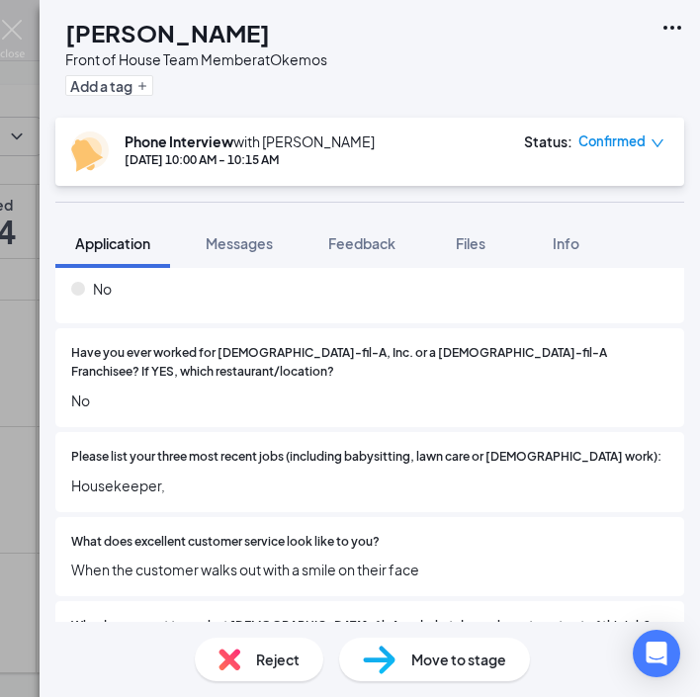
click at [240, 559] on span "When the customer walks out with a smile on their face" at bounding box center [370, 570] width 598 height 22
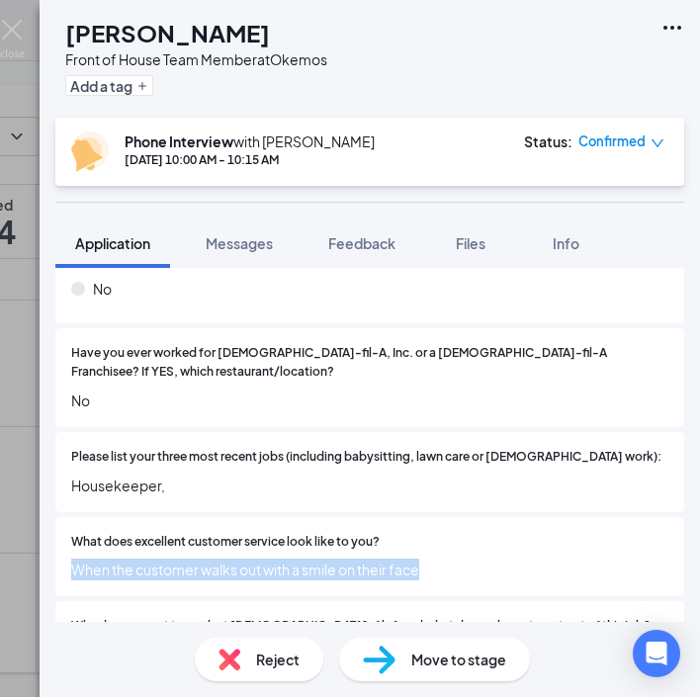
click at [240, 559] on span "When the customer walks out with a smile on their face" at bounding box center [370, 570] width 598 height 22
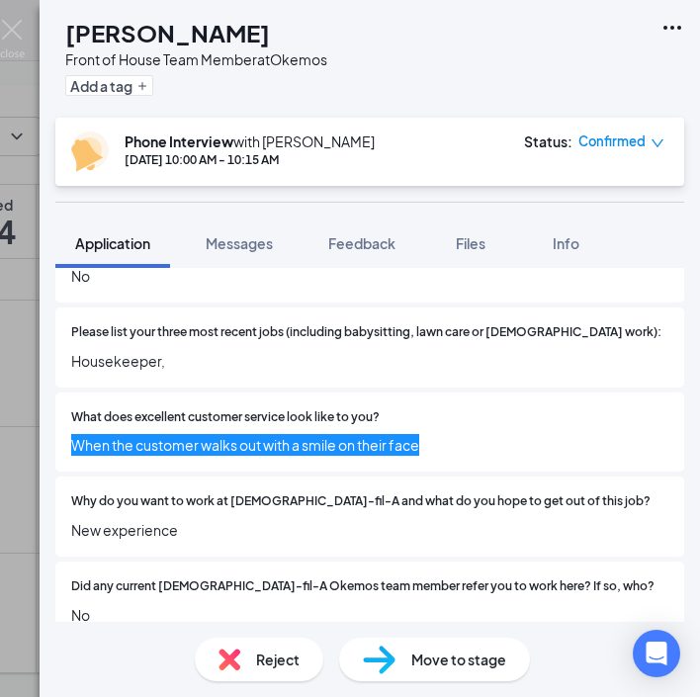
scroll to position [508, 0]
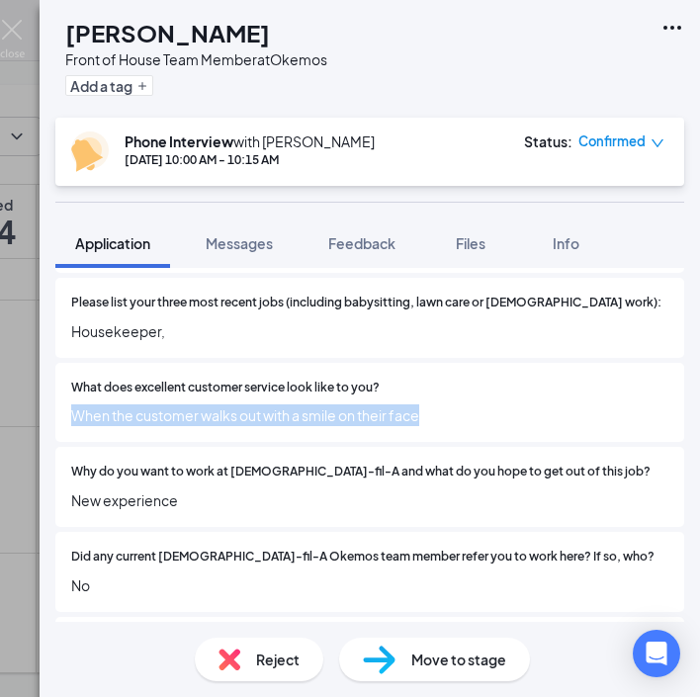
click at [122, 490] on span "New experience" at bounding box center [370, 501] width 598 height 22
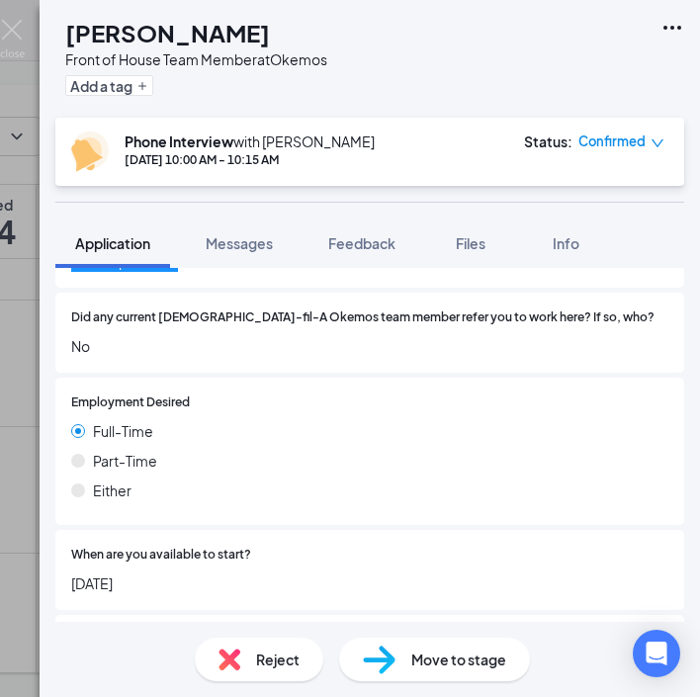
scroll to position [782, 0]
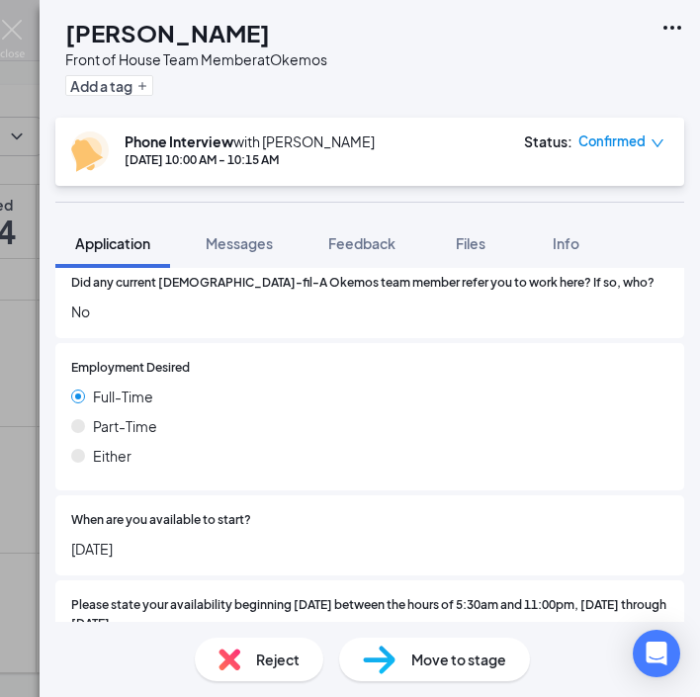
click at [120, 538] on span "[DATE]" at bounding box center [370, 549] width 598 height 22
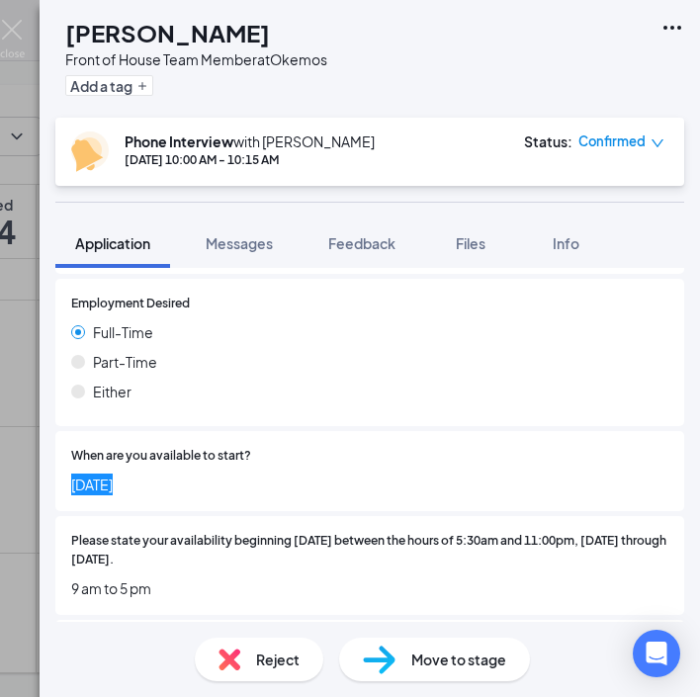
scroll to position [862, 0]
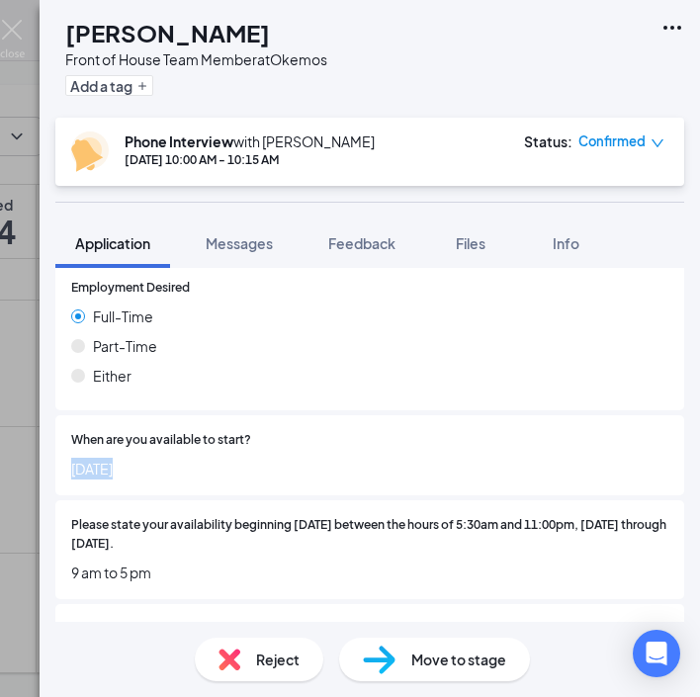
click at [108, 562] on span "9 am to 5 pm" at bounding box center [370, 573] width 598 height 22
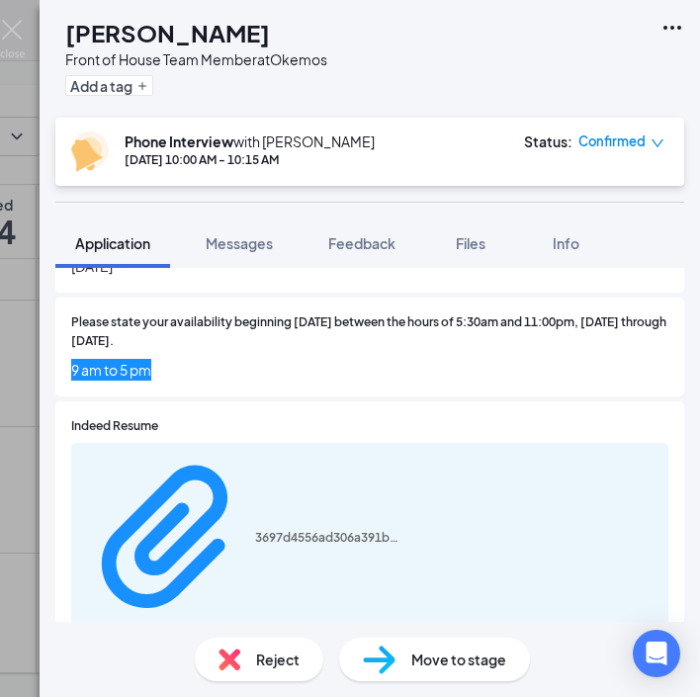
scroll to position [1094, 0]
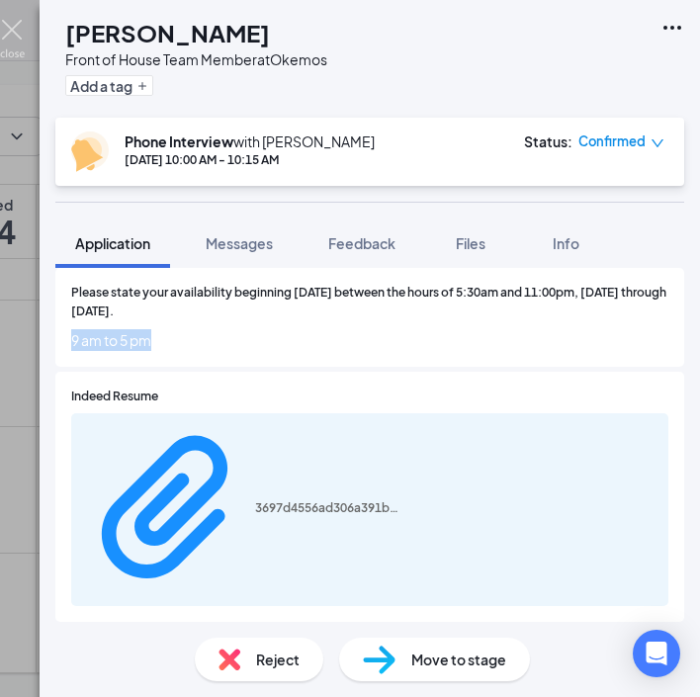
click at [15, 24] on img at bounding box center [12, 39] width 25 height 39
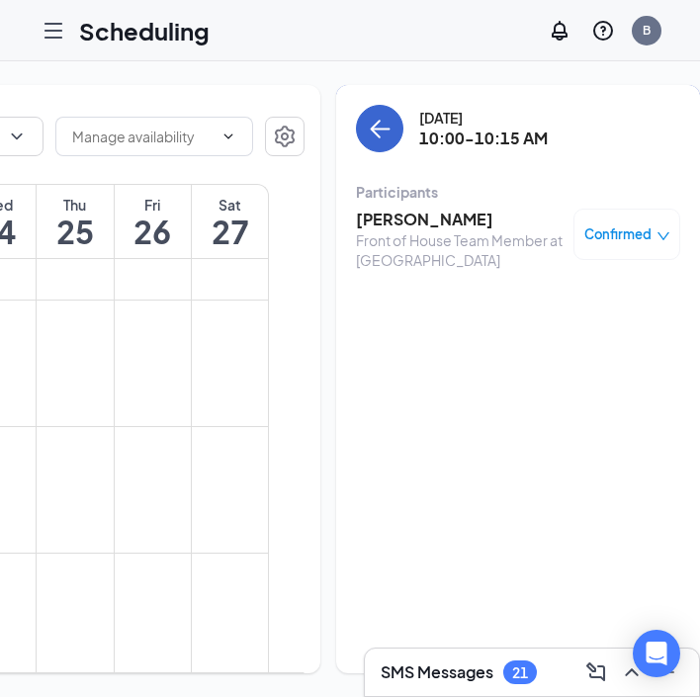
click at [356, 129] on button "back-button" at bounding box center [379, 128] width 47 height 47
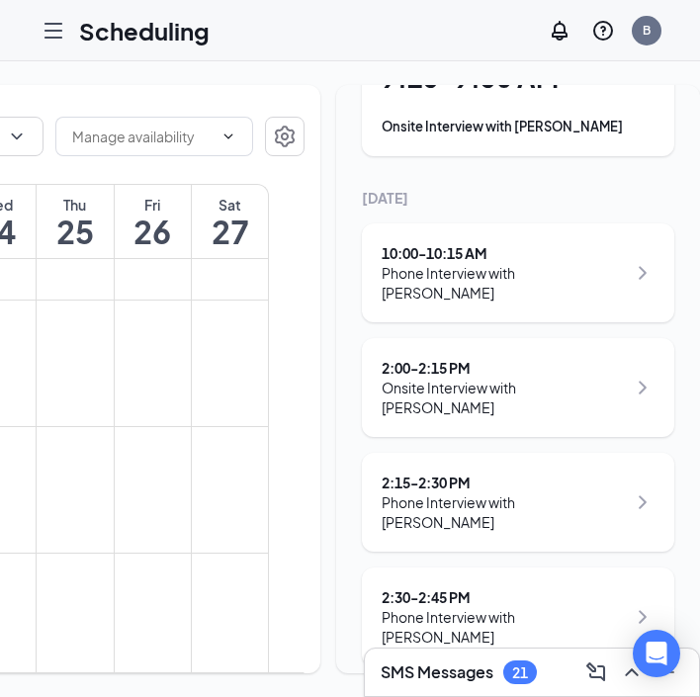
scroll to position [178, 0]
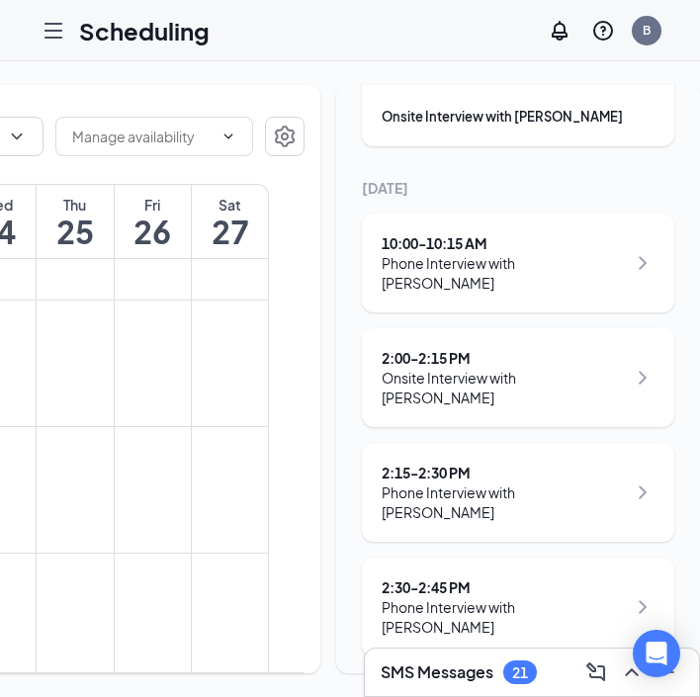
click at [436, 463] on div "2:15 - 2:30 PM" at bounding box center [504, 473] width 244 height 20
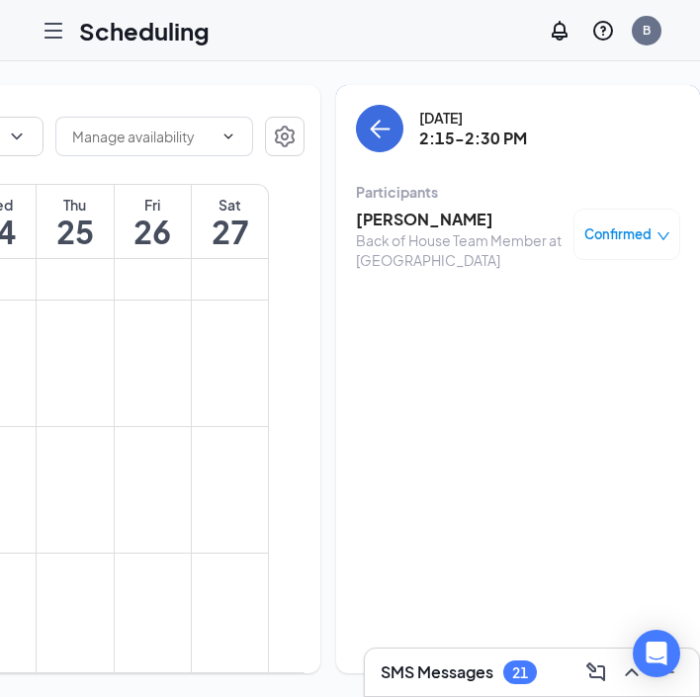
click at [357, 214] on h3 "[PERSON_NAME]" at bounding box center [460, 220] width 208 height 22
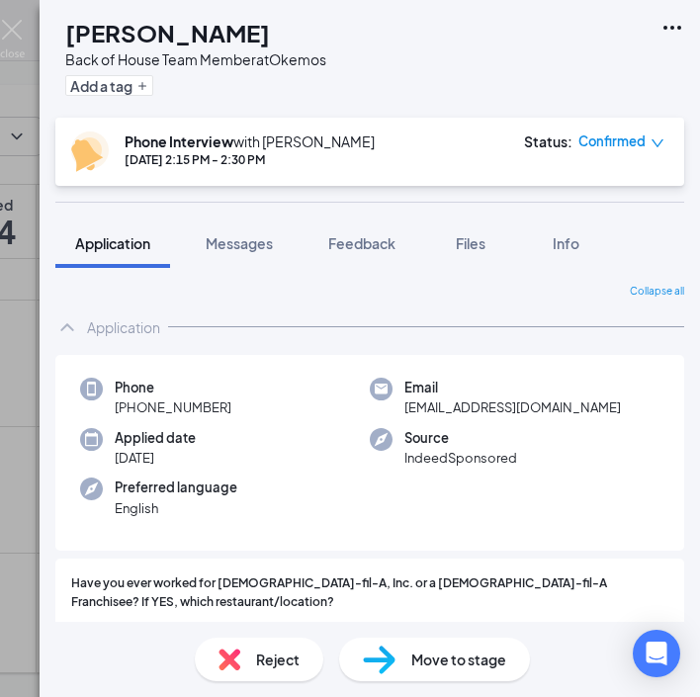
click at [154, 21] on h1 "[PERSON_NAME]" at bounding box center [167, 33] width 205 height 34
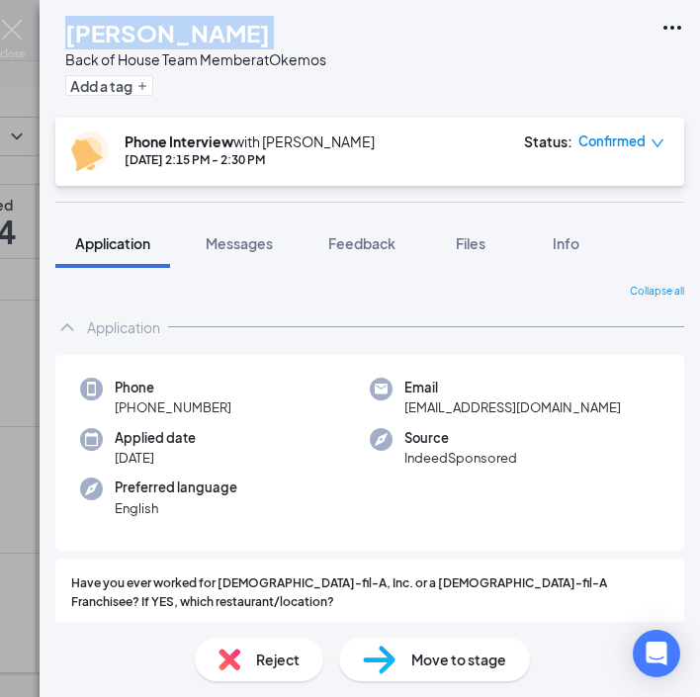
click at [154, 21] on h1 "[PERSON_NAME]" at bounding box center [167, 33] width 205 height 34
drag, startPoint x: 240, startPoint y: 409, endPoint x: 134, endPoint y: 410, distance: 106.8
click at [134, 410] on div "Phone [PHONE_NUMBER]" at bounding box center [225, 398] width 290 height 41
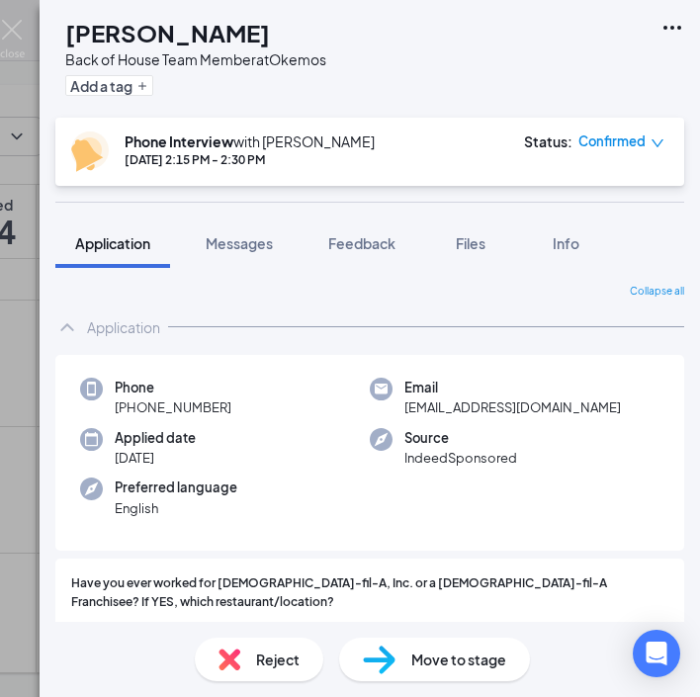
click at [516, 402] on span "[EMAIL_ADDRESS][DOMAIN_NAME]" at bounding box center [513, 408] width 217 height 20
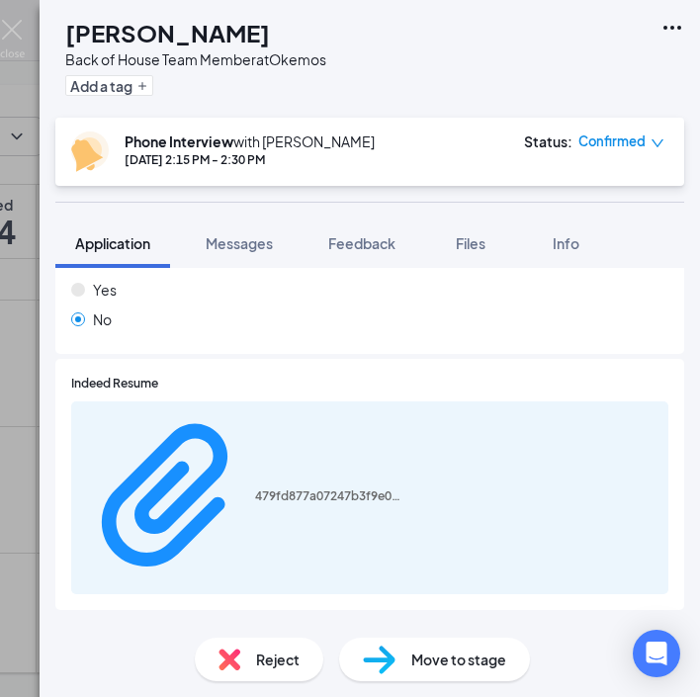
scroll to position [1535, 0]
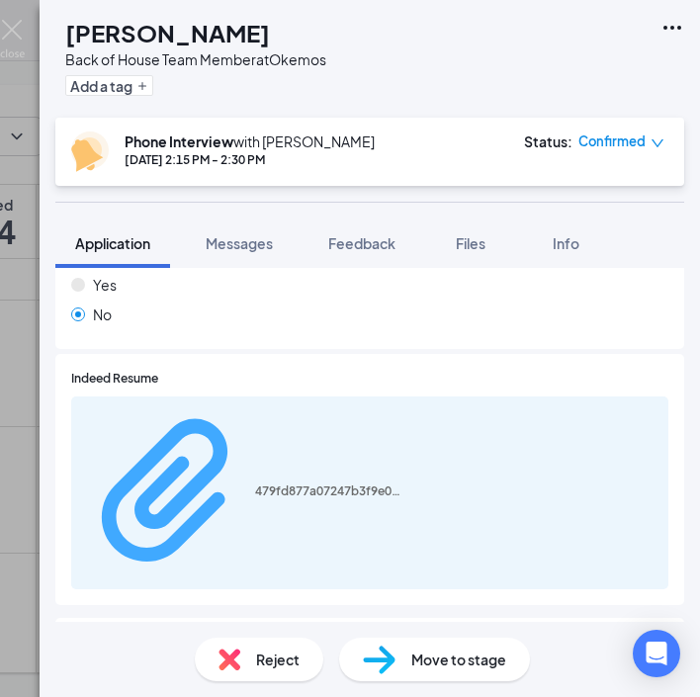
click at [255, 484] on div "479fd877a07247b3f9e0868123888cfe.pdf" at bounding box center [329, 492] width 148 height 16
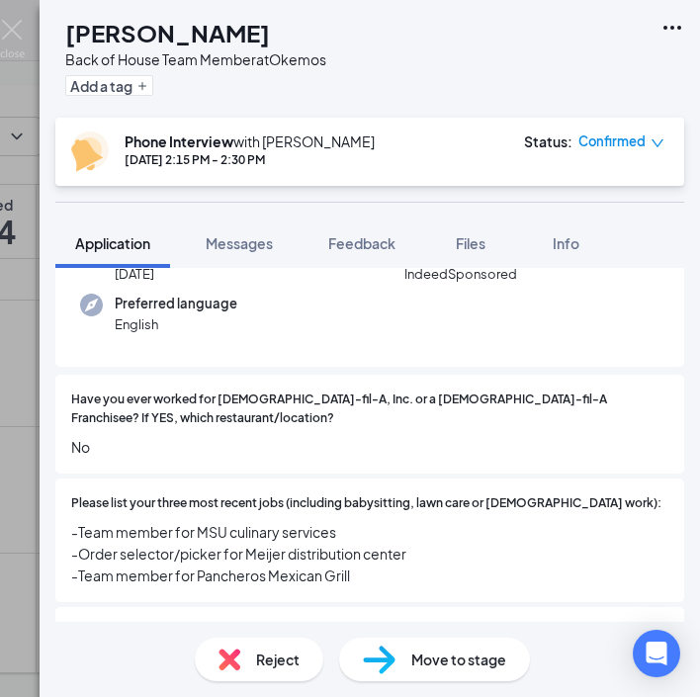
scroll to position [194, 0]
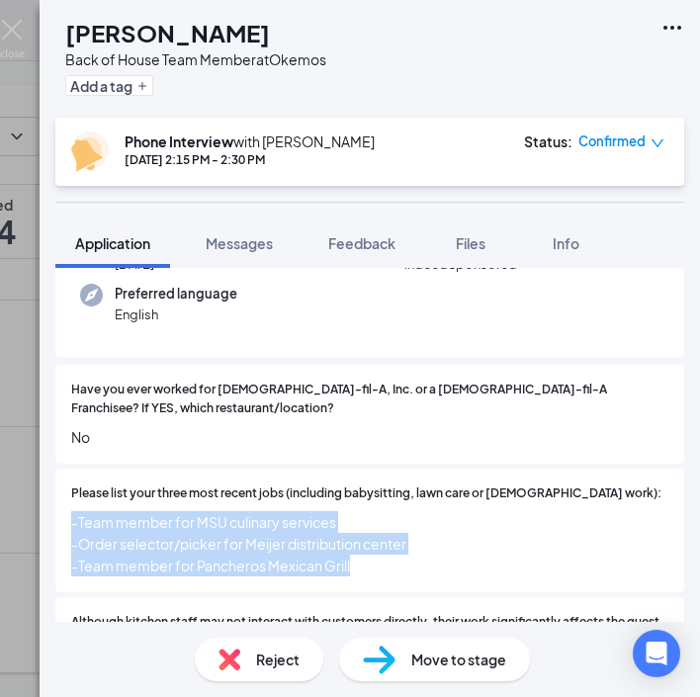
drag, startPoint x: 383, startPoint y: 538, endPoint x: 68, endPoint y: 501, distance: 316.8
click at [68, 501] on div "Please list your three most recent jobs (including babysitting, lawn care or [D…" at bounding box center [369, 531] width 629 height 124
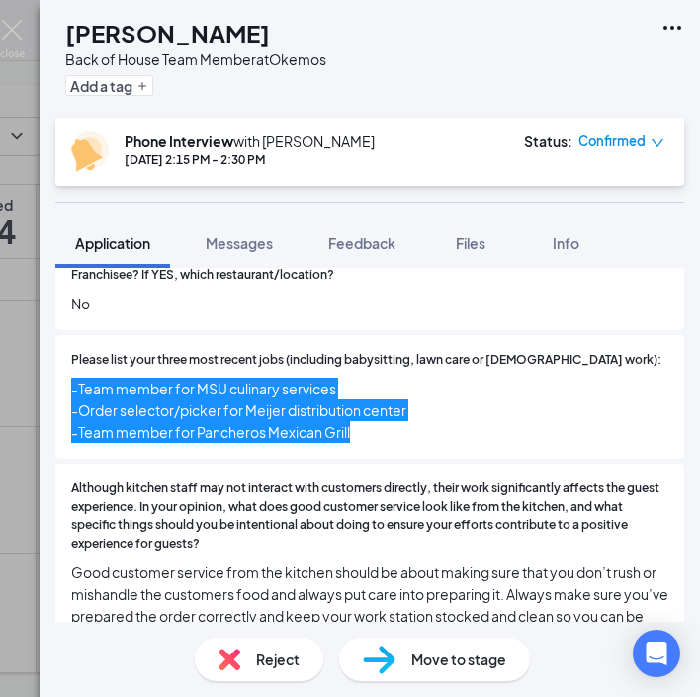
scroll to position [367, 0]
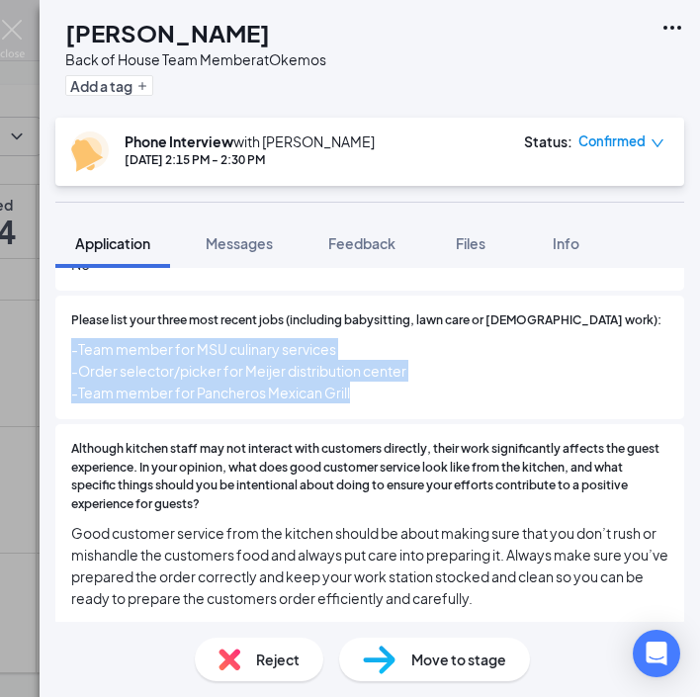
click at [287, 540] on span "Good customer service from the kitchen should be about making sure that you don…" at bounding box center [370, 565] width 598 height 87
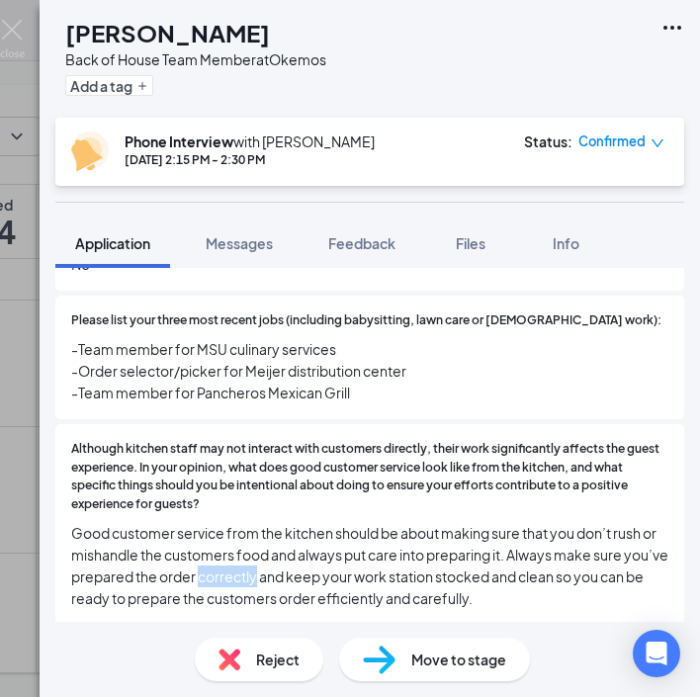
click at [287, 540] on span "Good customer service from the kitchen should be about making sure that you don…" at bounding box center [370, 565] width 598 height 87
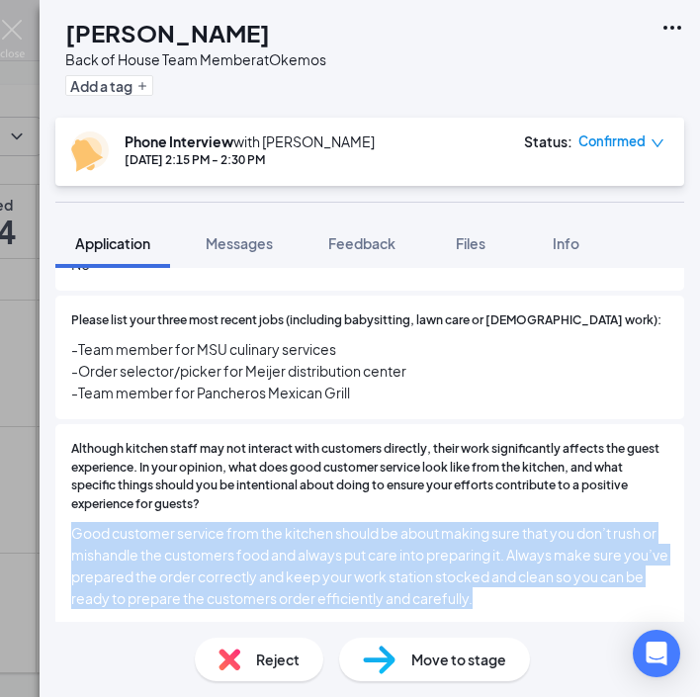
click at [287, 540] on span "Good customer service from the kitchen should be about making sure that you don…" at bounding box center [370, 565] width 598 height 87
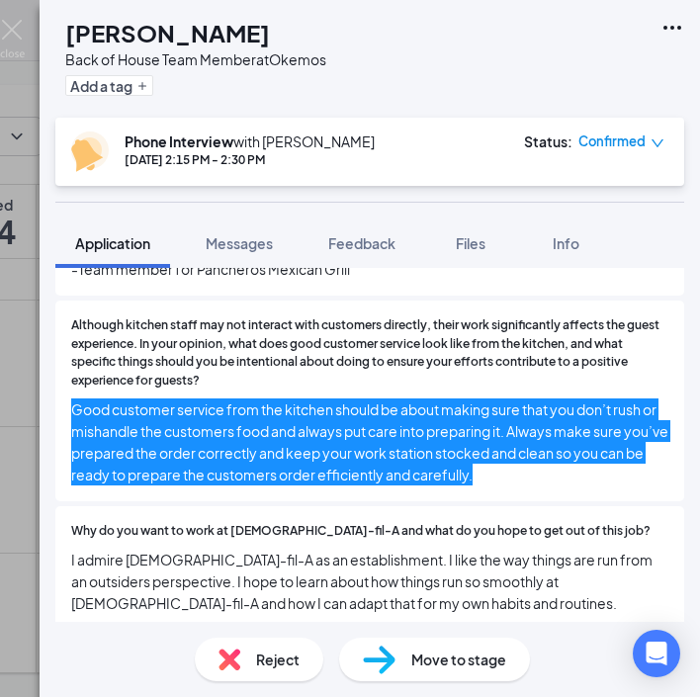
scroll to position [516, 0]
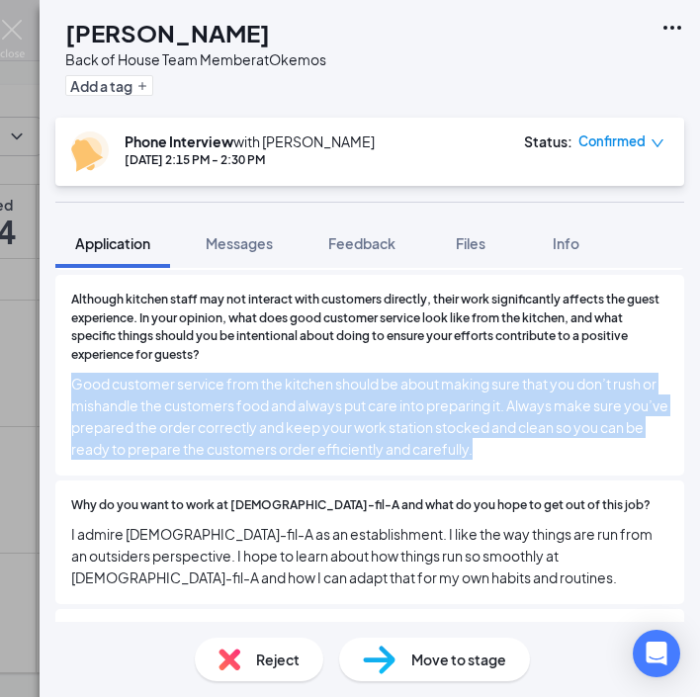
click at [215, 523] on span "I admire [DEMOGRAPHIC_DATA]-fil-A as an establishment. I like the way things ar…" at bounding box center [370, 555] width 598 height 65
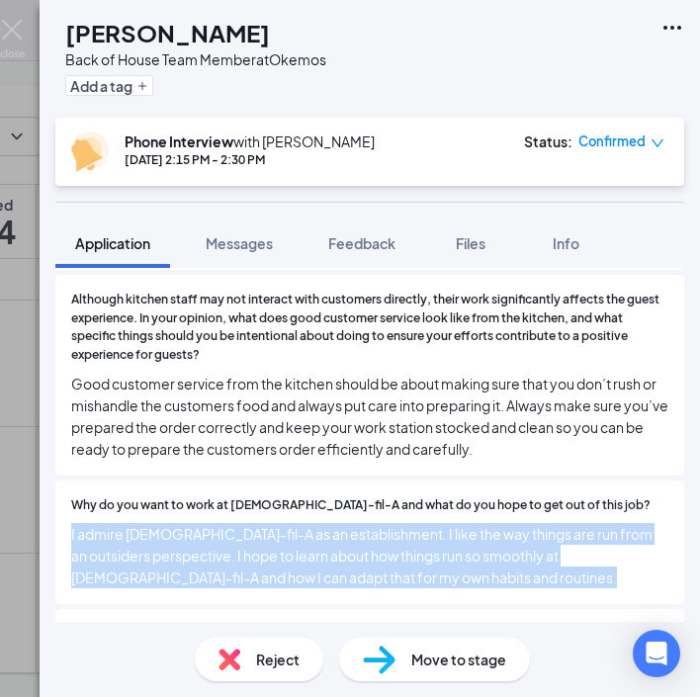
click at [215, 523] on span "I admire [DEMOGRAPHIC_DATA]-fil-A as an establishment. I like the way things ar…" at bounding box center [370, 555] width 598 height 65
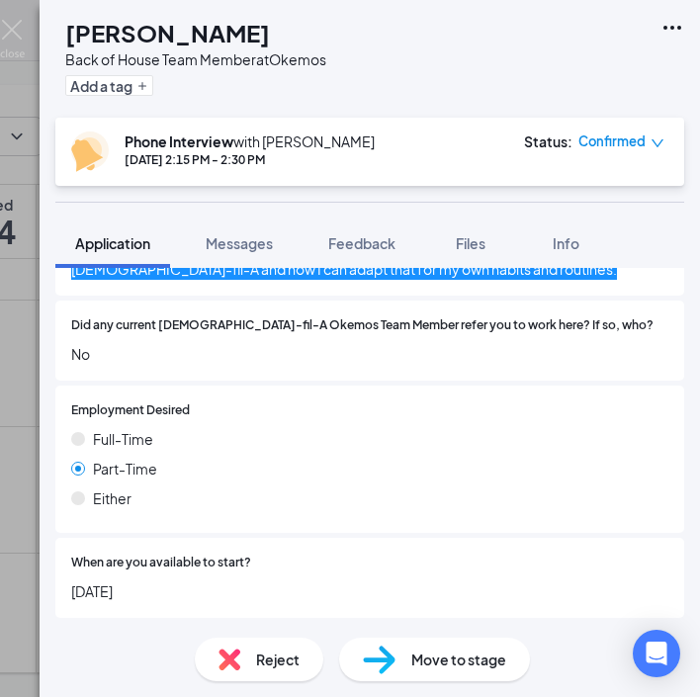
scroll to position [833, 0]
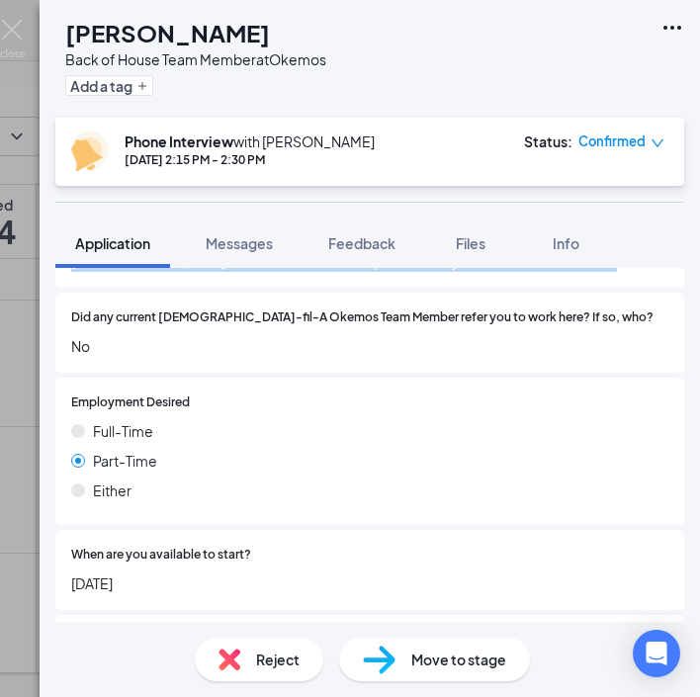
click at [114, 573] on span "[DATE]" at bounding box center [370, 584] width 598 height 22
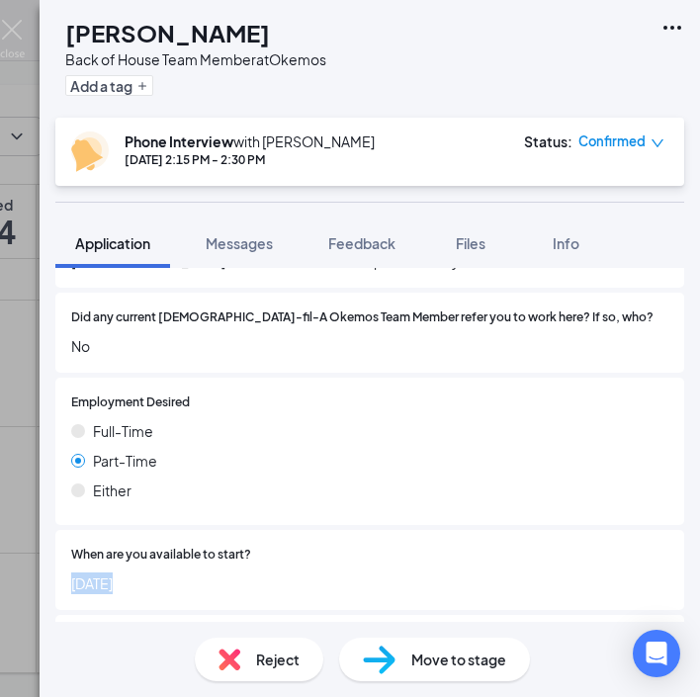
click at [114, 573] on span "[DATE]" at bounding box center [370, 584] width 598 height 22
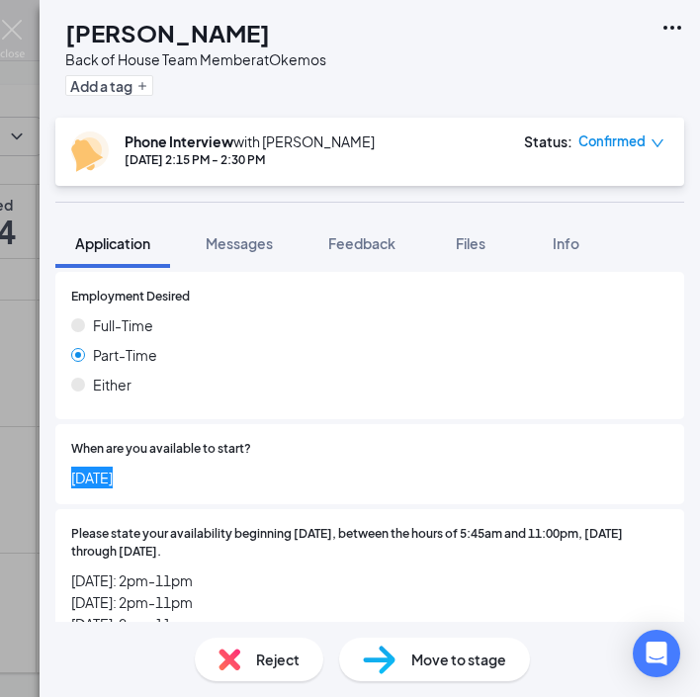
scroll to position [1078, 0]
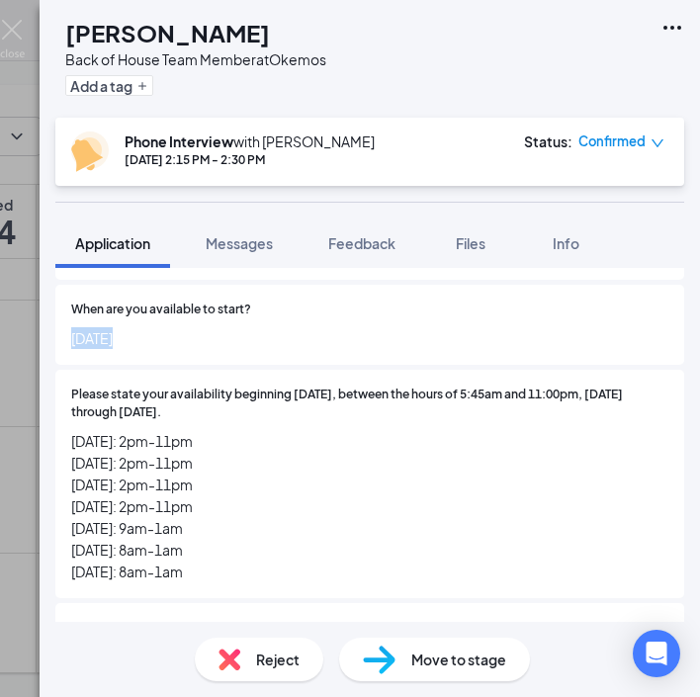
drag, startPoint x: 211, startPoint y: 537, endPoint x: 72, endPoint y: 404, distance: 192.4
click at [72, 430] on span "[DATE]: 2pm-11pm [DATE]: 2pm-11pm [DATE]: 2pm-11pm [DATE]: 2pm-11pm [DATE]: 9am…" at bounding box center [370, 506] width 598 height 152
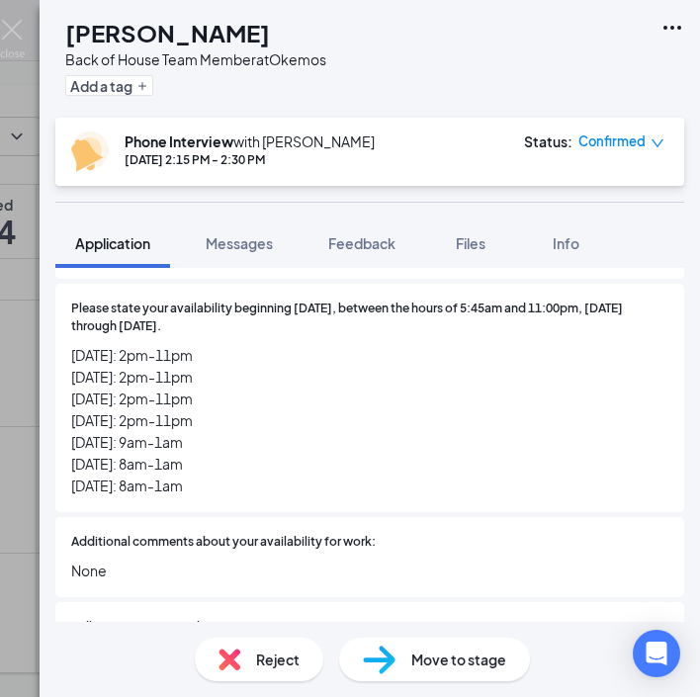
scroll to position [1168, 0]
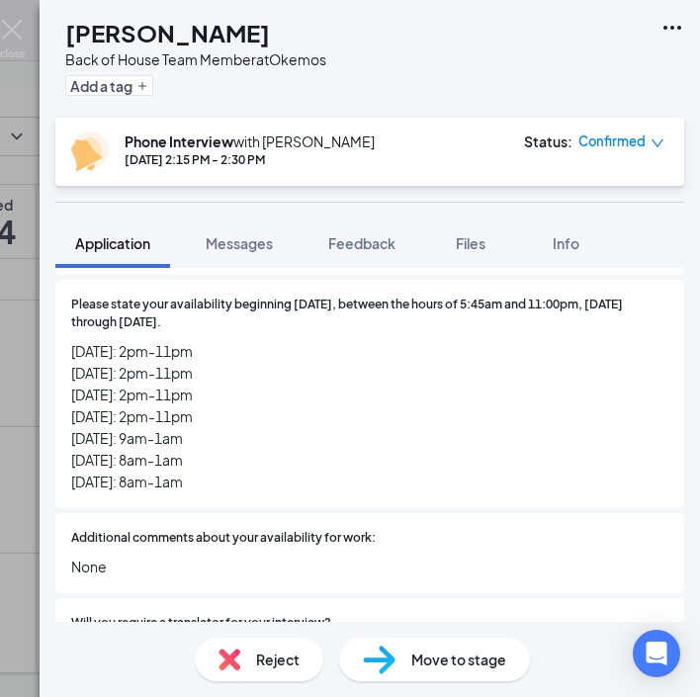
drag, startPoint x: 5, startPoint y: 458, endPoint x: 169, endPoint y: 424, distance: 167.6
click at [169, 424] on span "[DATE]: 2pm-11pm [DATE]: 2pm-11pm [DATE]: 2pm-11pm [DATE]: 2pm-11pm [DATE]: 9am…" at bounding box center [370, 416] width 598 height 152
click at [147, 445] on span "[DATE]: 2pm-11pm [DATE]: 2pm-11pm [DATE]: 2pm-11pm [DATE]: 2pm-11pm [DATE]: 9am…" at bounding box center [370, 416] width 598 height 152
click at [7, 33] on img at bounding box center [12, 39] width 25 height 39
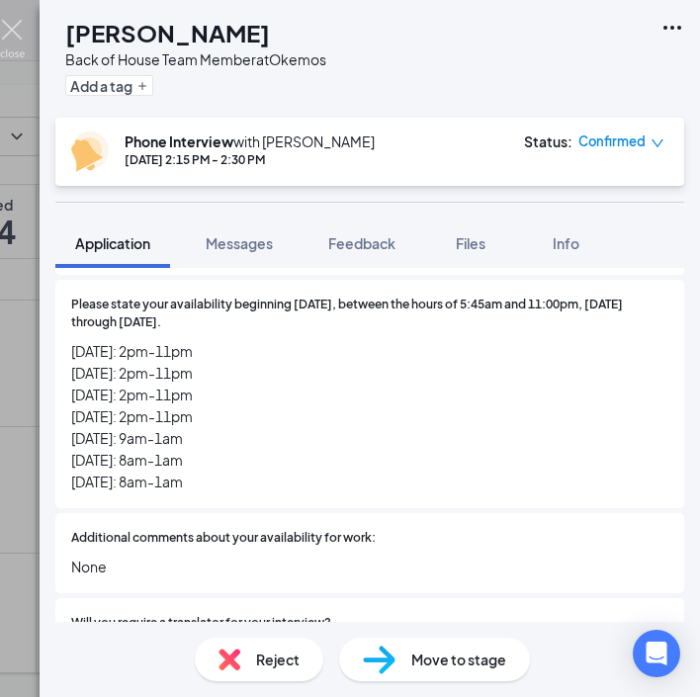
click at [7, 33] on img at bounding box center [12, 39] width 25 height 39
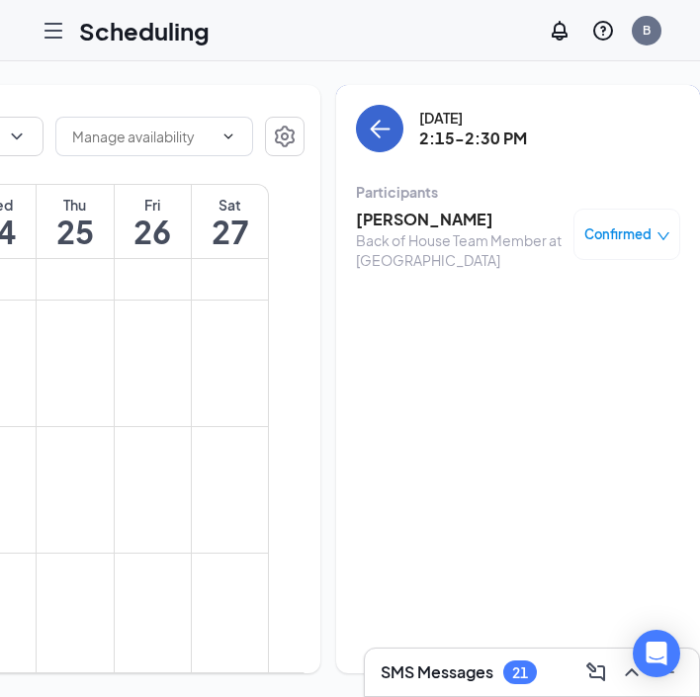
click at [368, 127] on icon "ArrowLeft" at bounding box center [380, 129] width 24 height 24
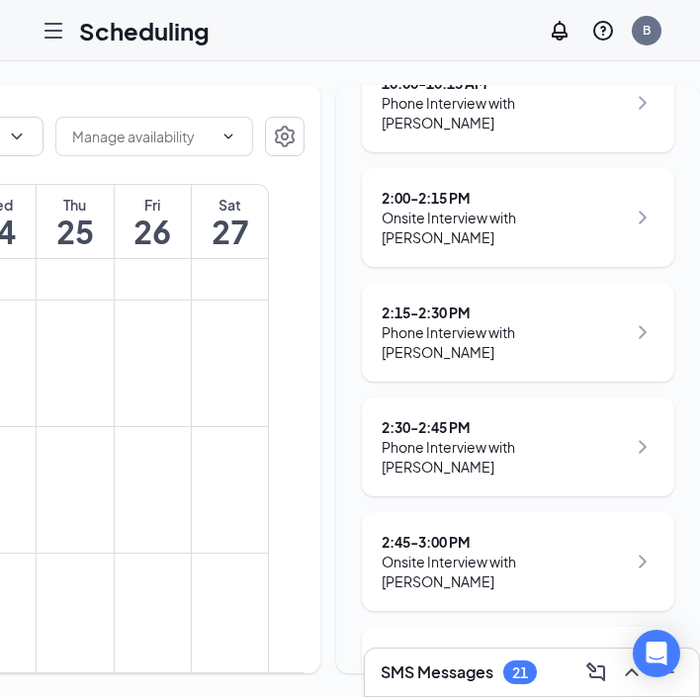
scroll to position [334, 0]
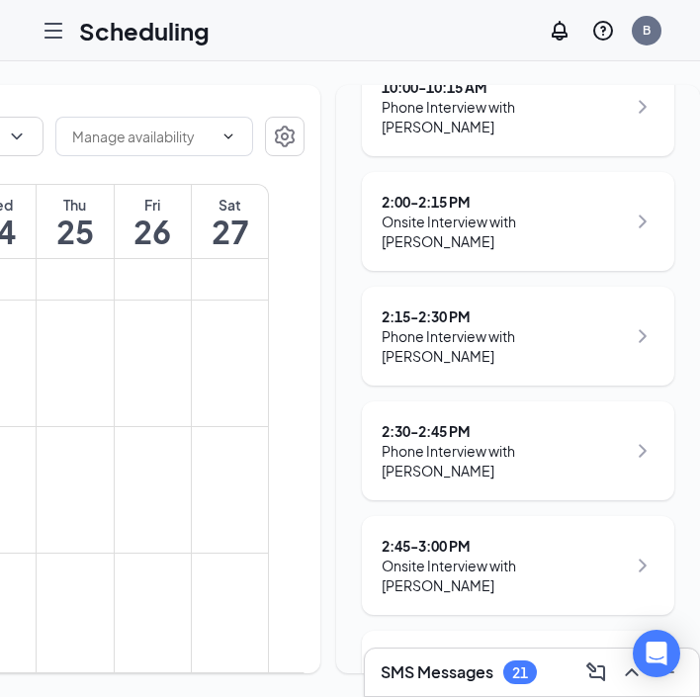
click at [508, 441] on div "Phone Interview with [PERSON_NAME]" at bounding box center [504, 461] width 244 height 40
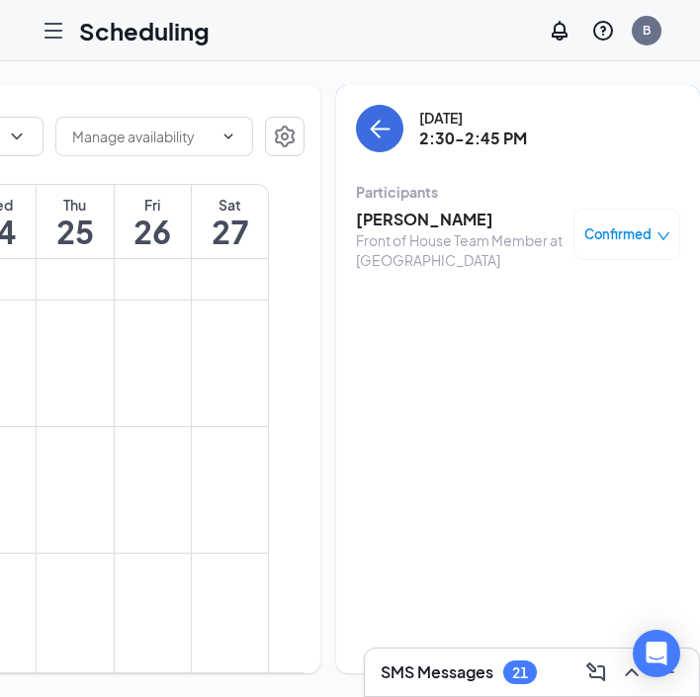
click at [389, 229] on h3 "[PERSON_NAME]" at bounding box center [460, 220] width 208 height 22
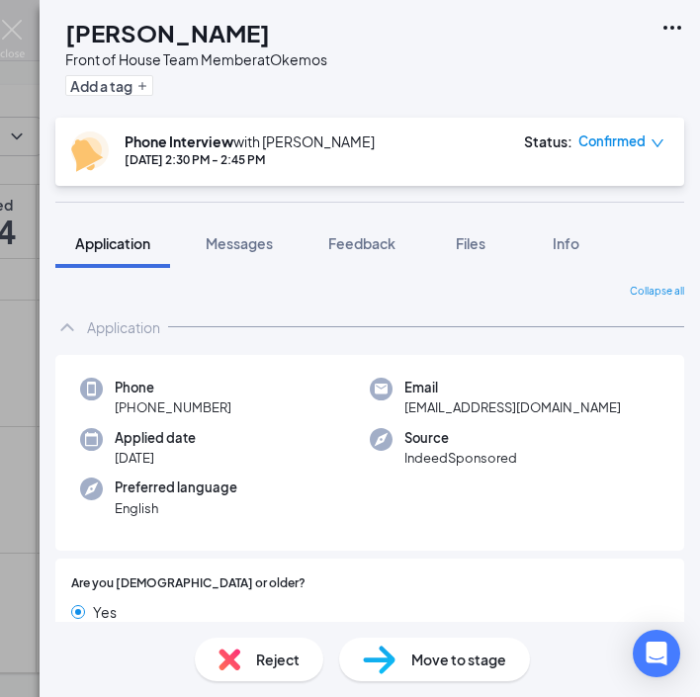
click at [181, 41] on h1 "[PERSON_NAME]" at bounding box center [167, 33] width 205 height 34
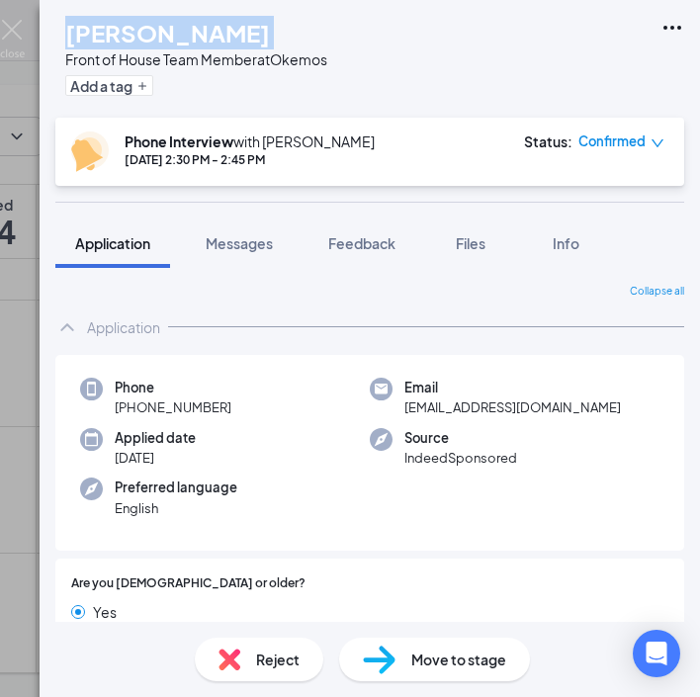
click at [181, 41] on h1 "[PERSON_NAME]" at bounding box center [167, 33] width 205 height 34
drag, startPoint x: 241, startPoint y: 401, endPoint x: 133, endPoint y: 407, distance: 109.0
click at [133, 407] on div "Phone [PHONE_NUMBER]" at bounding box center [225, 398] width 290 height 41
click at [449, 398] on span "[EMAIL_ADDRESS][DOMAIN_NAME]" at bounding box center [513, 408] width 217 height 20
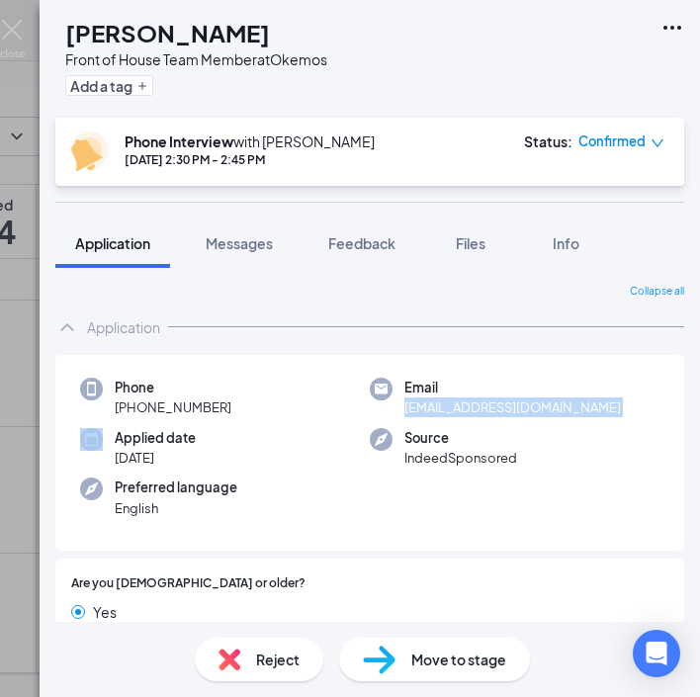
click at [449, 398] on span "[EMAIL_ADDRESS][DOMAIN_NAME]" at bounding box center [513, 408] width 217 height 20
drag, startPoint x: 449, startPoint y: 398, endPoint x: 52, endPoint y: 371, distance: 397.6
click at [448, 398] on span "[EMAIL_ADDRESS][DOMAIN_NAME]" at bounding box center [513, 408] width 217 height 20
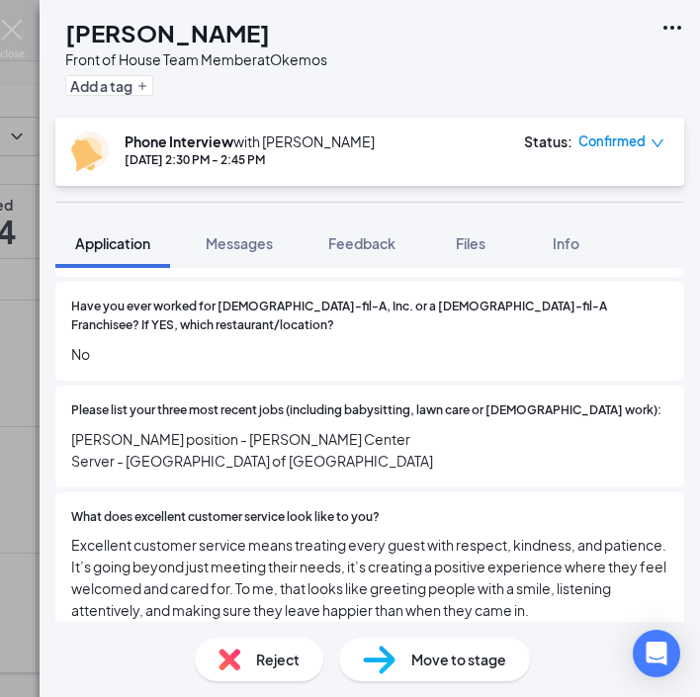
scroll to position [434, 0]
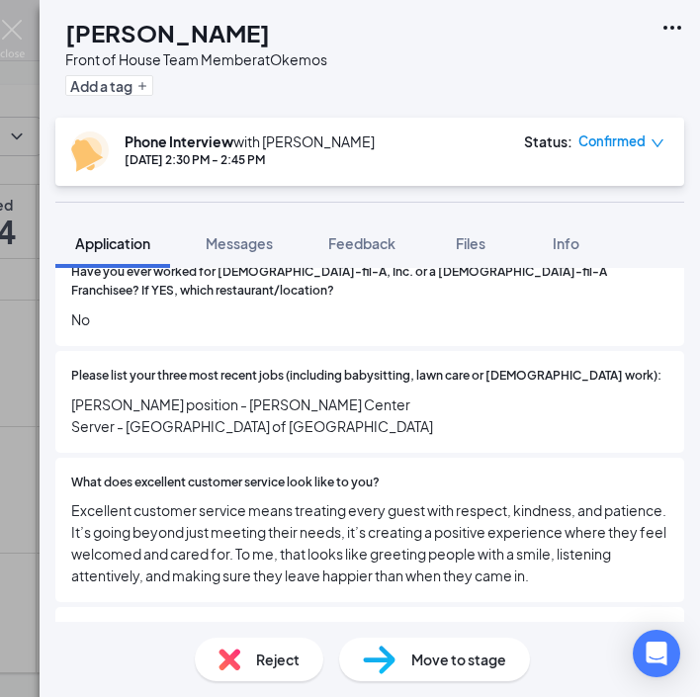
click at [320, 394] on span "[PERSON_NAME] position - [PERSON_NAME] Center Server - [GEOGRAPHIC_DATA] of [GE…" at bounding box center [370, 416] width 598 height 44
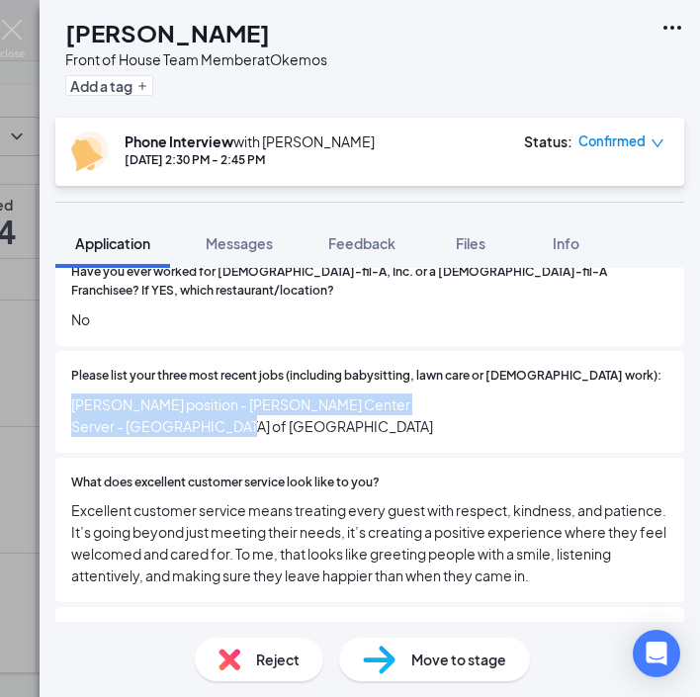
drag, startPoint x: 334, startPoint y: 396, endPoint x: 72, endPoint y: 382, distance: 262.5
click at [72, 394] on span "[PERSON_NAME] position - [PERSON_NAME] Center Server - [GEOGRAPHIC_DATA] of [GE…" at bounding box center [370, 416] width 598 height 44
click at [360, 517] on span "Excellent customer service means treating every guest with respect, kindness, a…" at bounding box center [370, 543] width 598 height 87
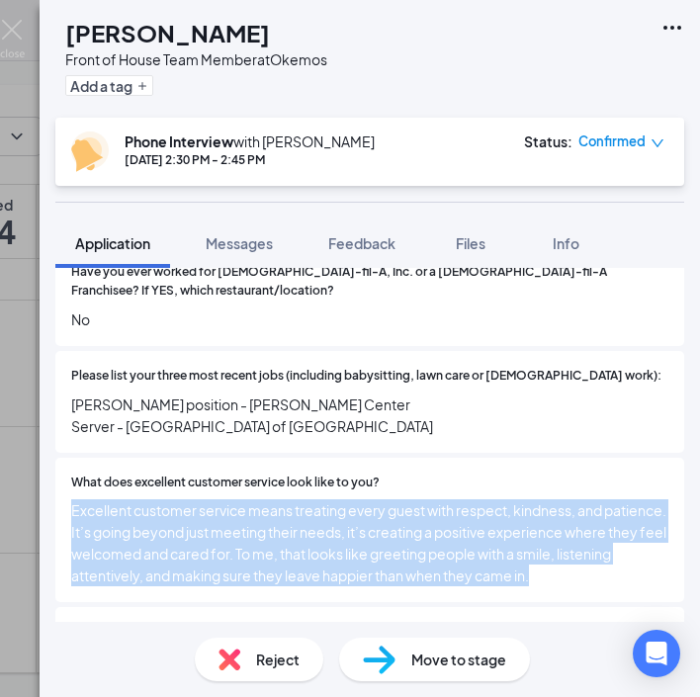
click at [360, 517] on span "Excellent customer service means treating every guest with respect, kindness, a…" at bounding box center [370, 543] width 598 height 87
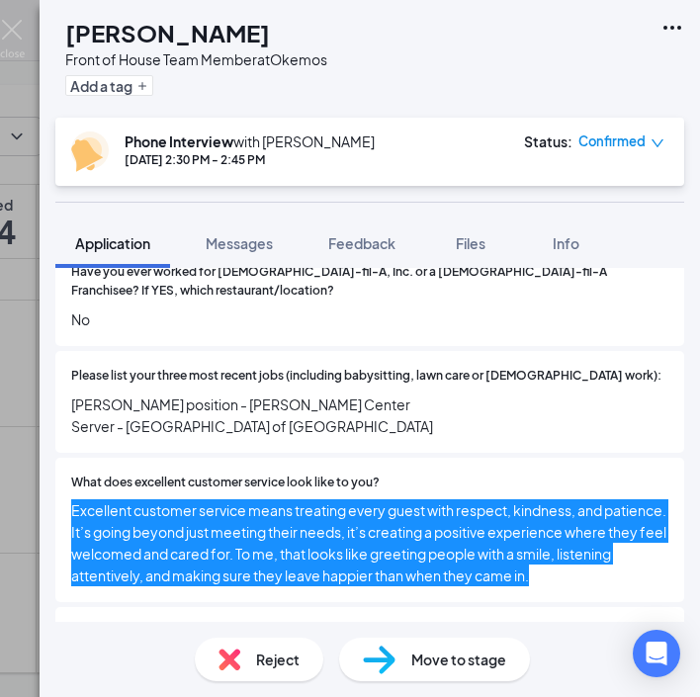
click at [170, 527] on span "Excellent customer service means treating every guest with respect, kindness, a…" at bounding box center [370, 543] width 598 height 87
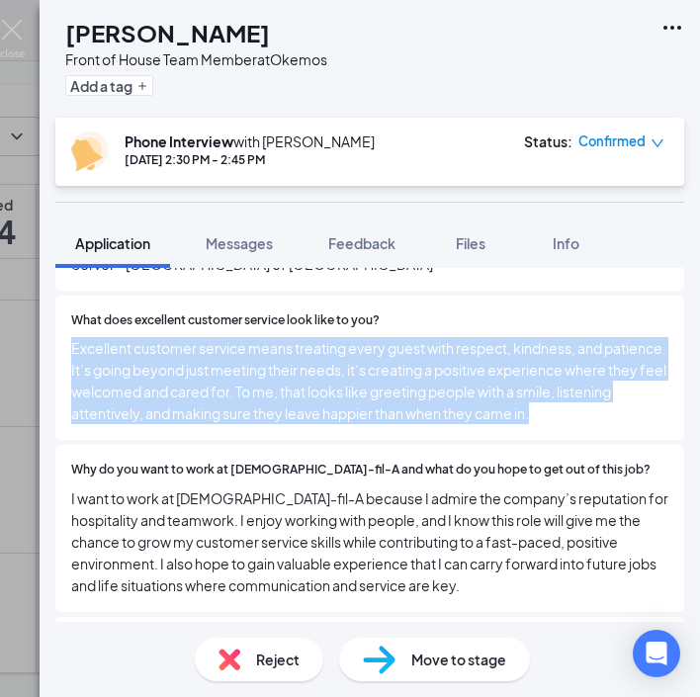
scroll to position [602, 0]
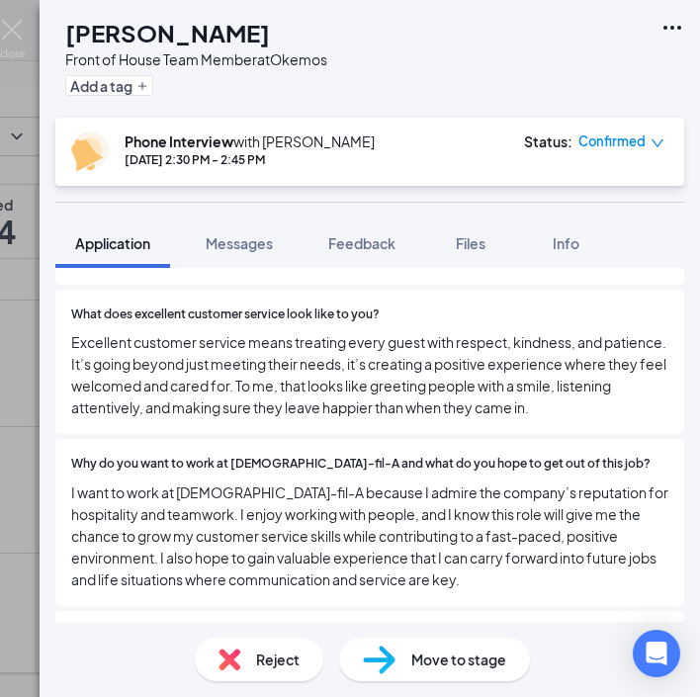
click at [212, 500] on span "I want to work at [DEMOGRAPHIC_DATA]-fil-A because I admire the company’s reput…" at bounding box center [370, 536] width 598 height 109
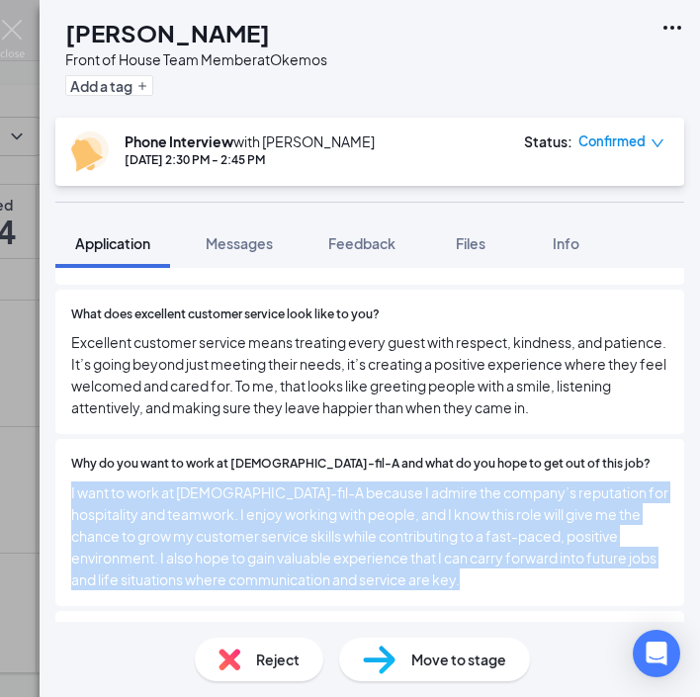
click at [212, 501] on span "I want to work at [DEMOGRAPHIC_DATA]-fil-A because I admire the company’s reput…" at bounding box center [370, 536] width 598 height 109
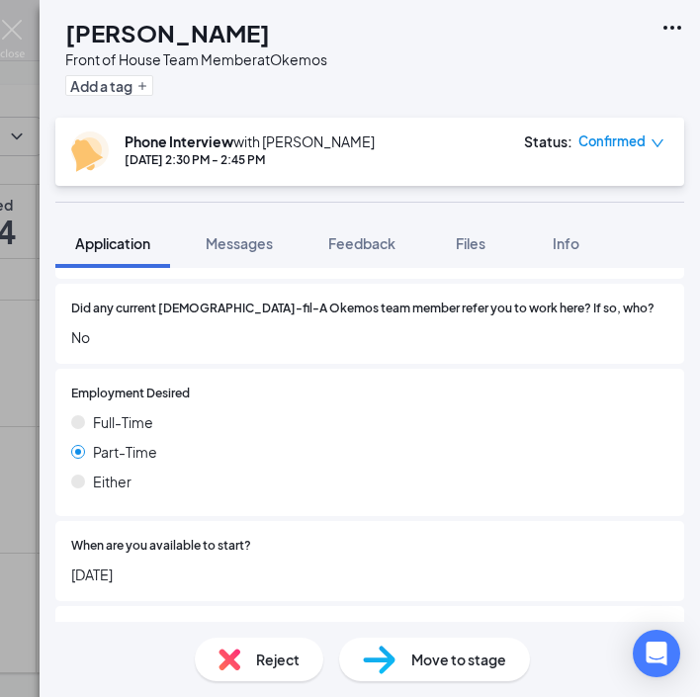
scroll to position [966, 0]
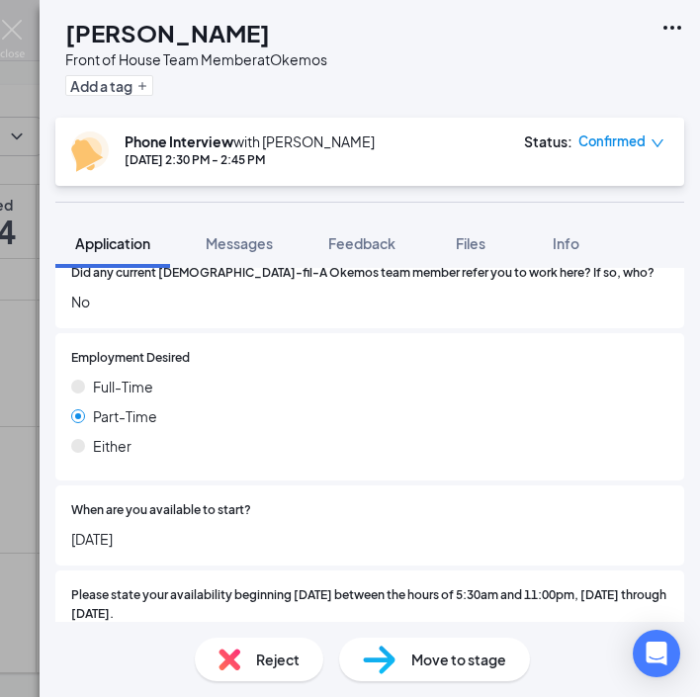
click at [113, 528] on span "[DATE]" at bounding box center [370, 539] width 598 height 22
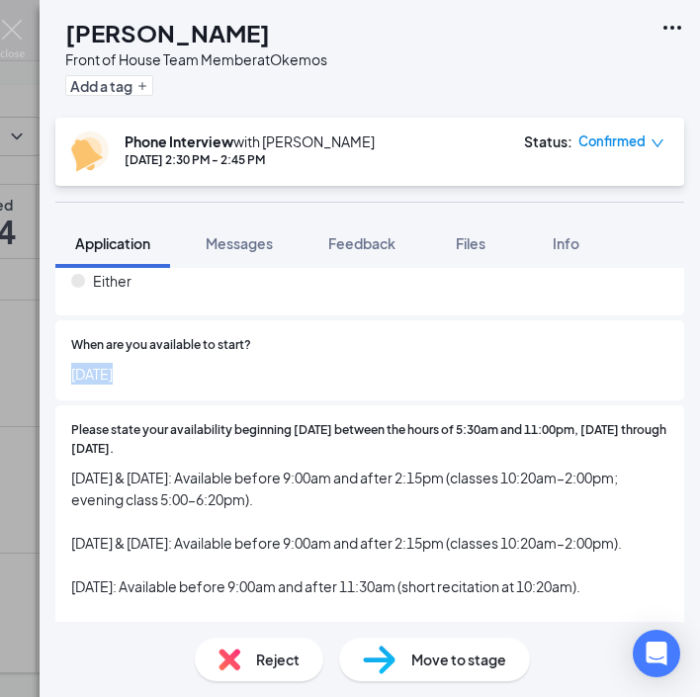
scroll to position [1219, 0]
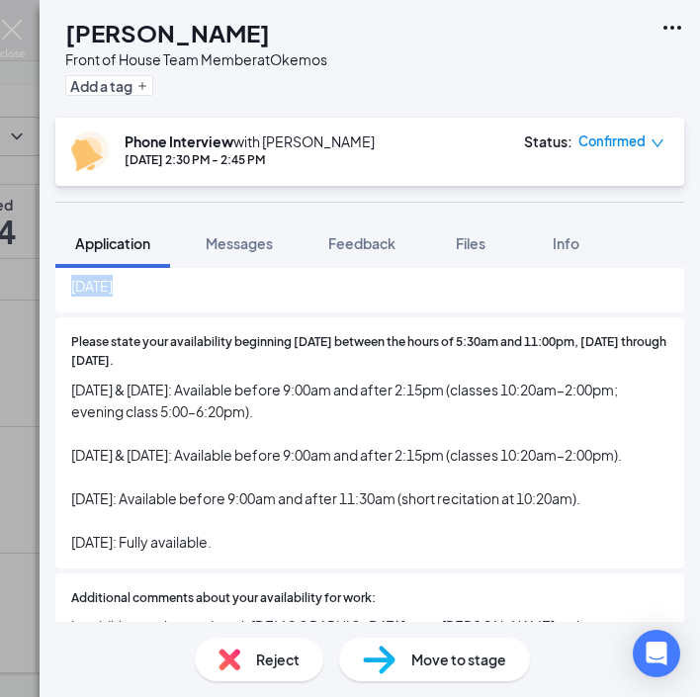
drag, startPoint x: 250, startPoint y: 516, endPoint x: 70, endPoint y: 364, distance: 235.9
click at [70, 364] on div "Please state your availability beginning [DATE] between the hours of 5:30am and…" at bounding box center [369, 443] width 629 height 251
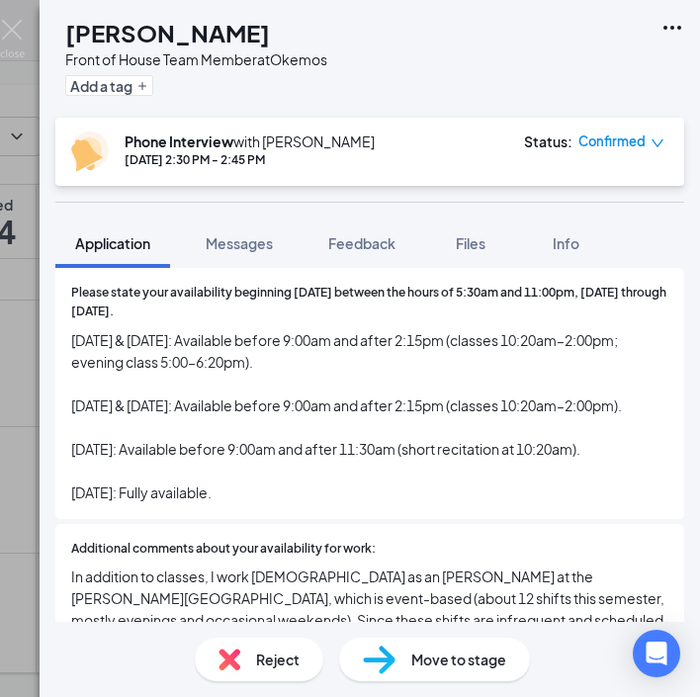
scroll to position [1290, 0]
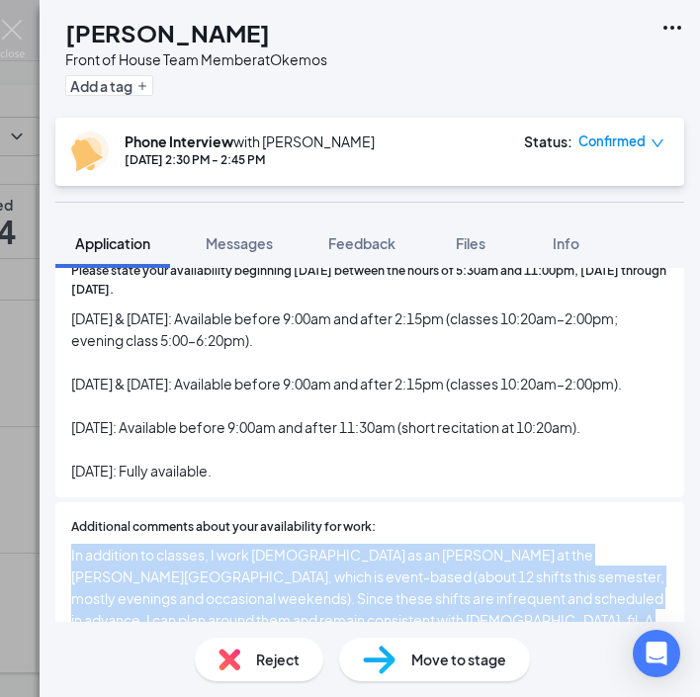
drag, startPoint x: 370, startPoint y: 615, endPoint x: 65, endPoint y: 515, distance: 320.7
click at [65, 515] on div "Additional comments about your availability for work: In addition to classes, I…" at bounding box center [369, 597] width 629 height 189
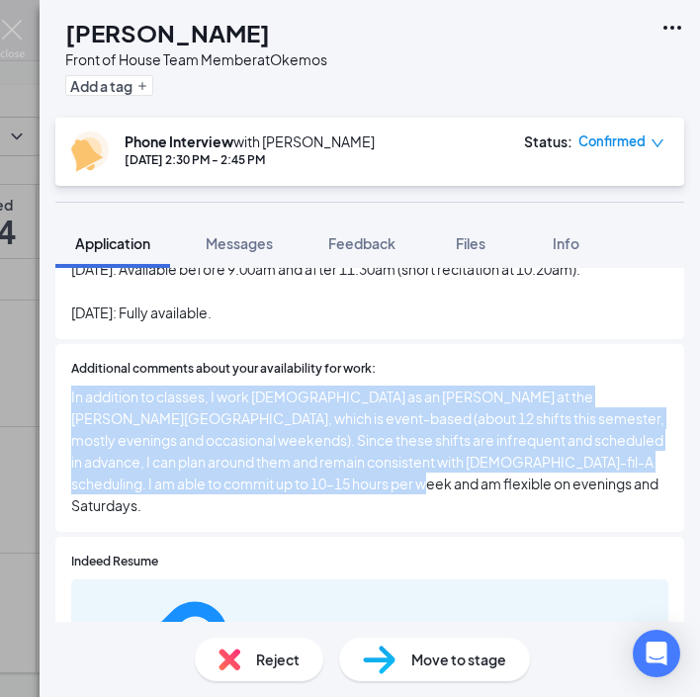
scroll to position [1446, 0]
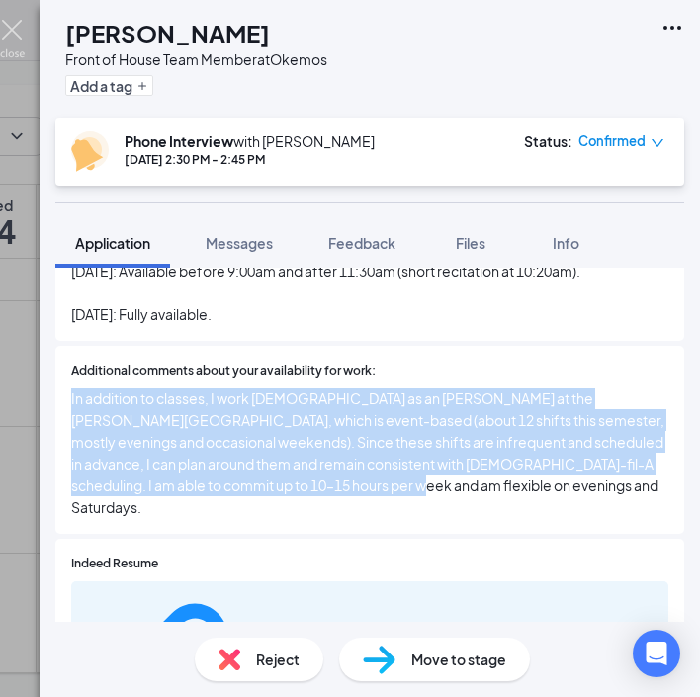
click at [14, 22] on img at bounding box center [12, 39] width 25 height 39
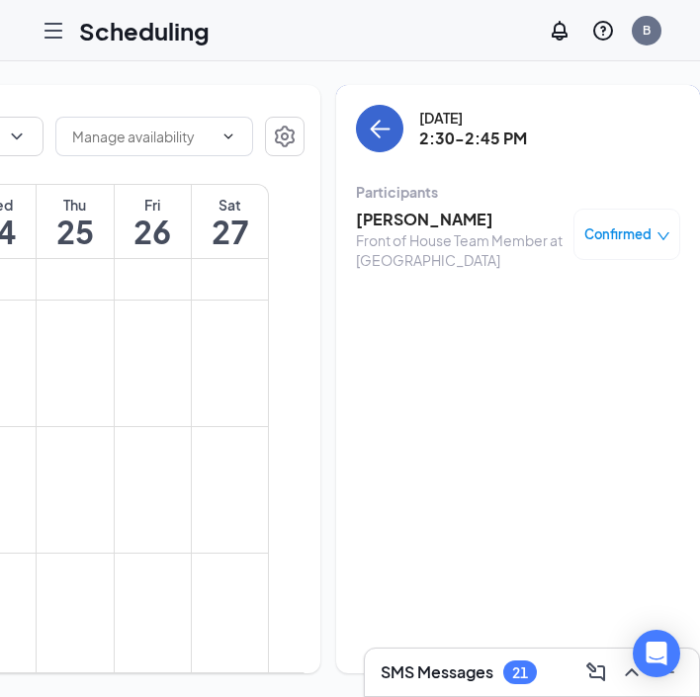
click at [368, 129] on icon "ArrowLeft" at bounding box center [380, 129] width 24 height 24
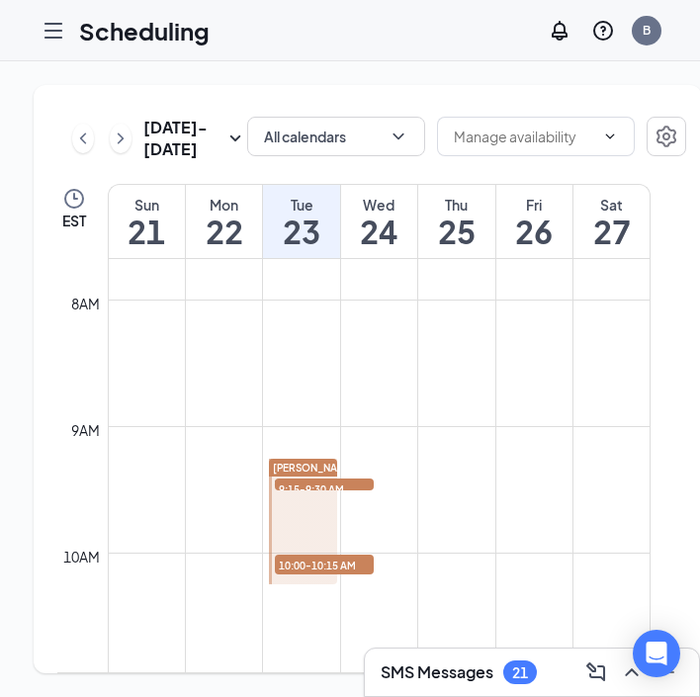
click at [55, 26] on icon "Hamburger" at bounding box center [54, 31] width 24 height 24
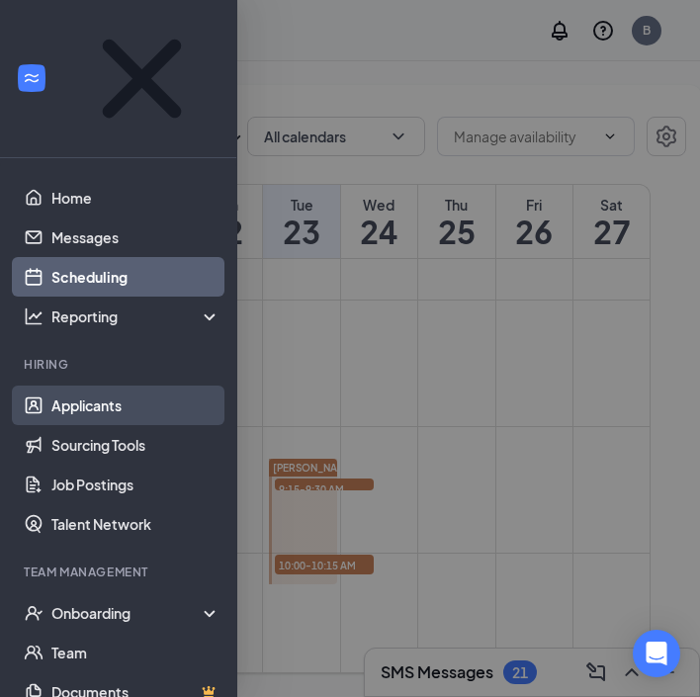
click at [134, 386] on link "Applicants" at bounding box center [135, 406] width 169 height 40
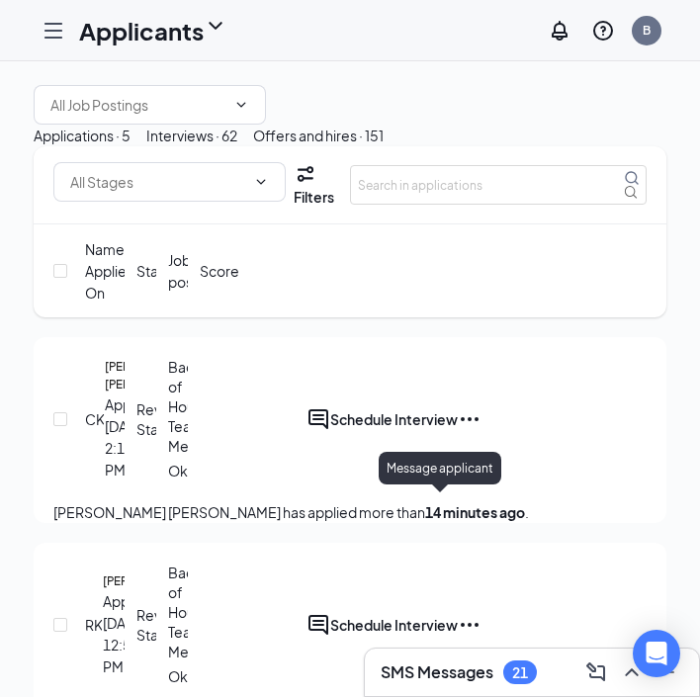
click at [330, 431] on div at bounding box center [319, 420] width 24 height 24
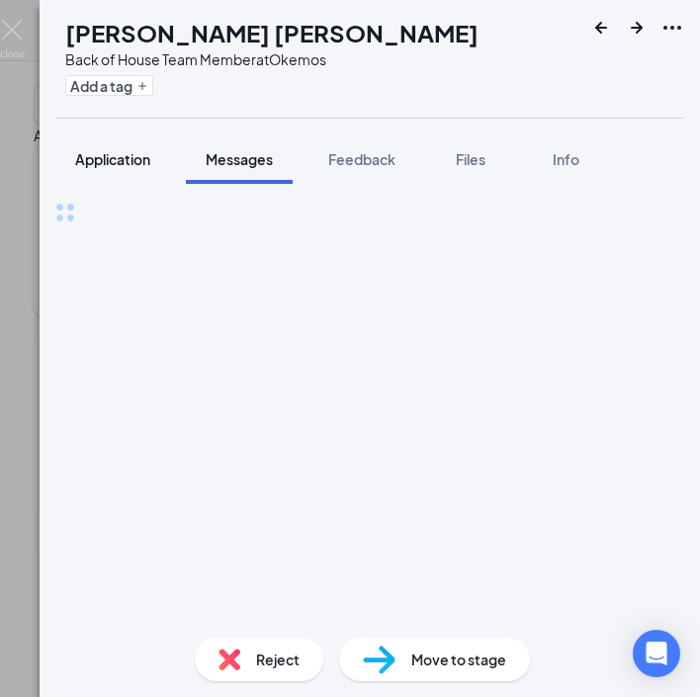
click at [131, 176] on button "Application" at bounding box center [112, 159] width 115 height 49
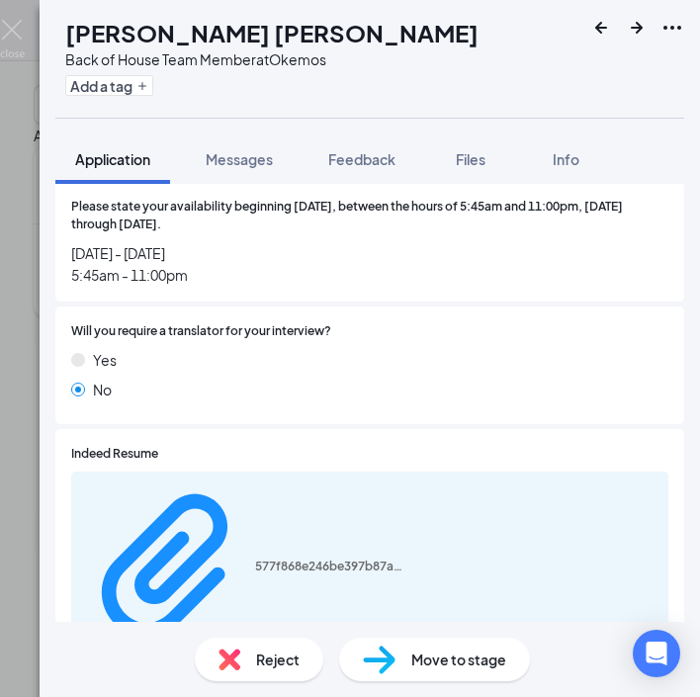
scroll to position [1118, 0]
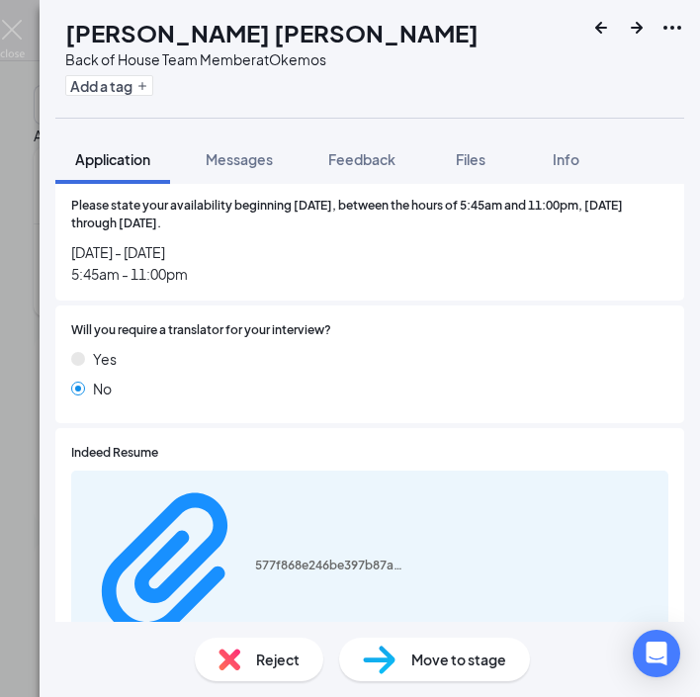
click at [223, 471] on div "577f868e246be397b87aab4d825933db.pdf" at bounding box center [370, 567] width 598 height 193
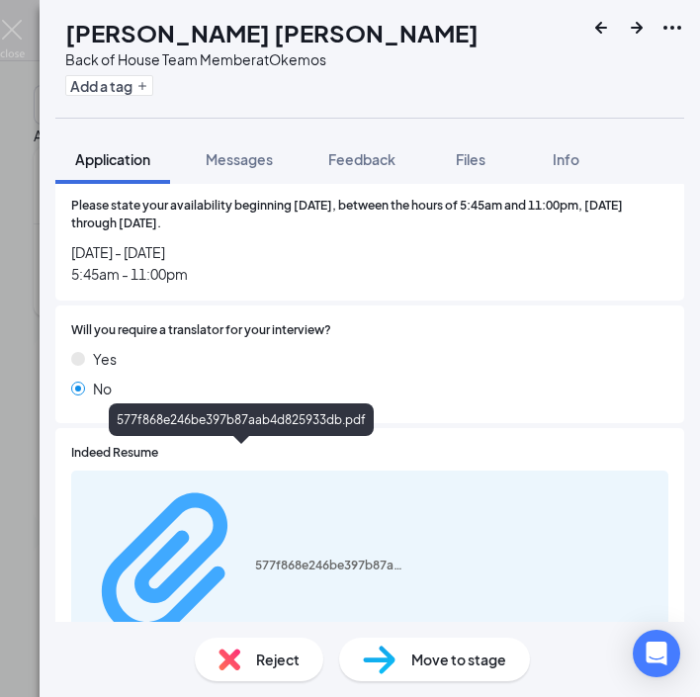
click at [255, 558] on div "577f868e246be397b87aab4d825933db.pdf" at bounding box center [329, 566] width 148 height 16
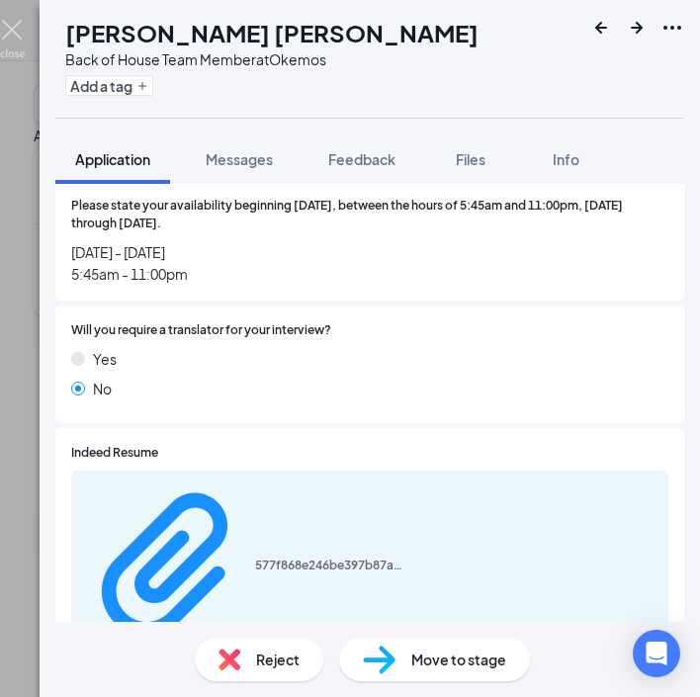
click at [12, 31] on img at bounding box center [12, 39] width 25 height 39
